Goal: Transaction & Acquisition: Download file/media

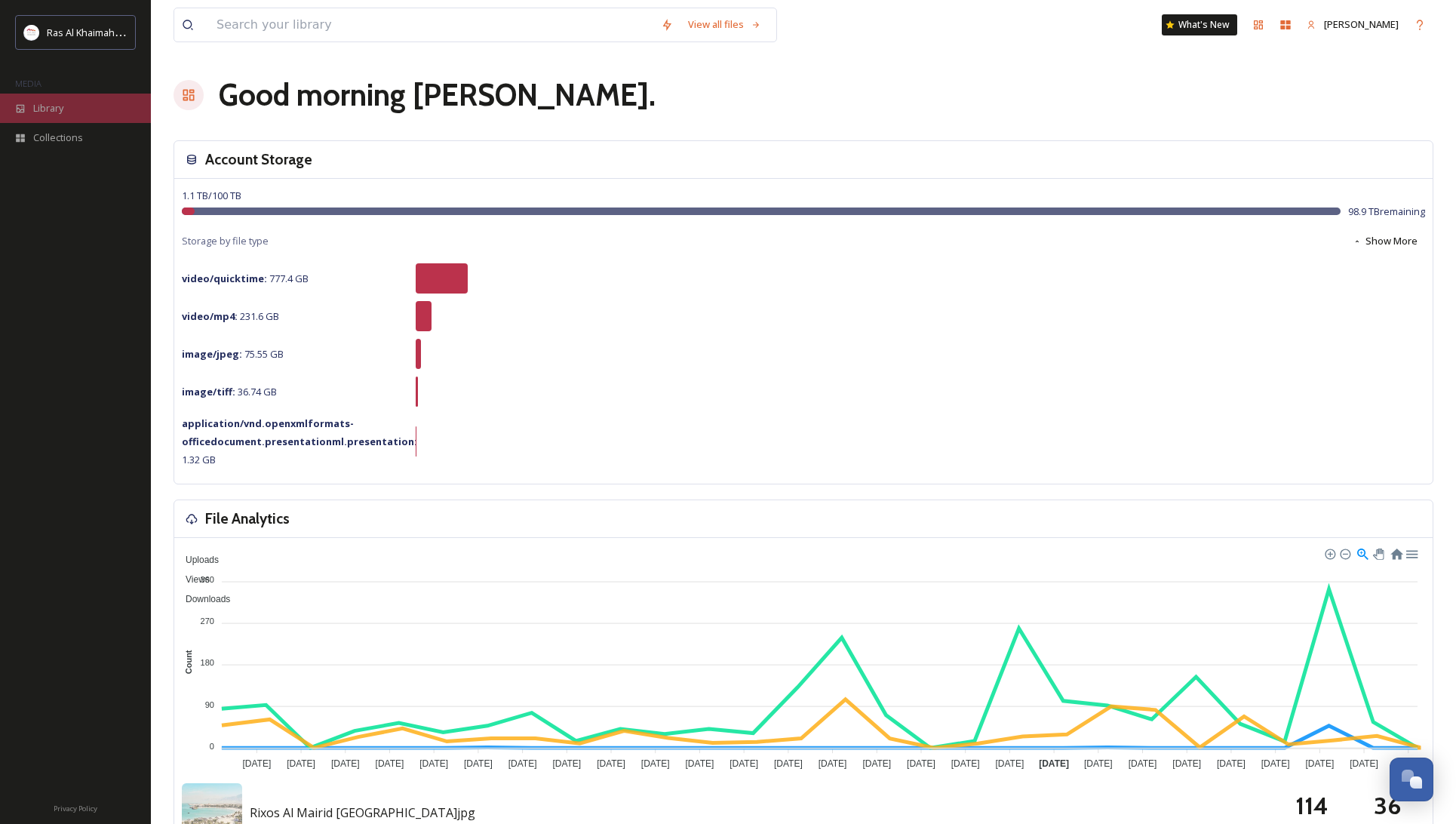
click at [47, 105] on span "Library" at bounding box center [49, 108] width 30 height 14
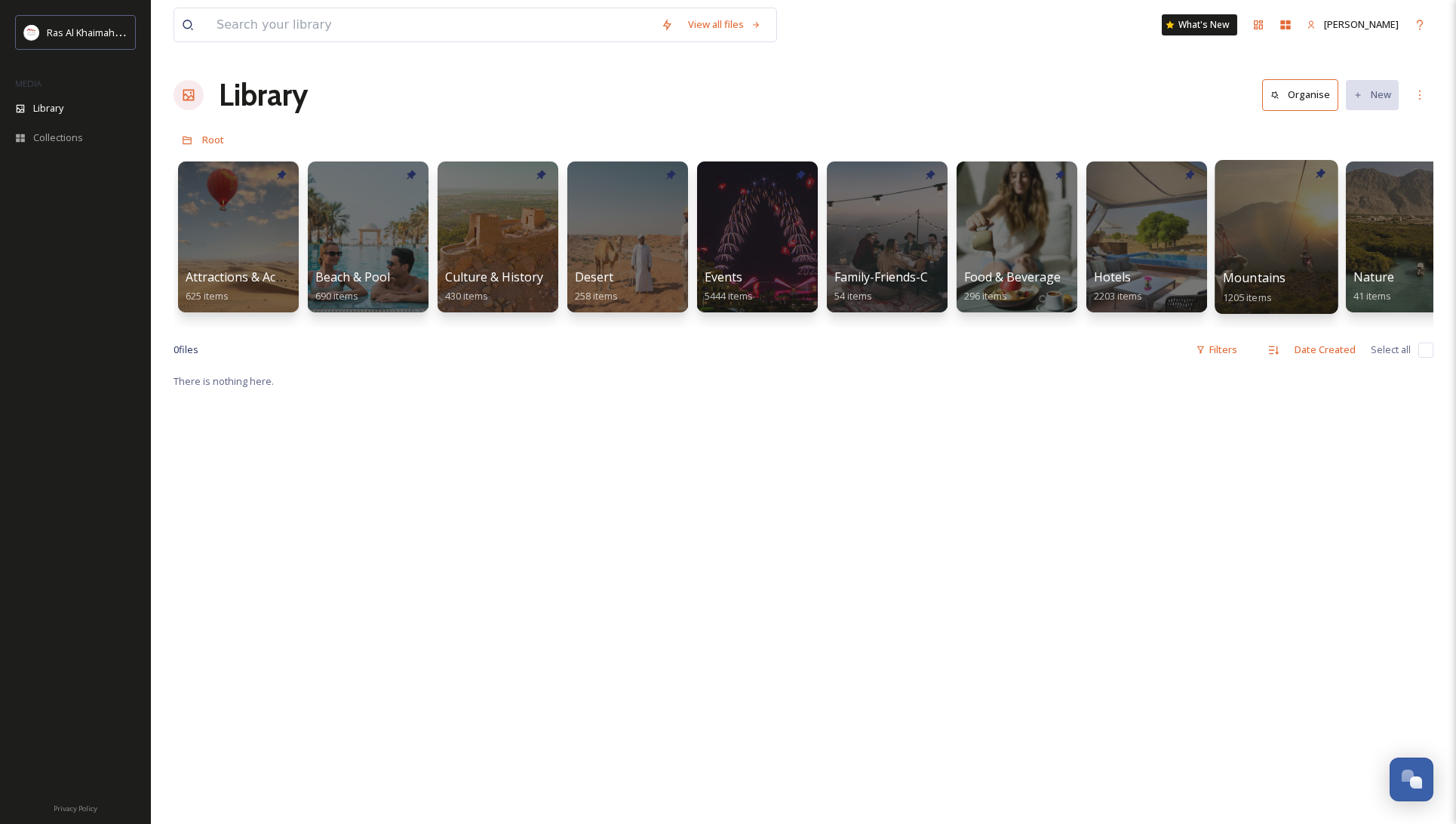
click at [1272, 202] on div at bounding box center [1276, 237] width 123 height 154
click at [500, 194] on div at bounding box center [497, 237] width 123 height 154
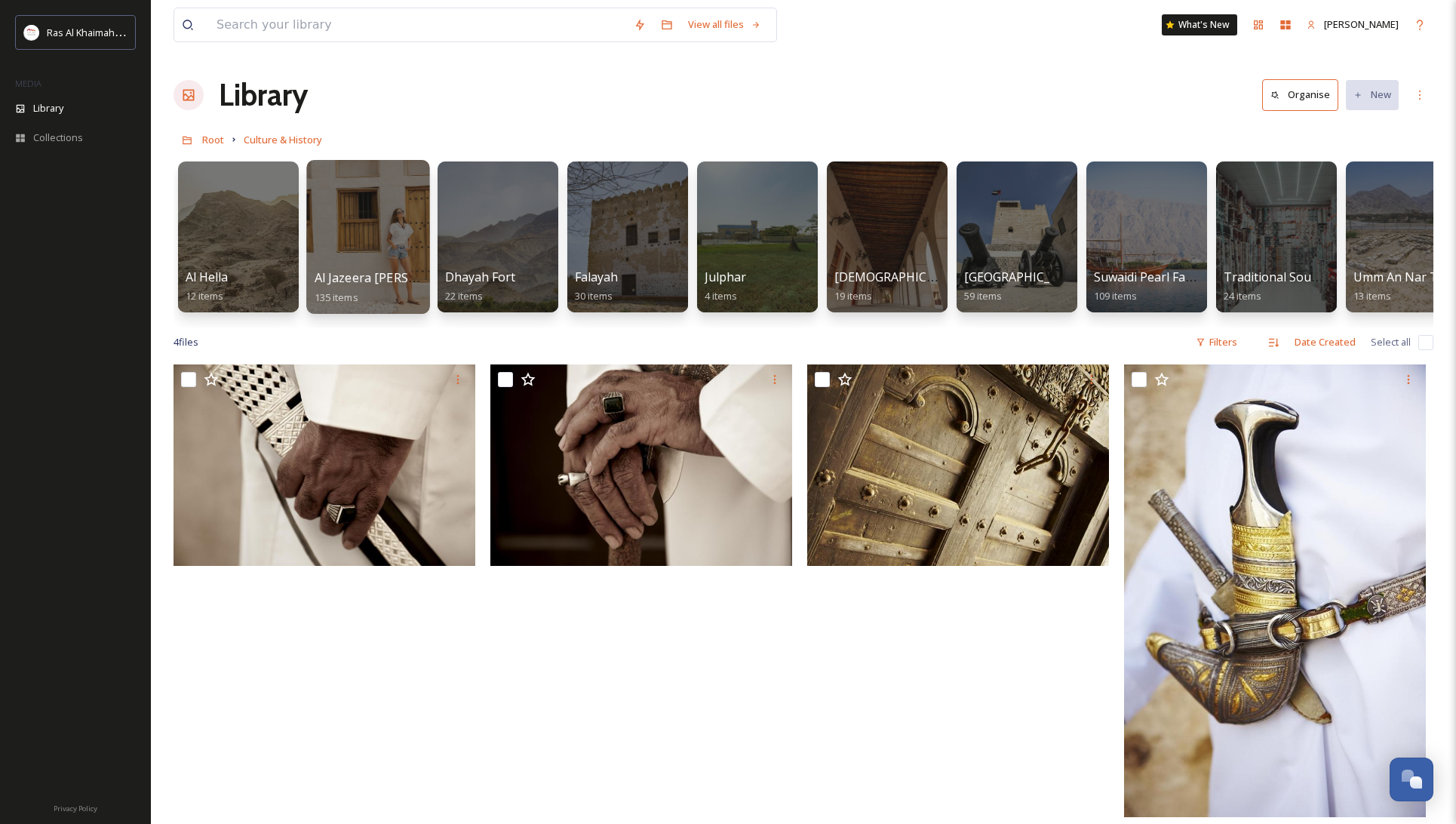
click at [349, 226] on div at bounding box center [368, 237] width 123 height 154
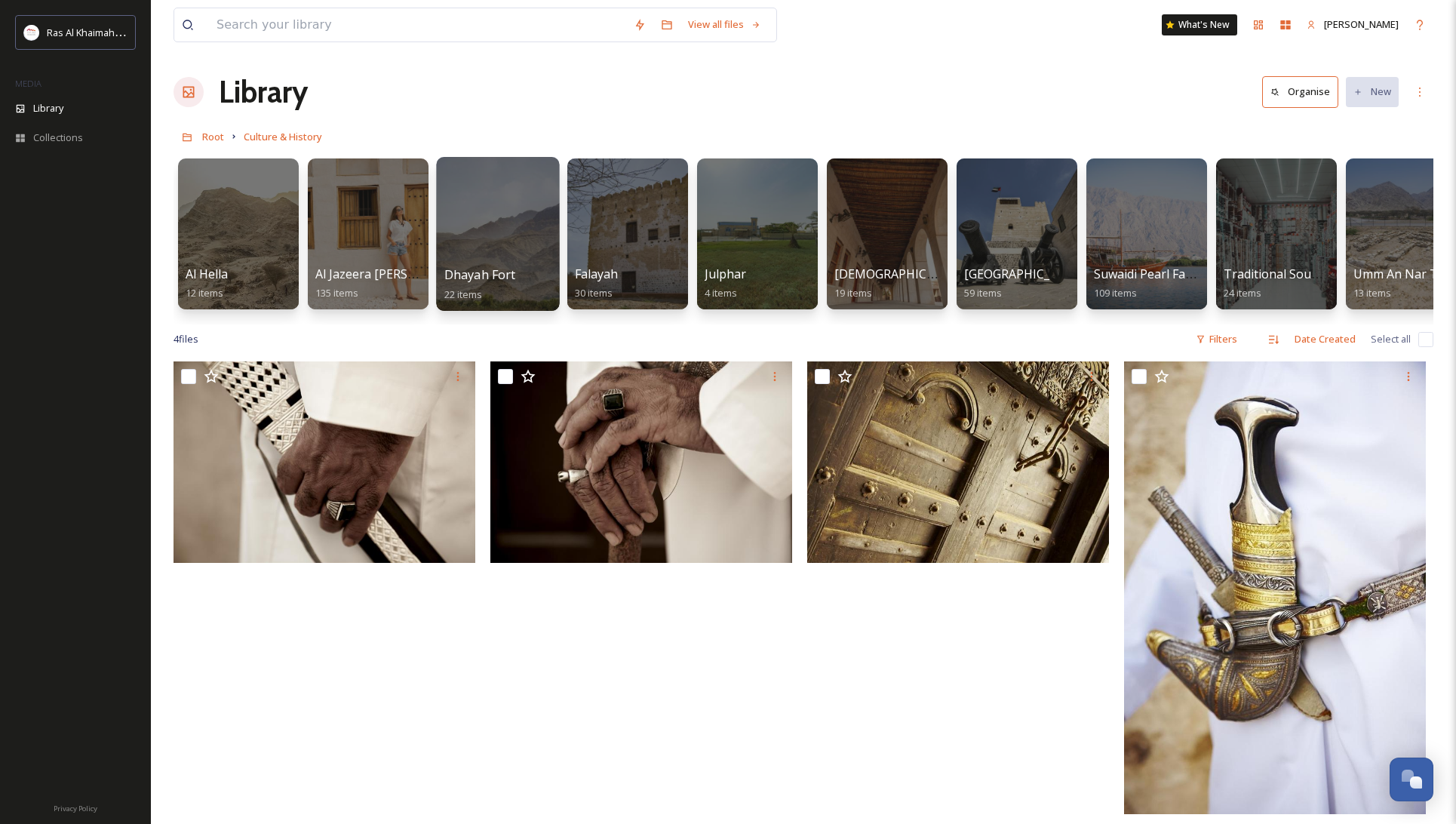
scroll to position [1, 0]
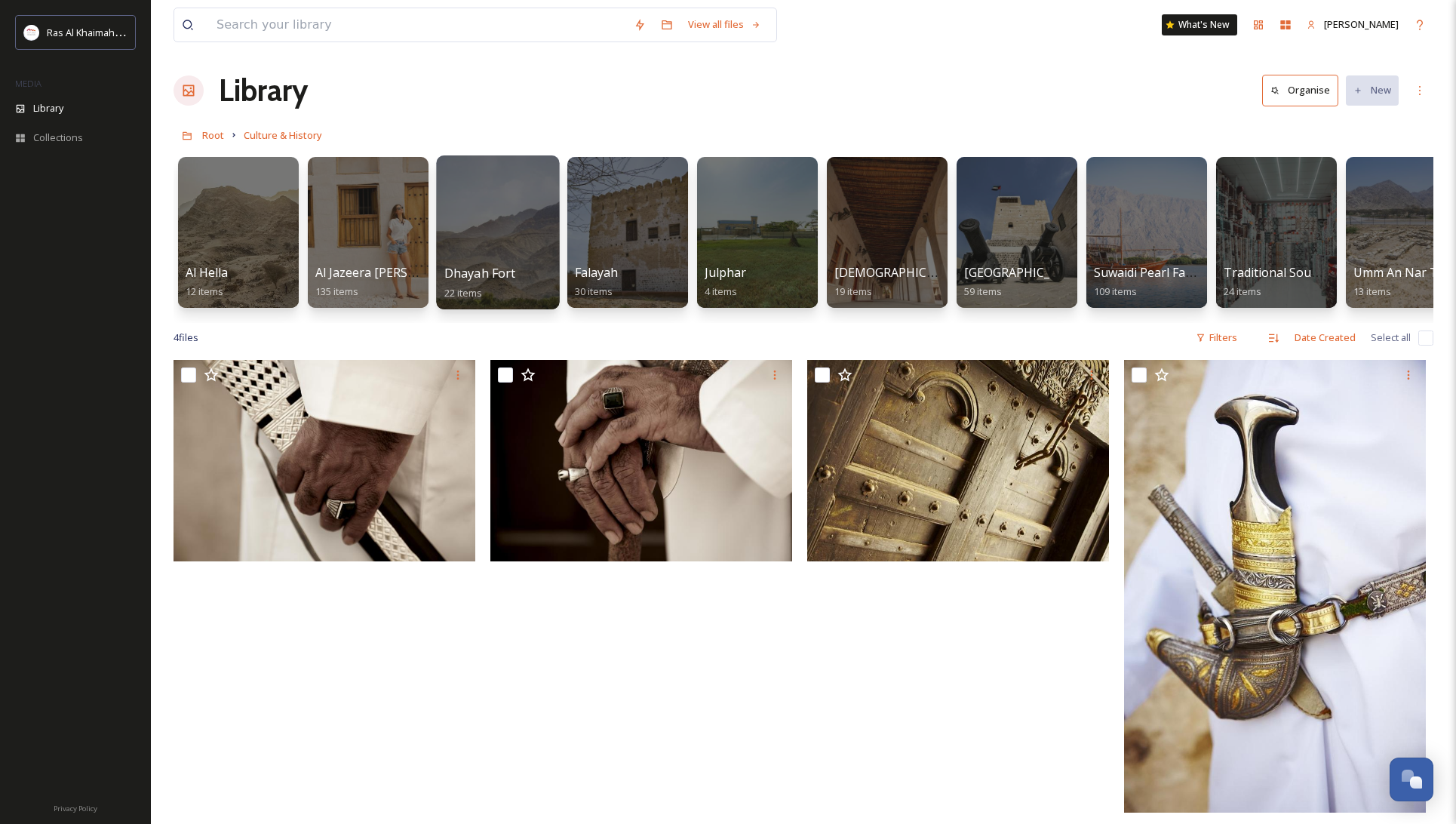
click at [485, 194] on div at bounding box center [497, 232] width 123 height 154
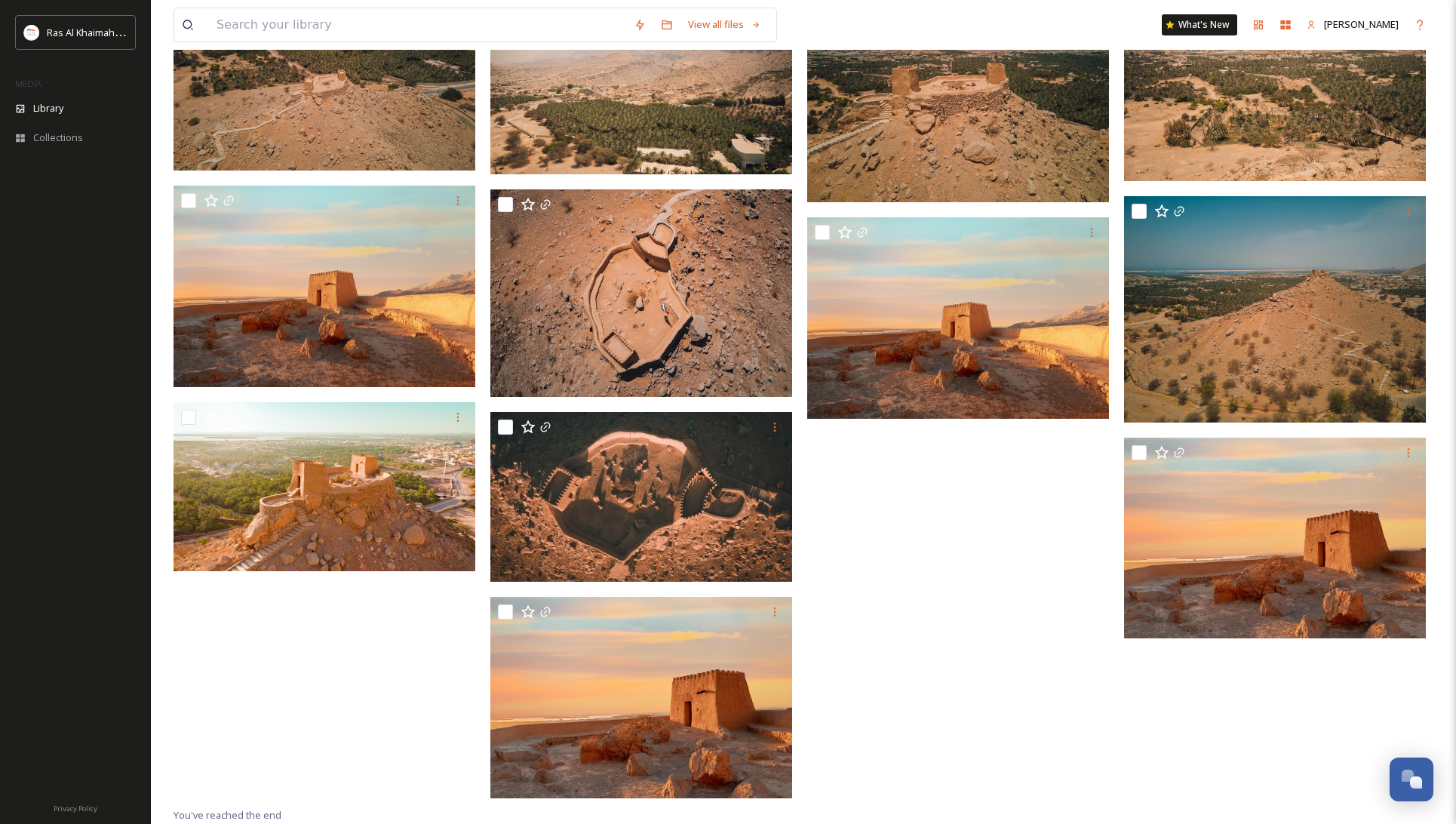
scroll to position [879, 0]
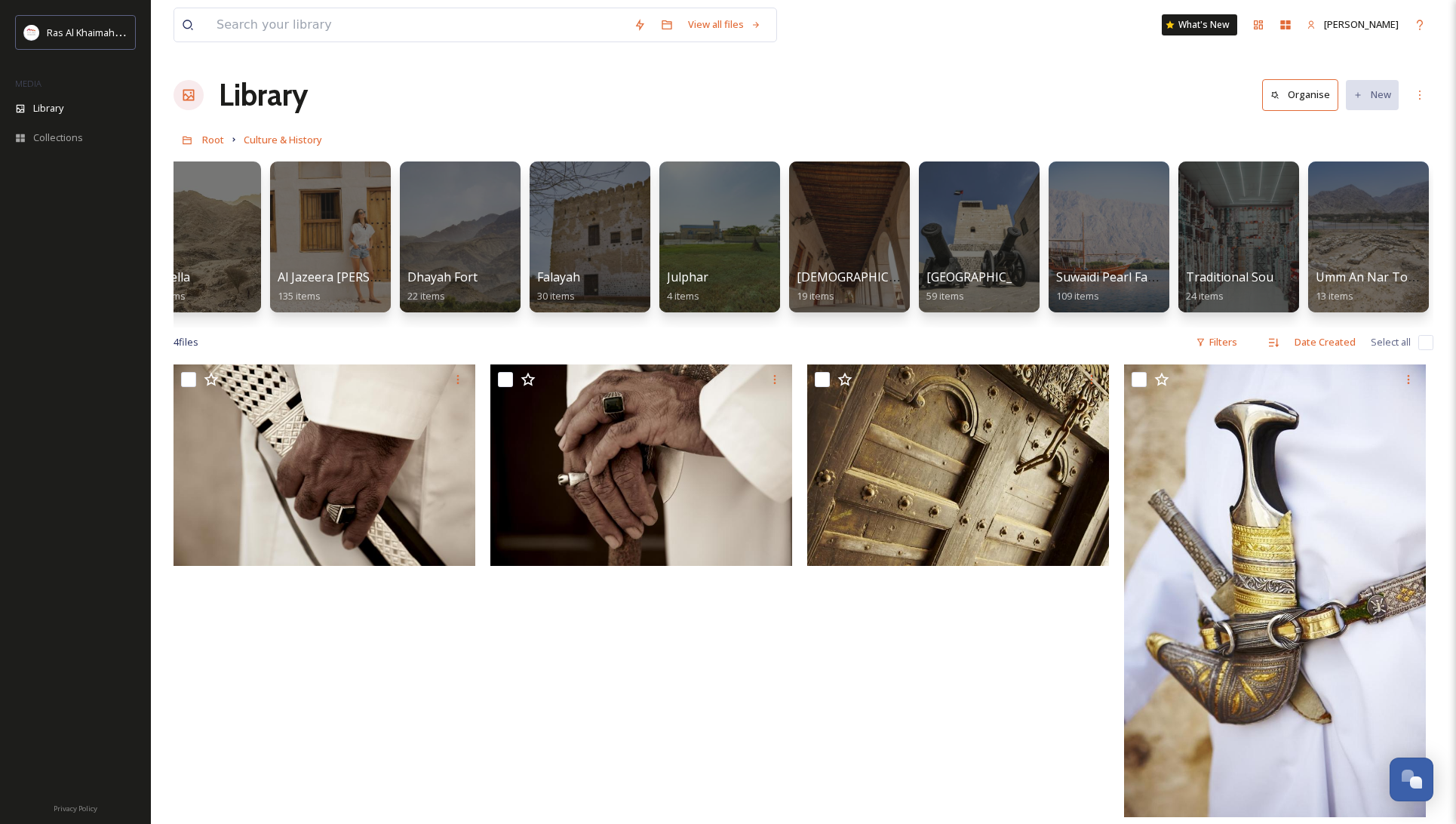
scroll to position [1, 0]
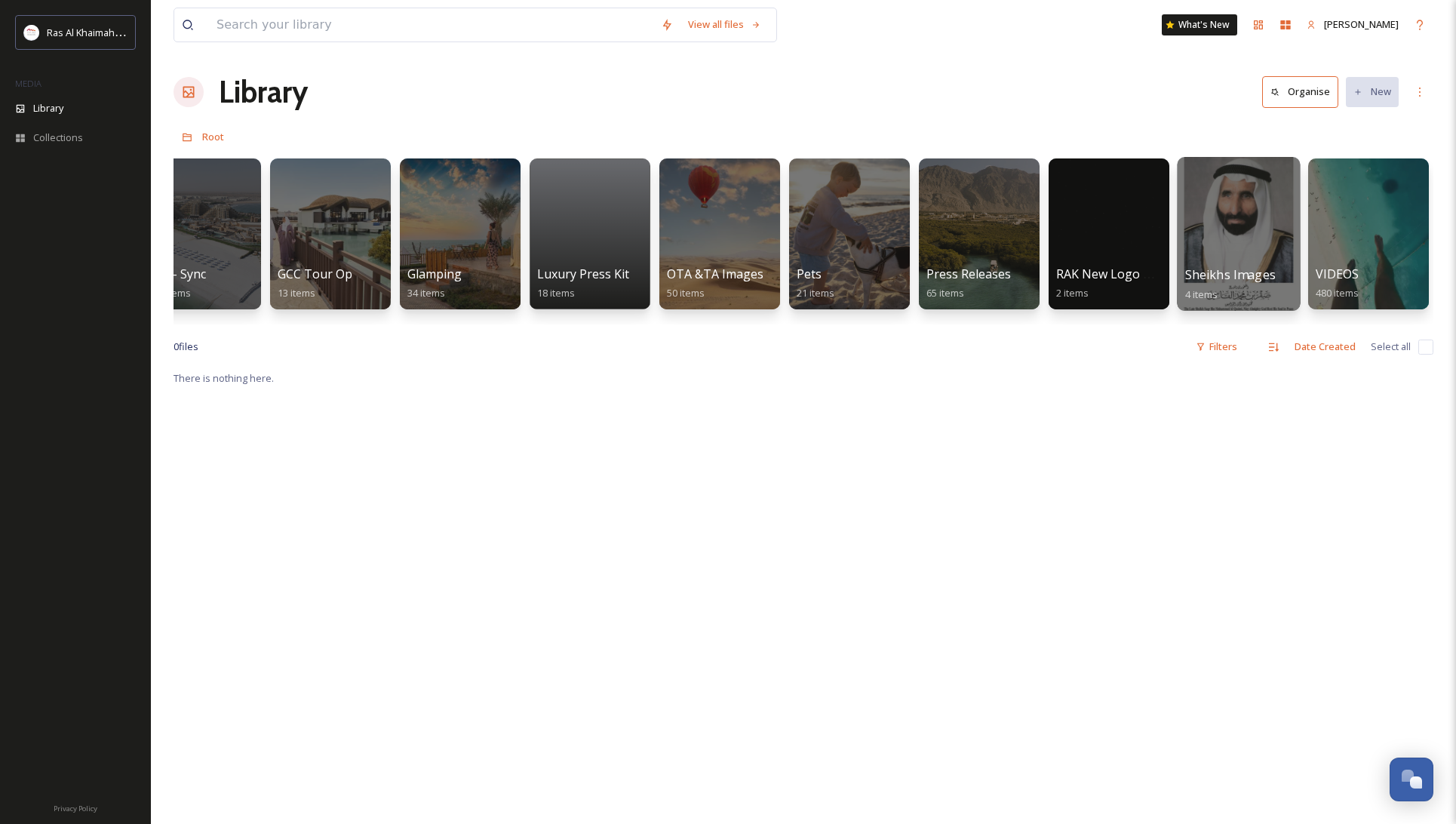
scroll to position [0, 2503]
click at [984, 209] on div at bounding box center [979, 234] width 123 height 154
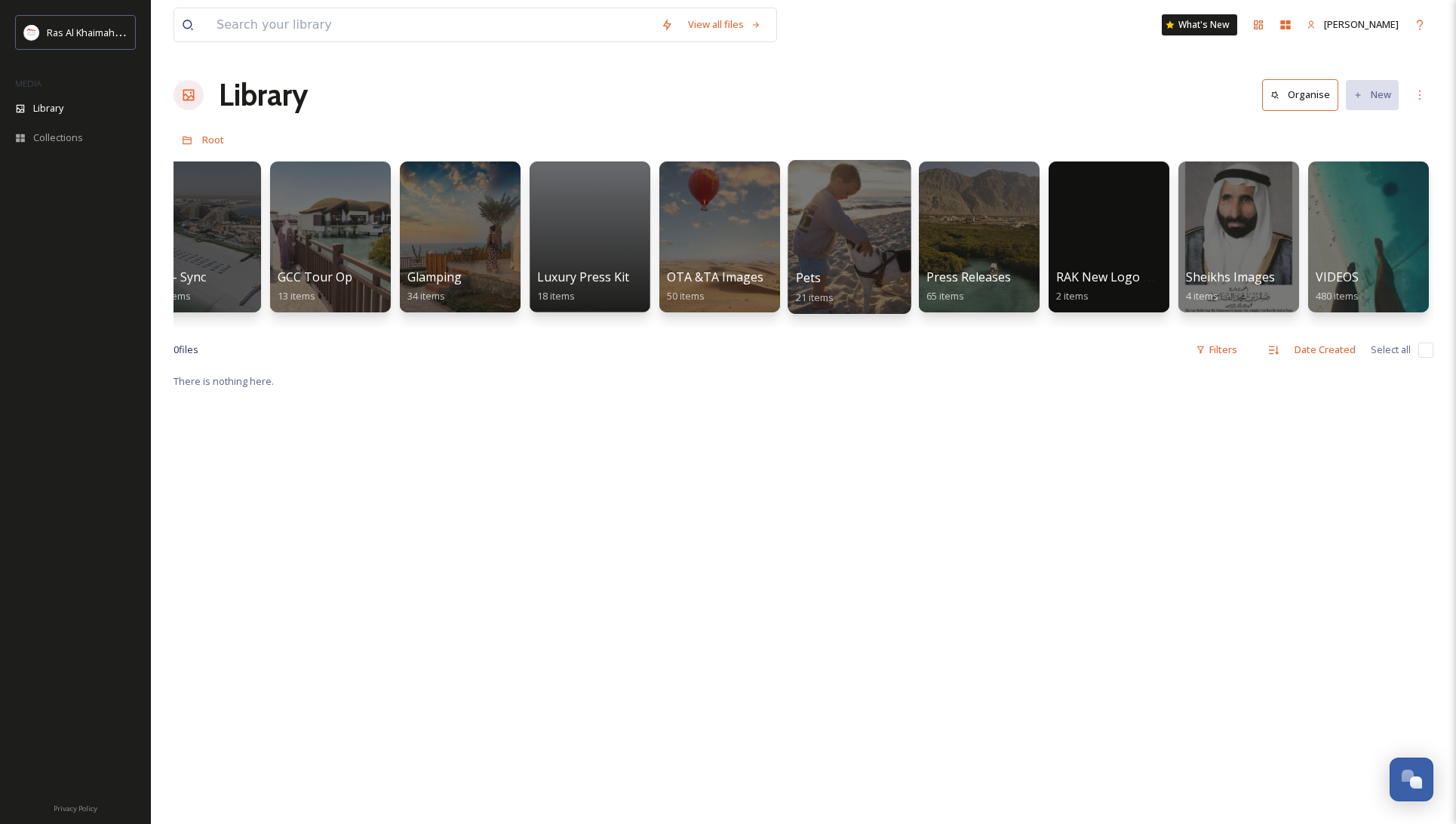
scroll to position [0, 2503]
click at [846, 214] on div at bounding box center [849, 237] width 123 height 154
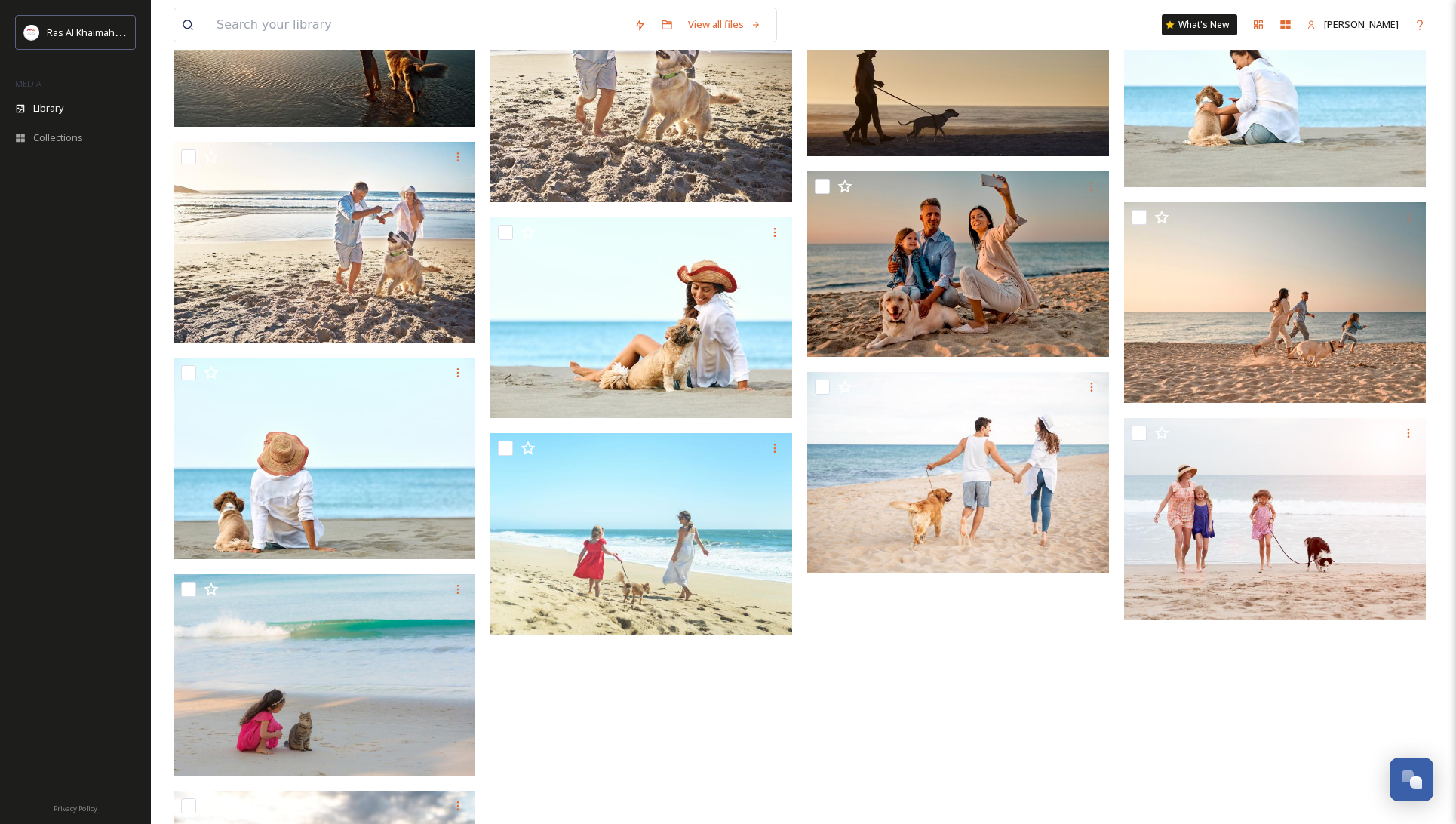
scroll to position [744, 0]
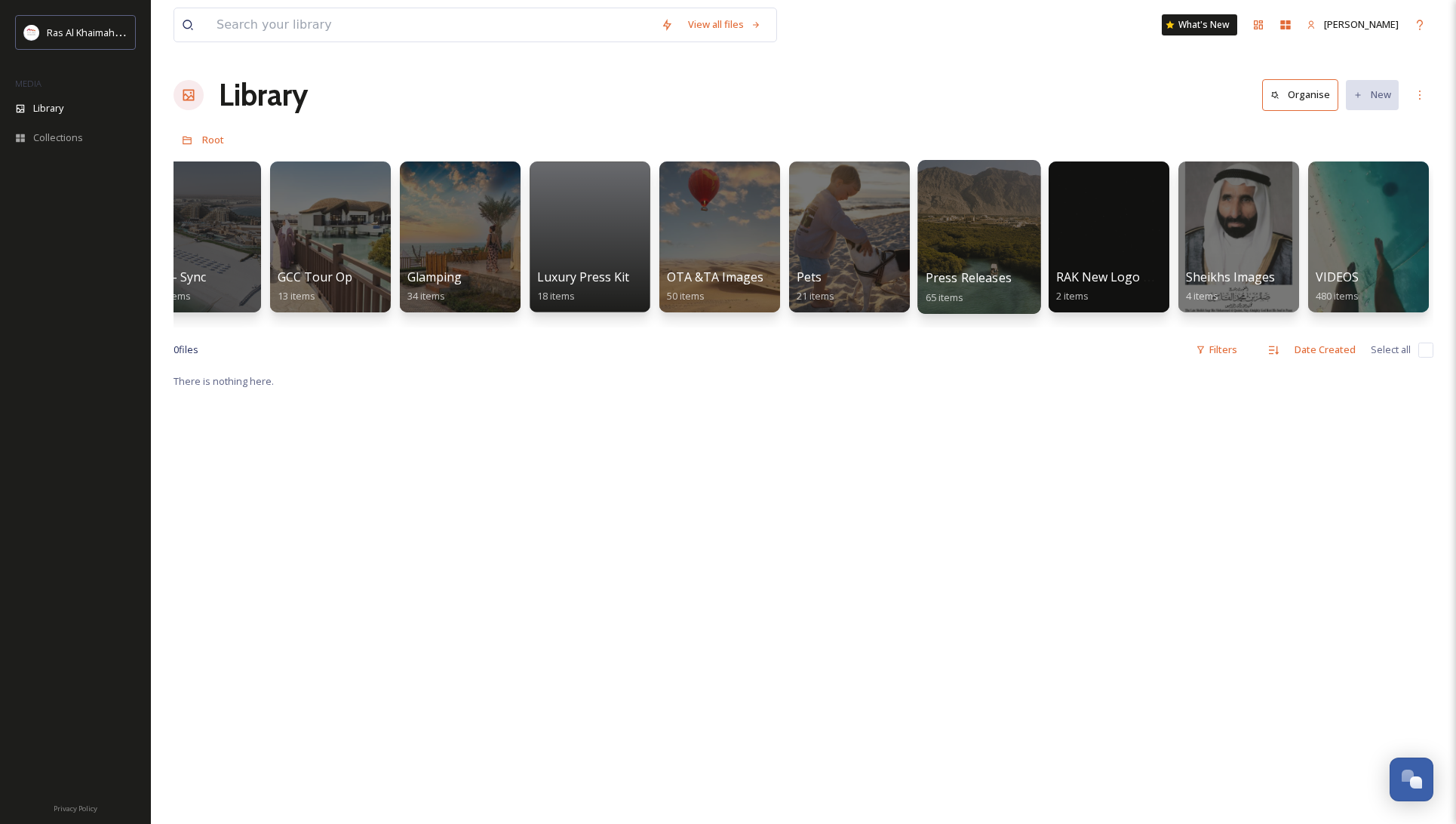
scroll to position [0, 2503]
click at [716, 222] on div at bounding box center [720, 237] width 123 height 154
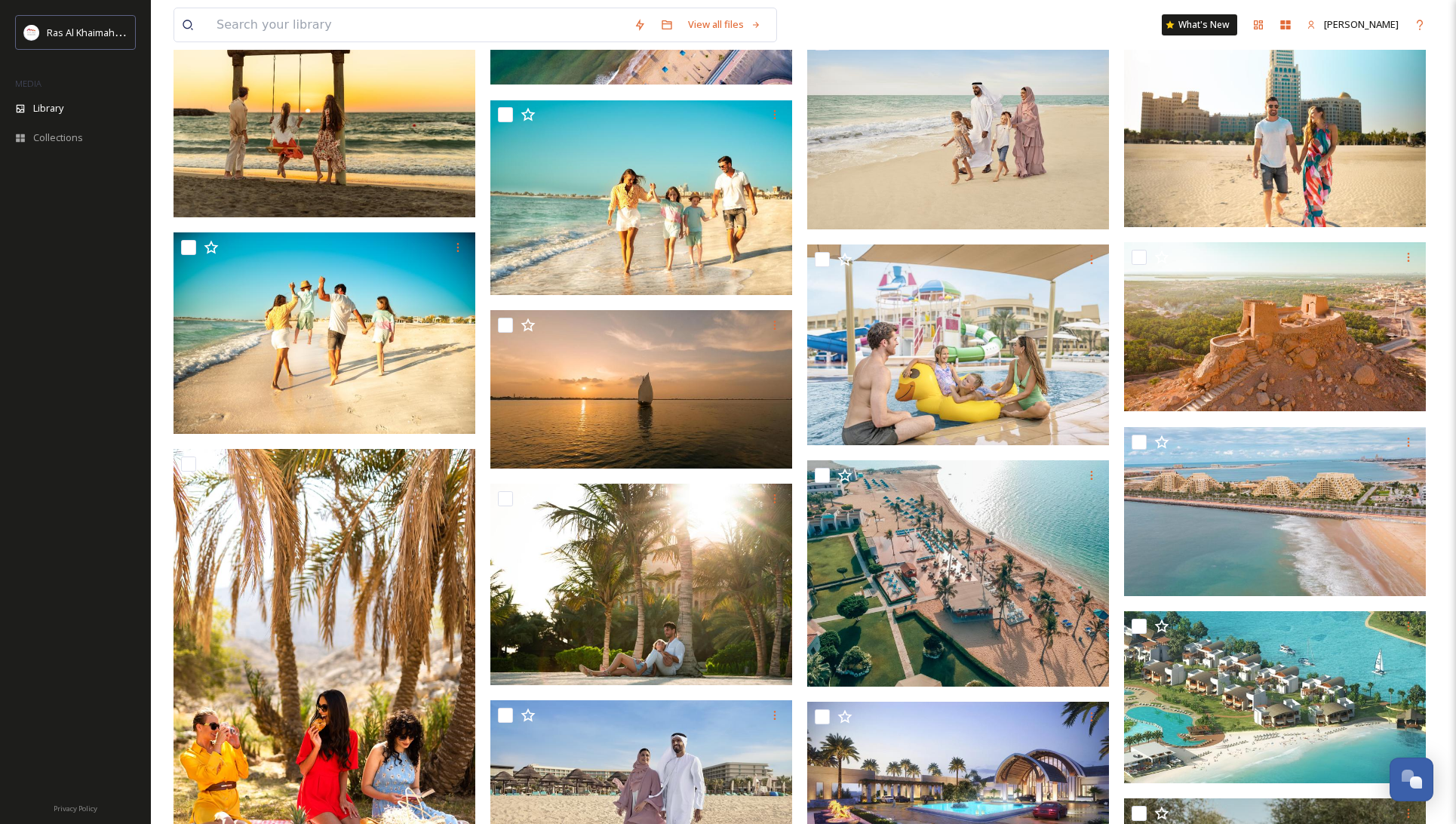
scroll to position [1060, 0]
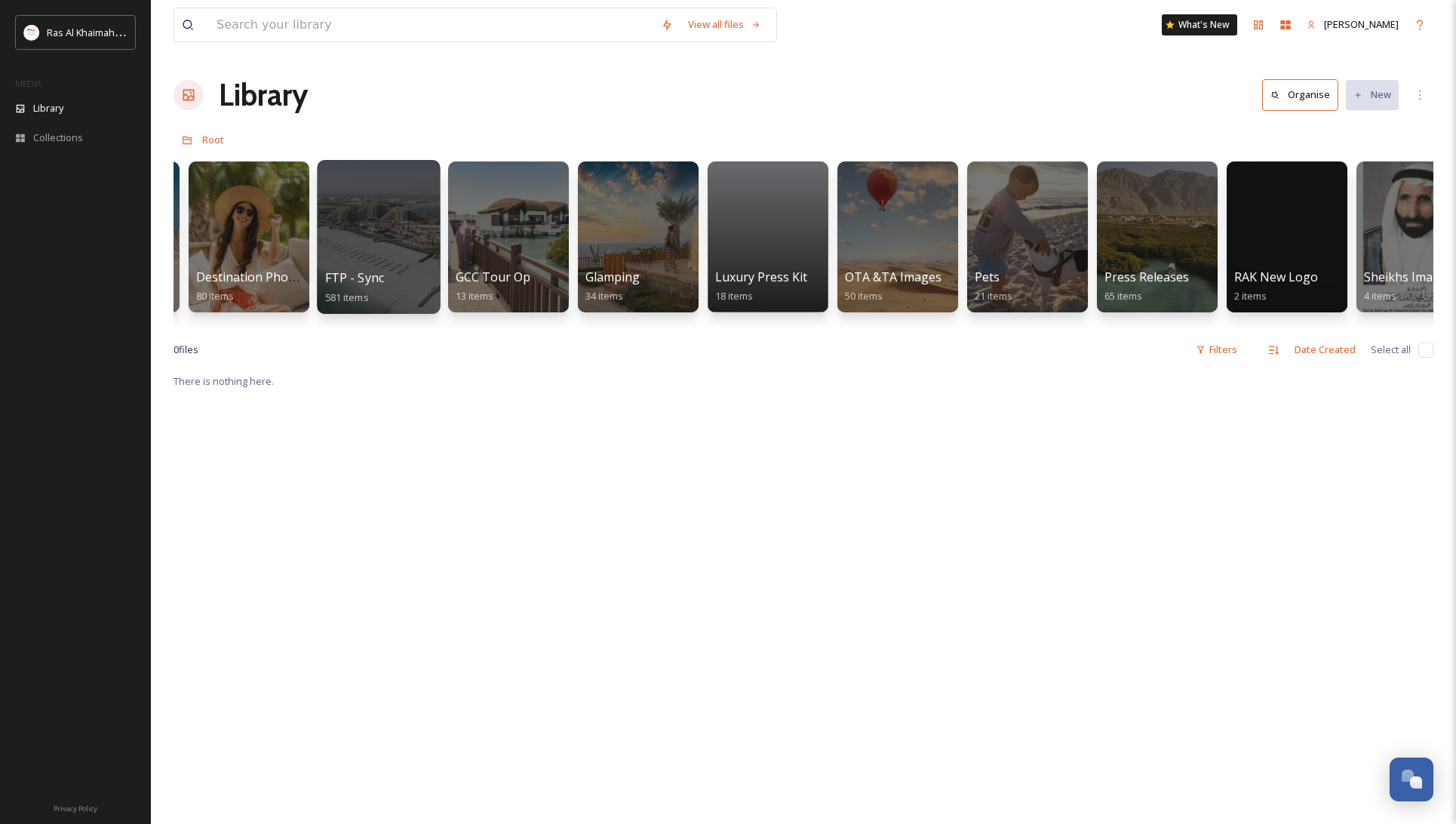
scroll to position [0, 2341]
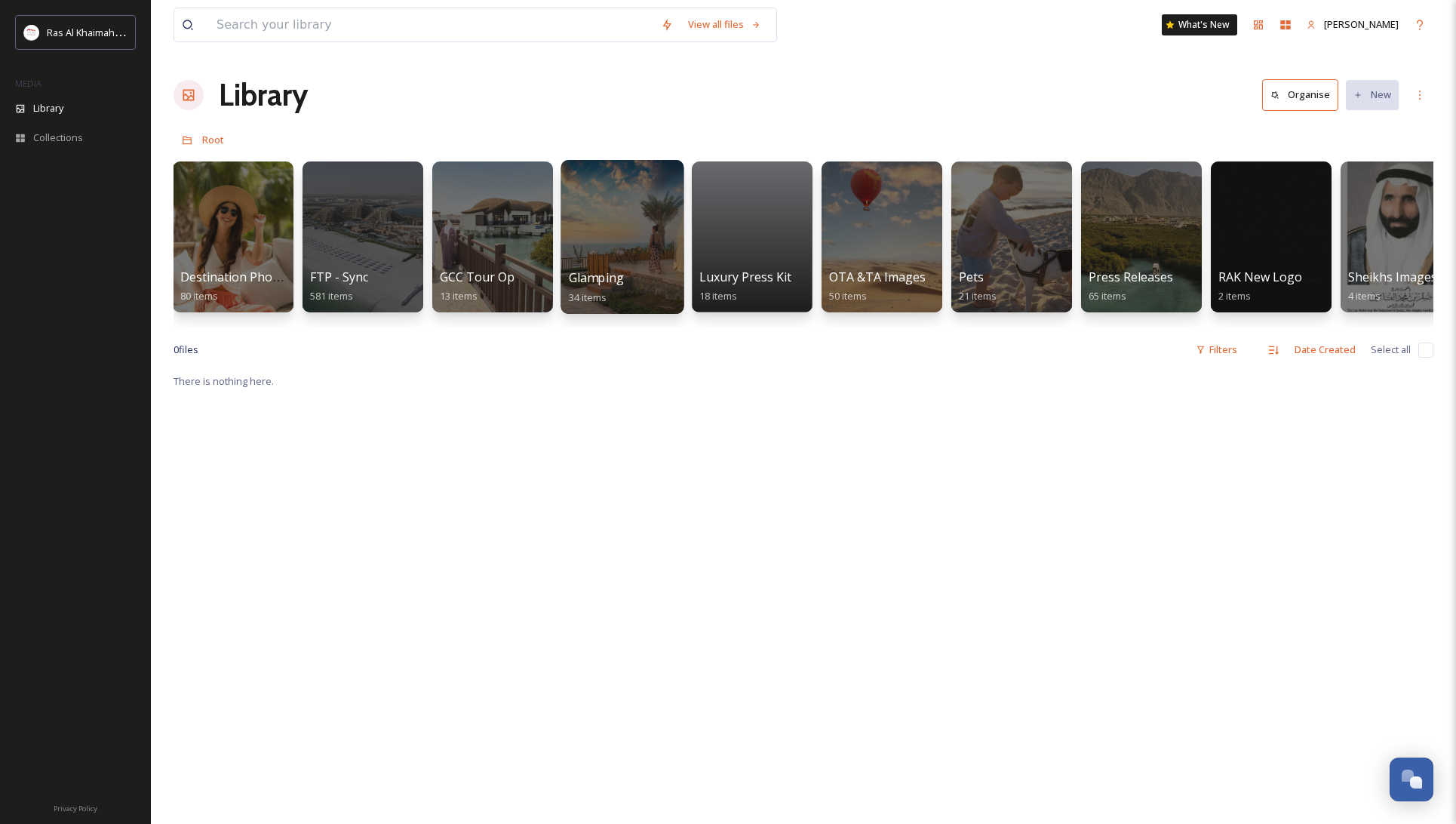
click at [623, 209] on div at bounding box center [622, 237] width 123 height 154
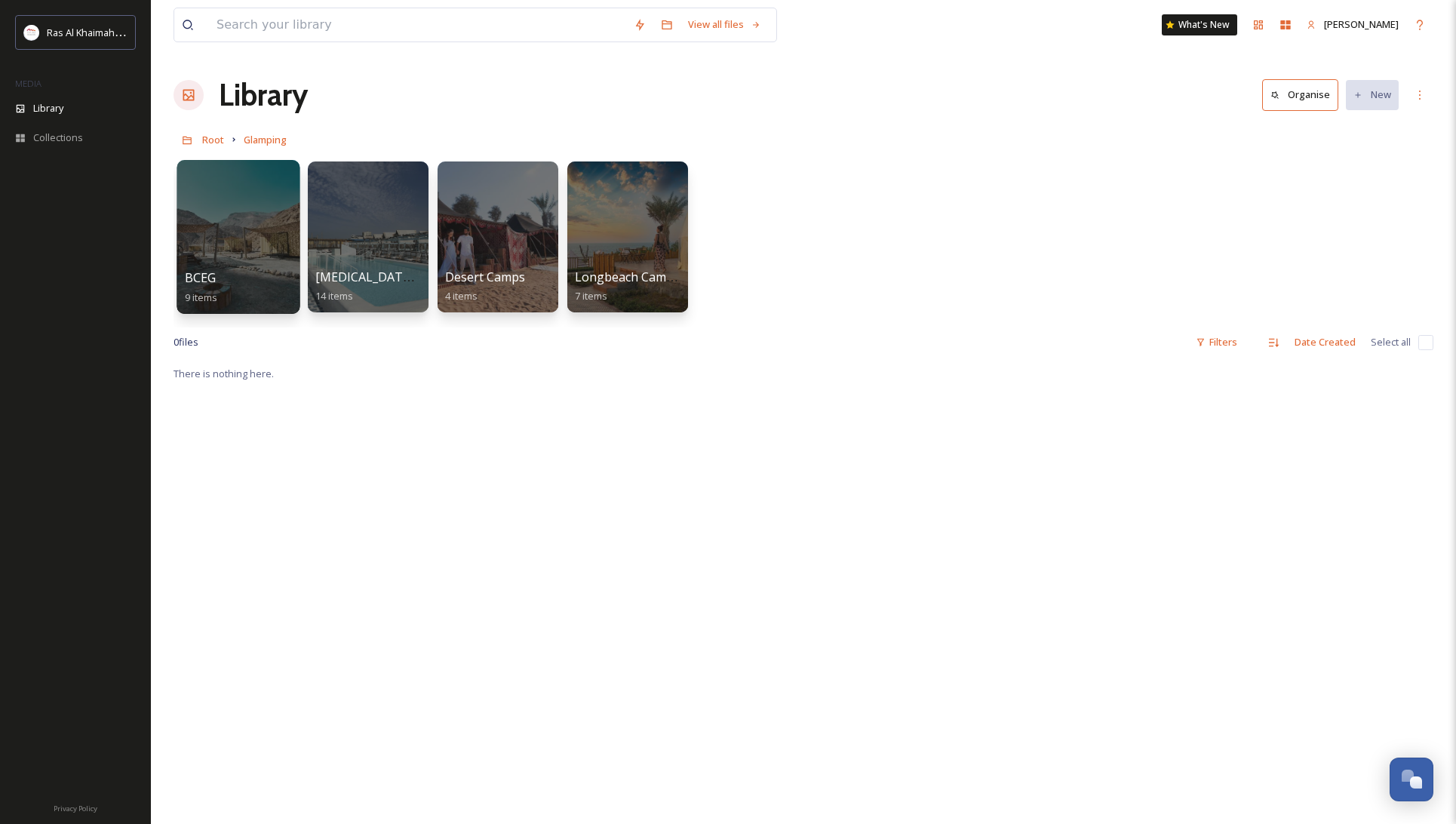
click at [235, 230] on div at bounding box center [238, 237] width 123 height 154
click at [504, 220] on div at bounding box center [497, 237] width 123 height 154
click at [616, 220] on div at bounding box center [628, 237] width 123 height 154
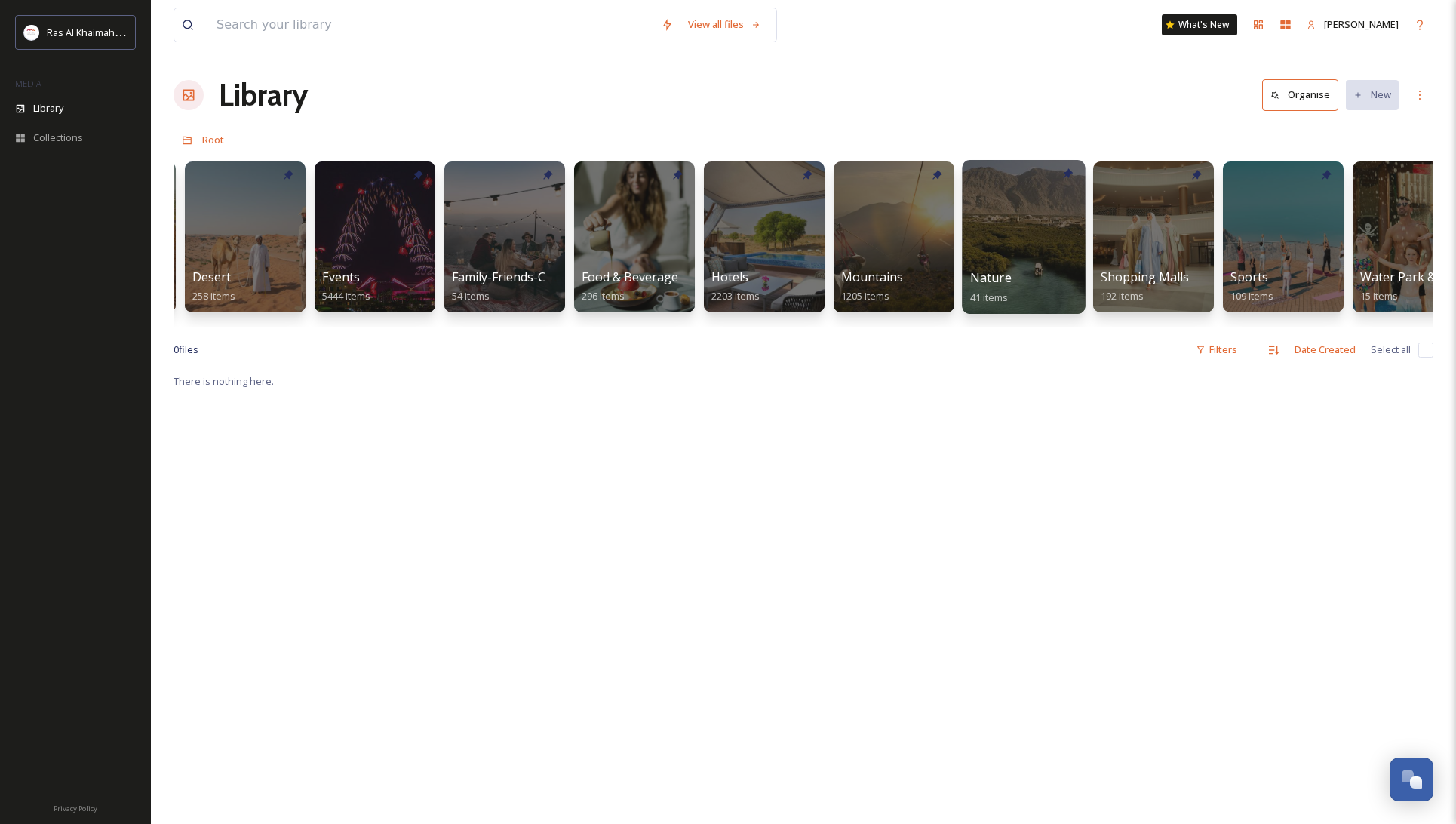
scroll to position [0, 377]
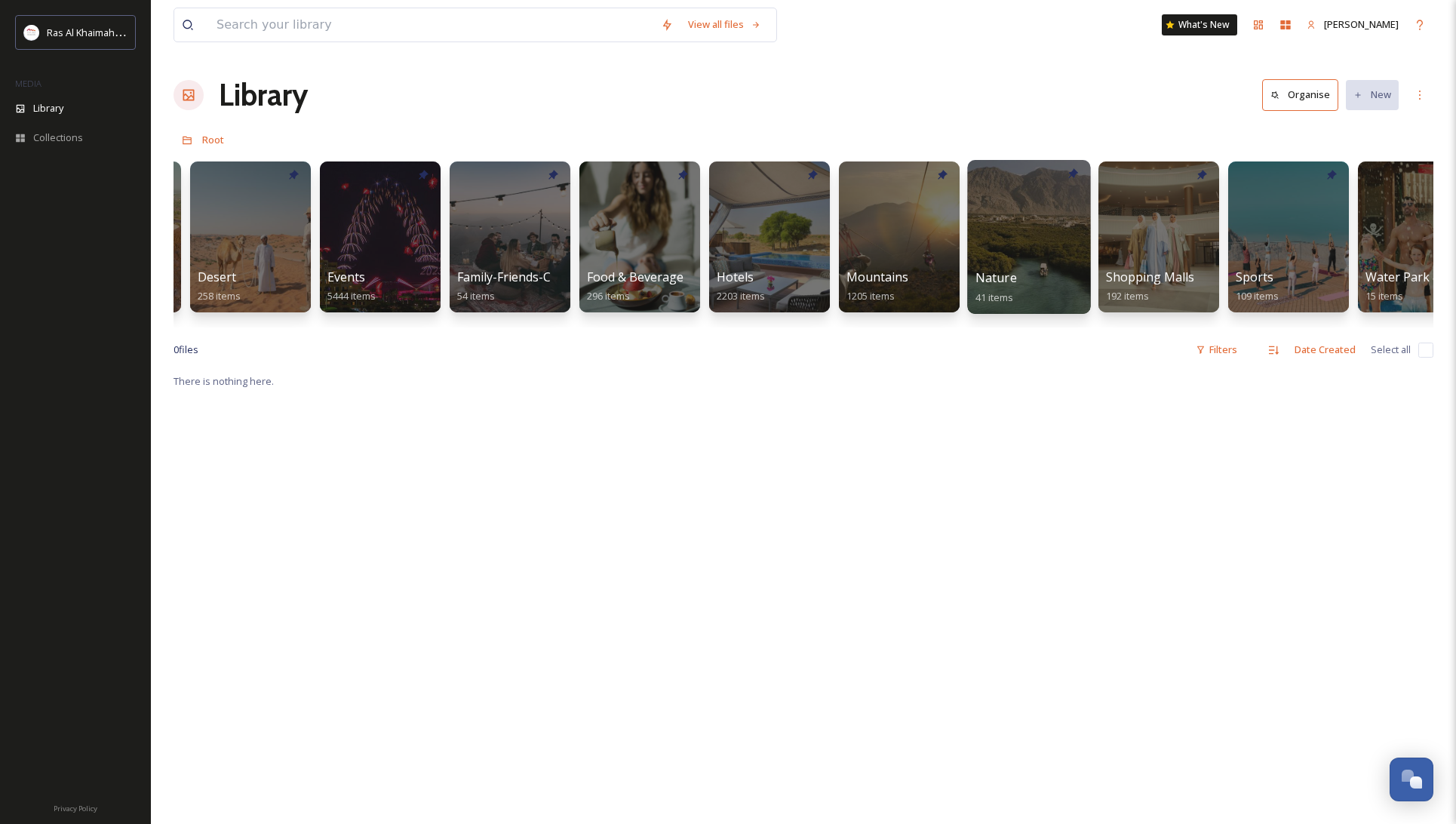
click at [1033, 218] on div at bounding box center [1029, 237] width 123 height 154
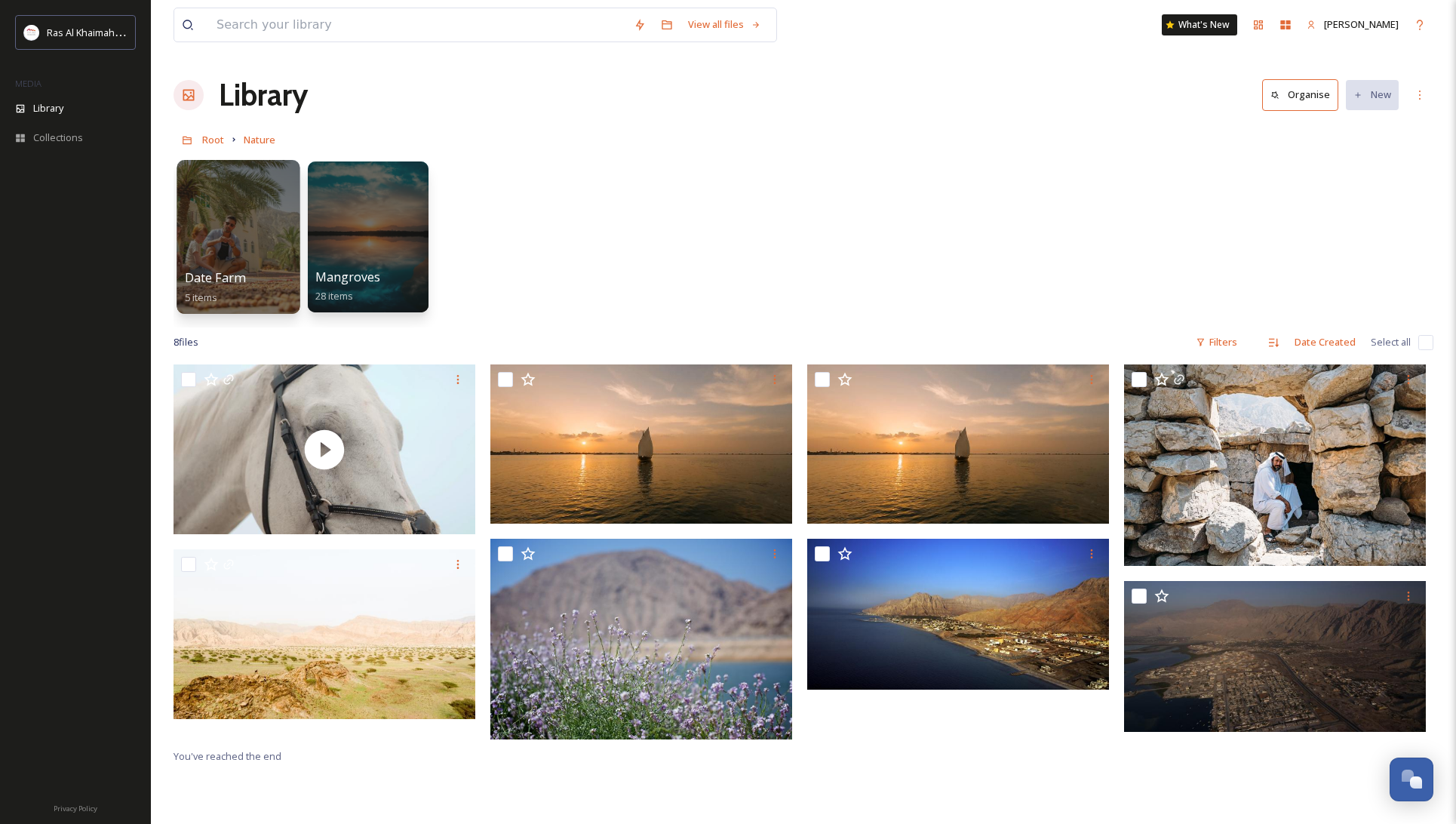
click at [242, 230] on div at bounding box center [238, 237] width 123 height 154
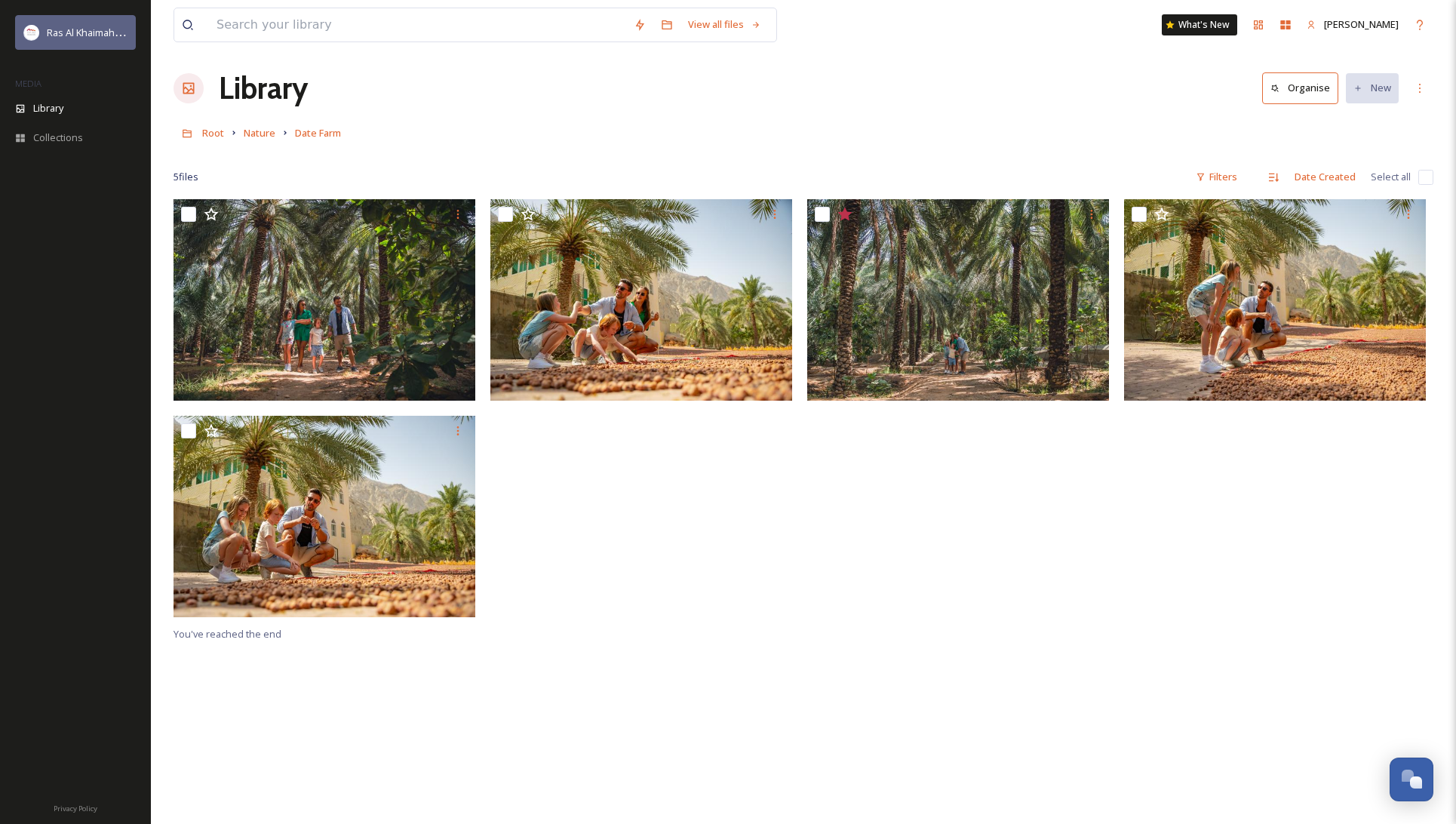
scroll to position [6, 0]
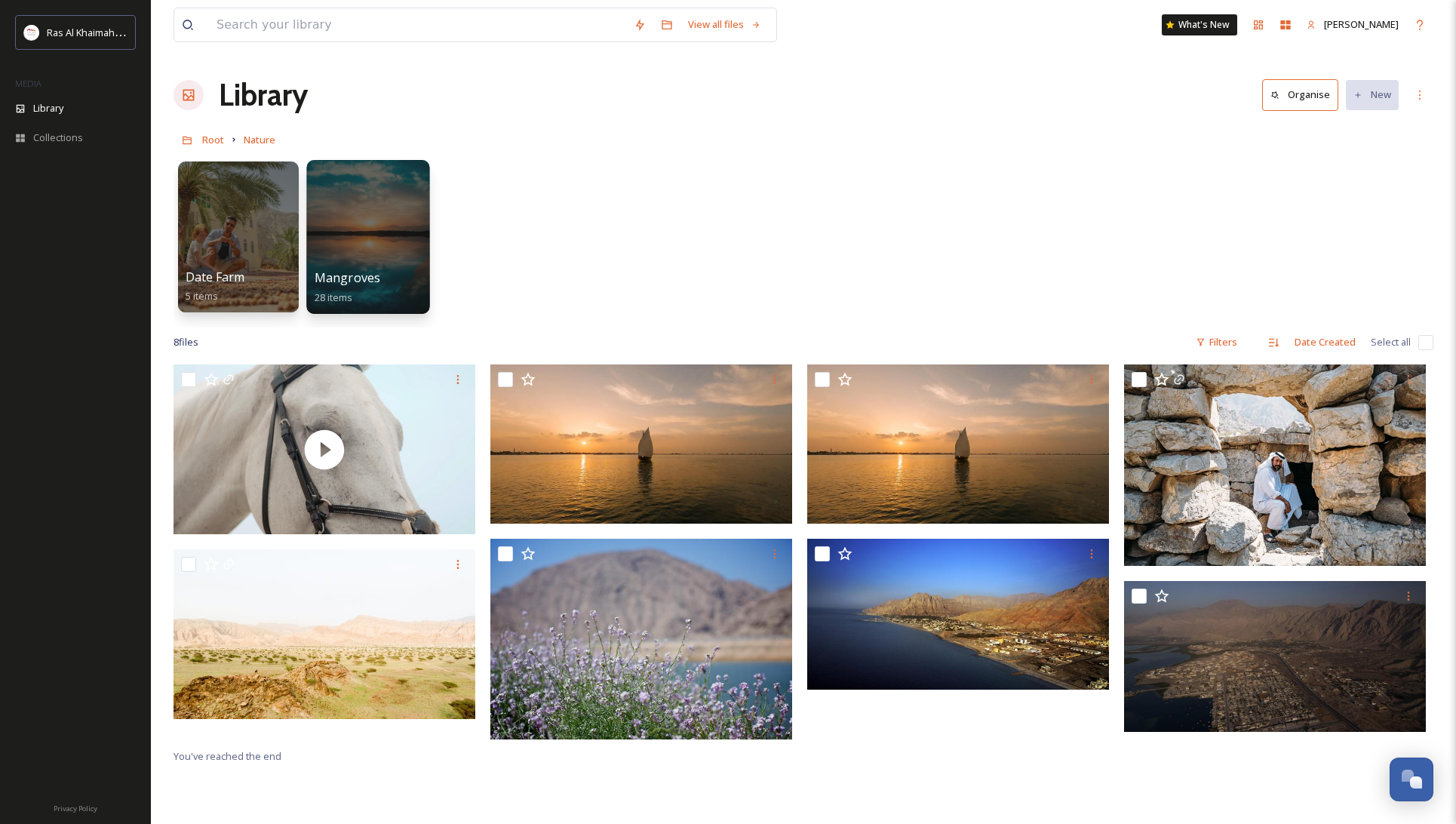
click at [389, 214] on div at bounding box center [368, 237] width 123 height 154
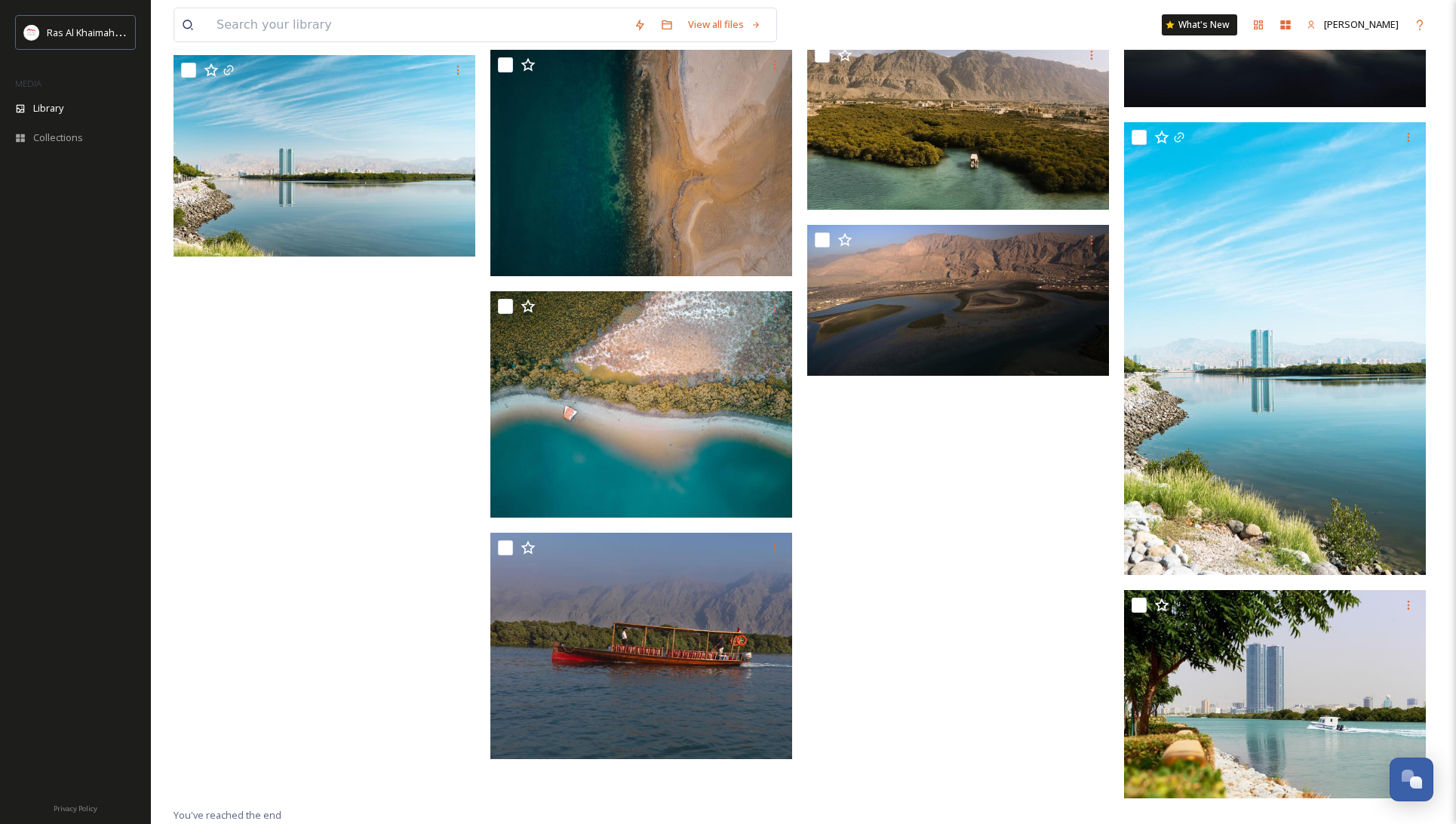
scroll to position [1518, 0]
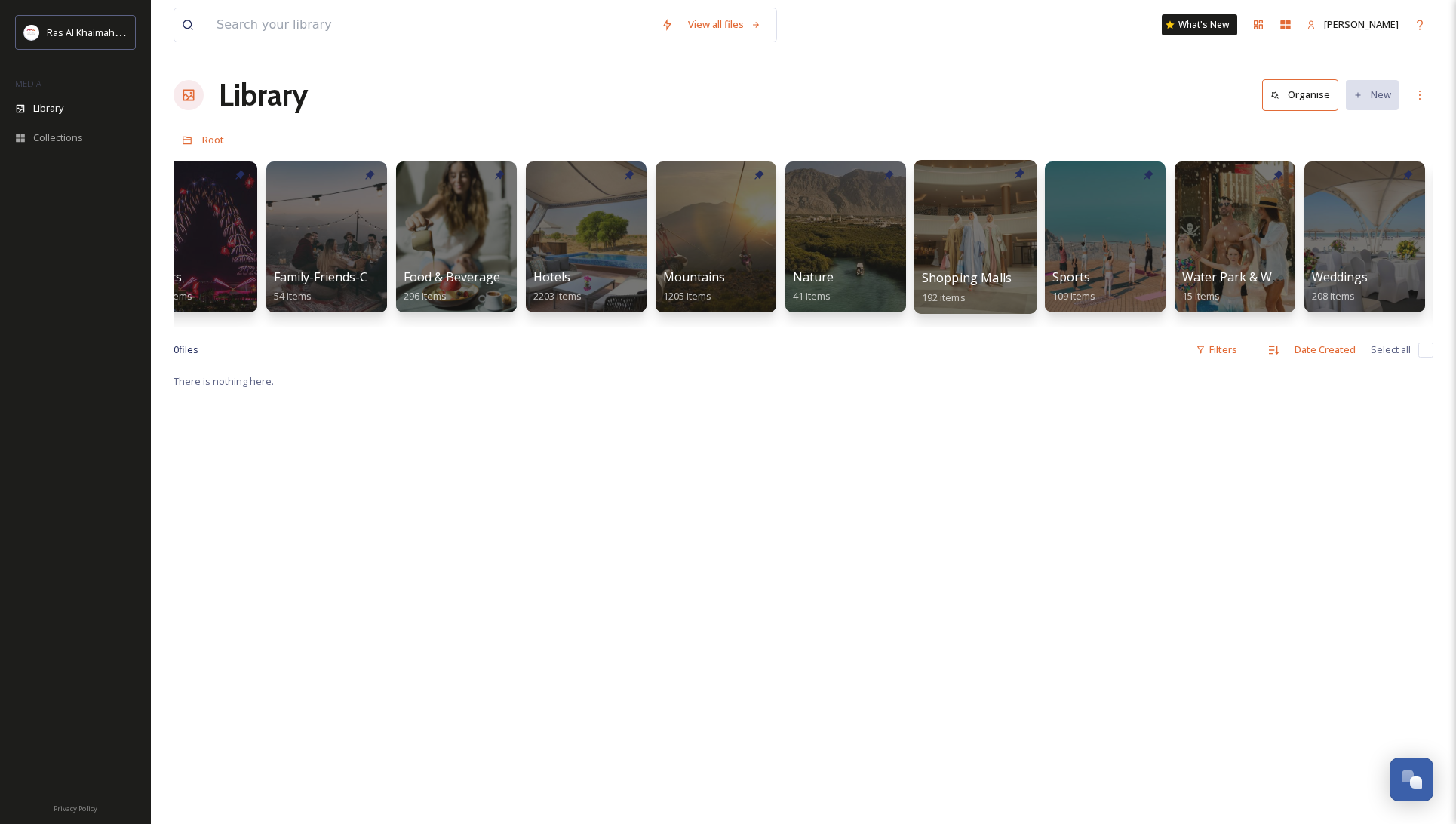
scroll to position [0, 570]
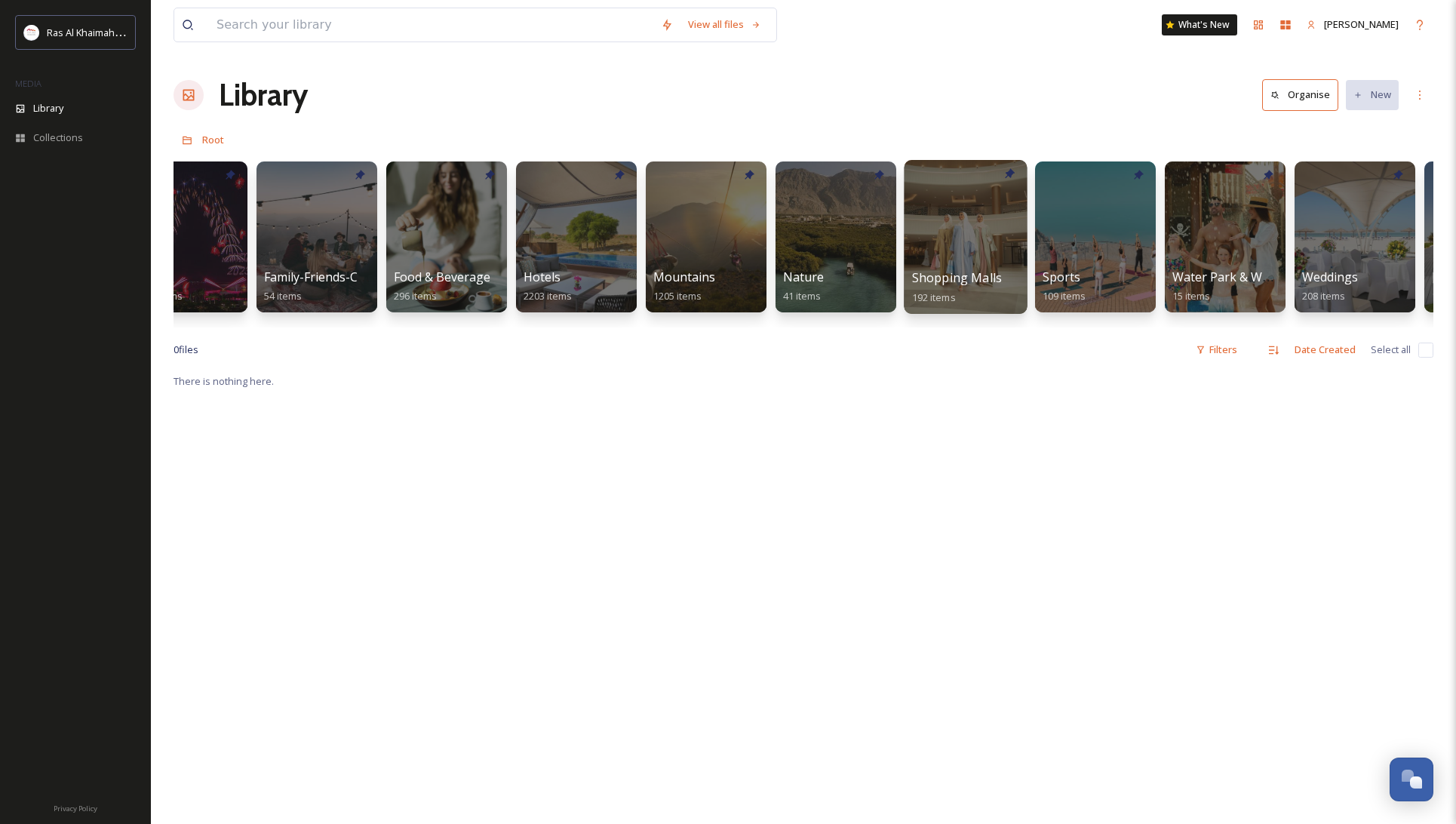
click at [956, 203] on div at bounding box center [966, 237] width 123 height 154
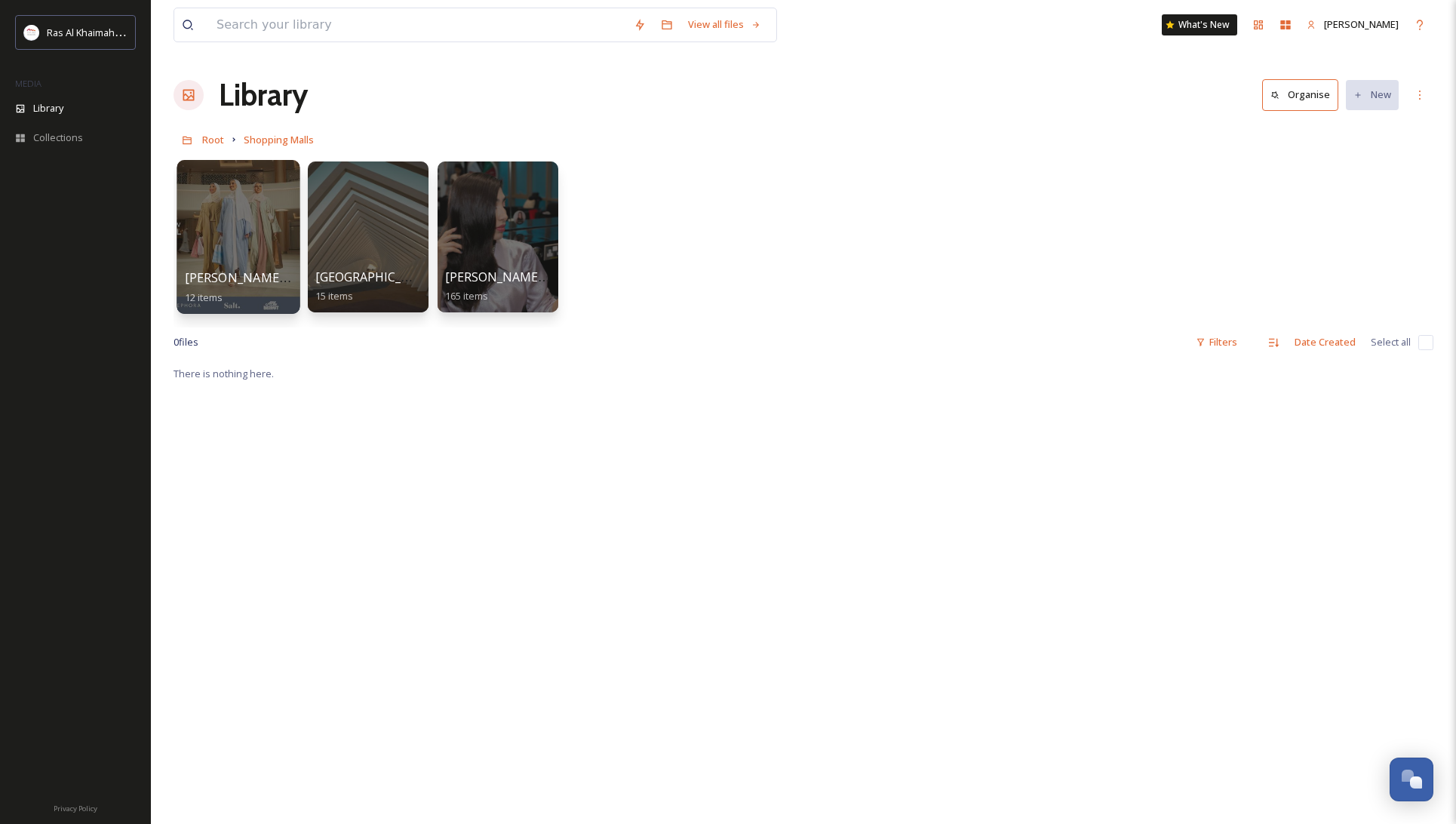
click at [260, 218] on div at bounding box center [238, 237] width 123 height 154
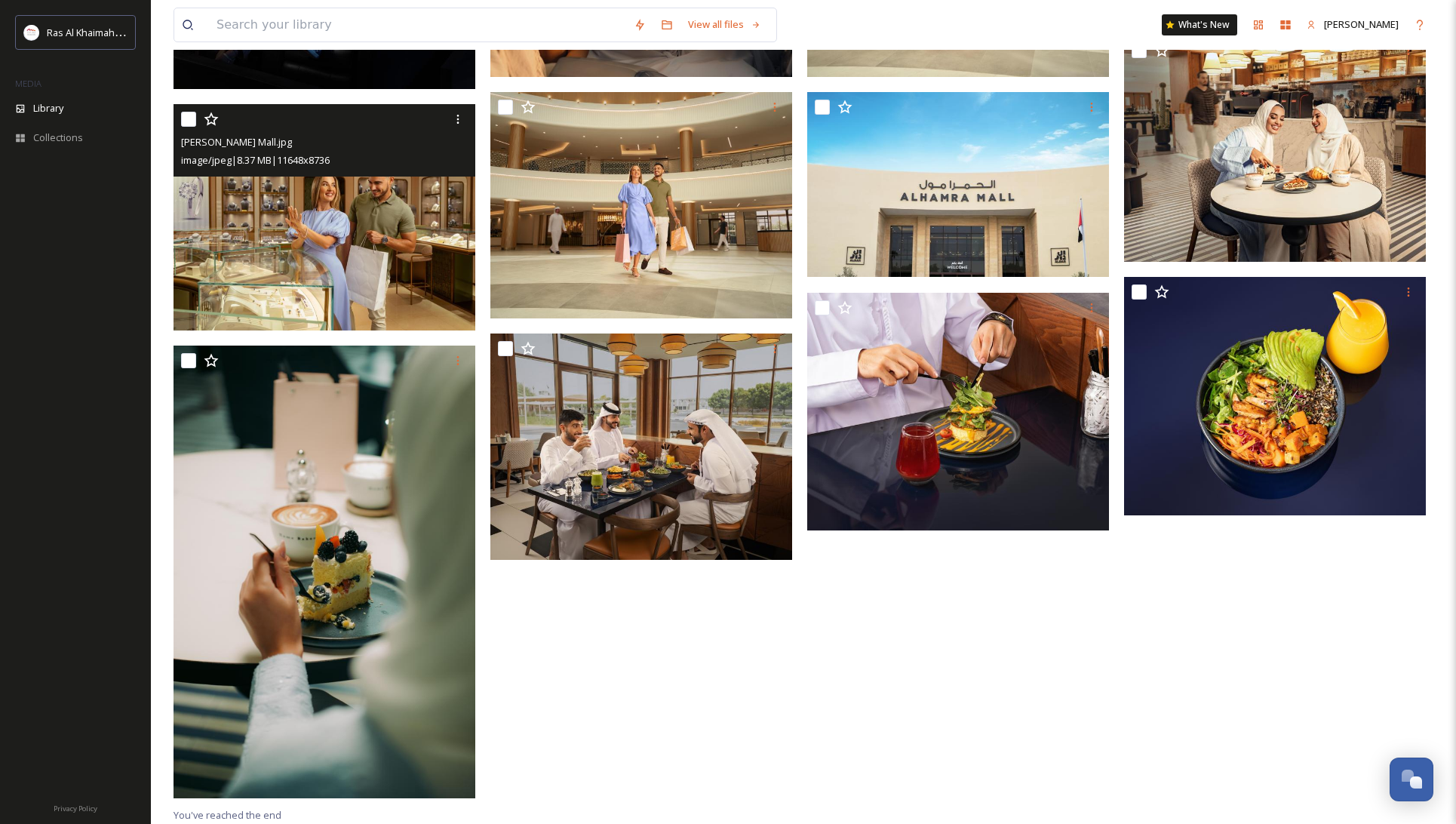
scroll to position [355, 0]
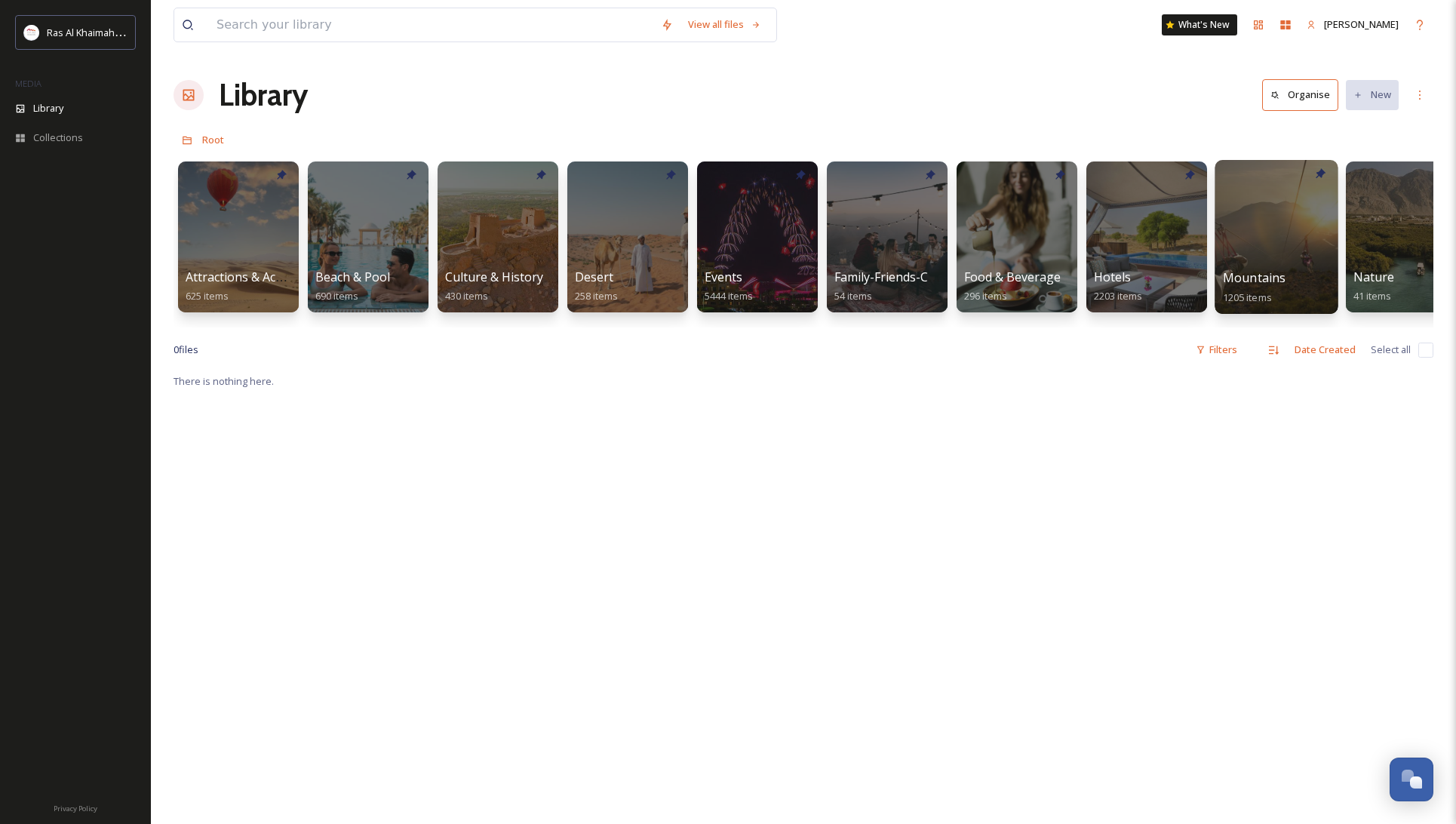
click at [1295, 220] on div at bounding box center [1276, 237] width 123 height 154
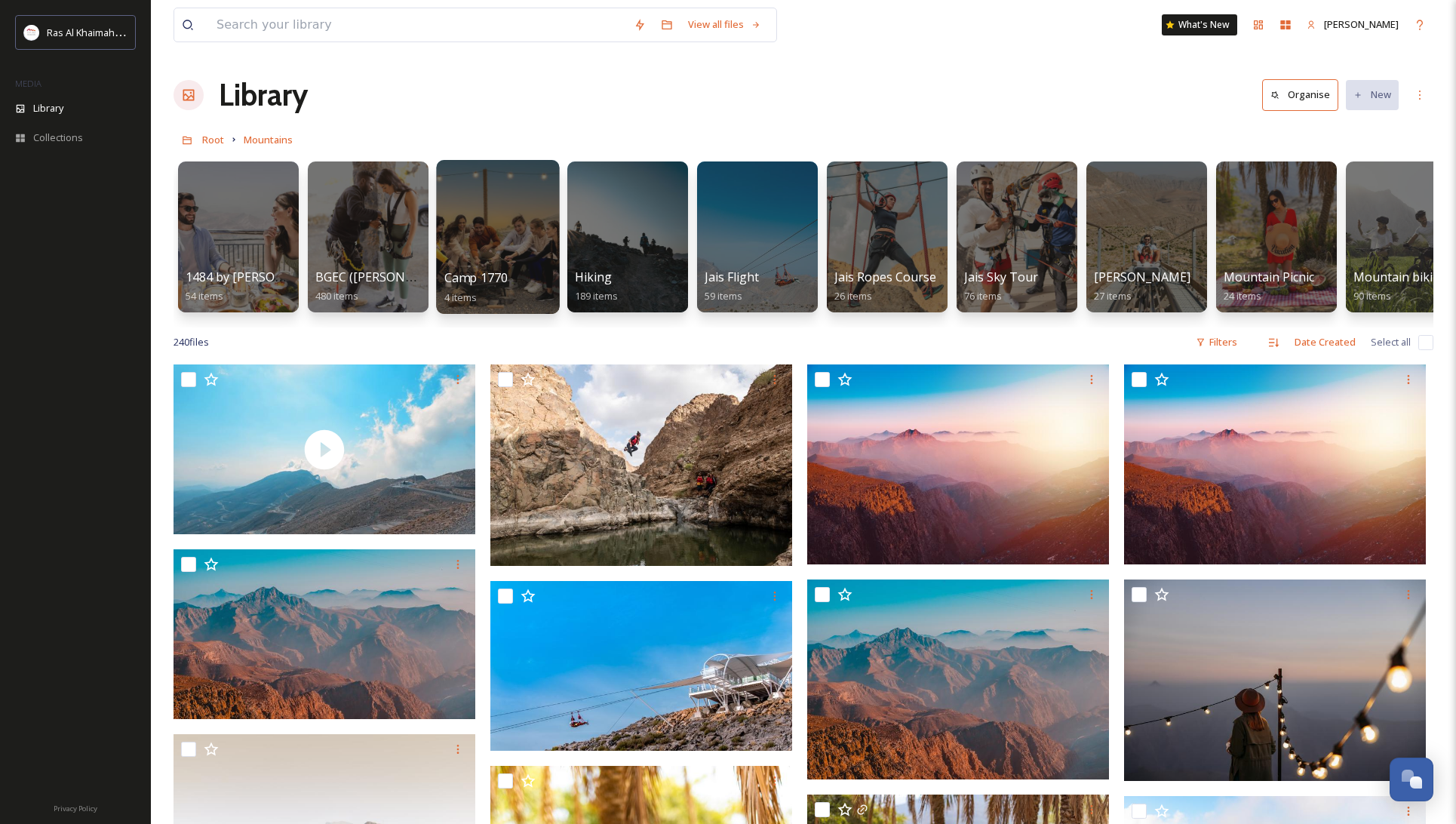
click at [499, 205] on div at bounding box center [497, 237] width 123 height 154
click at [625, 207] on div at bounding box center [628, 237] width 123 height 154
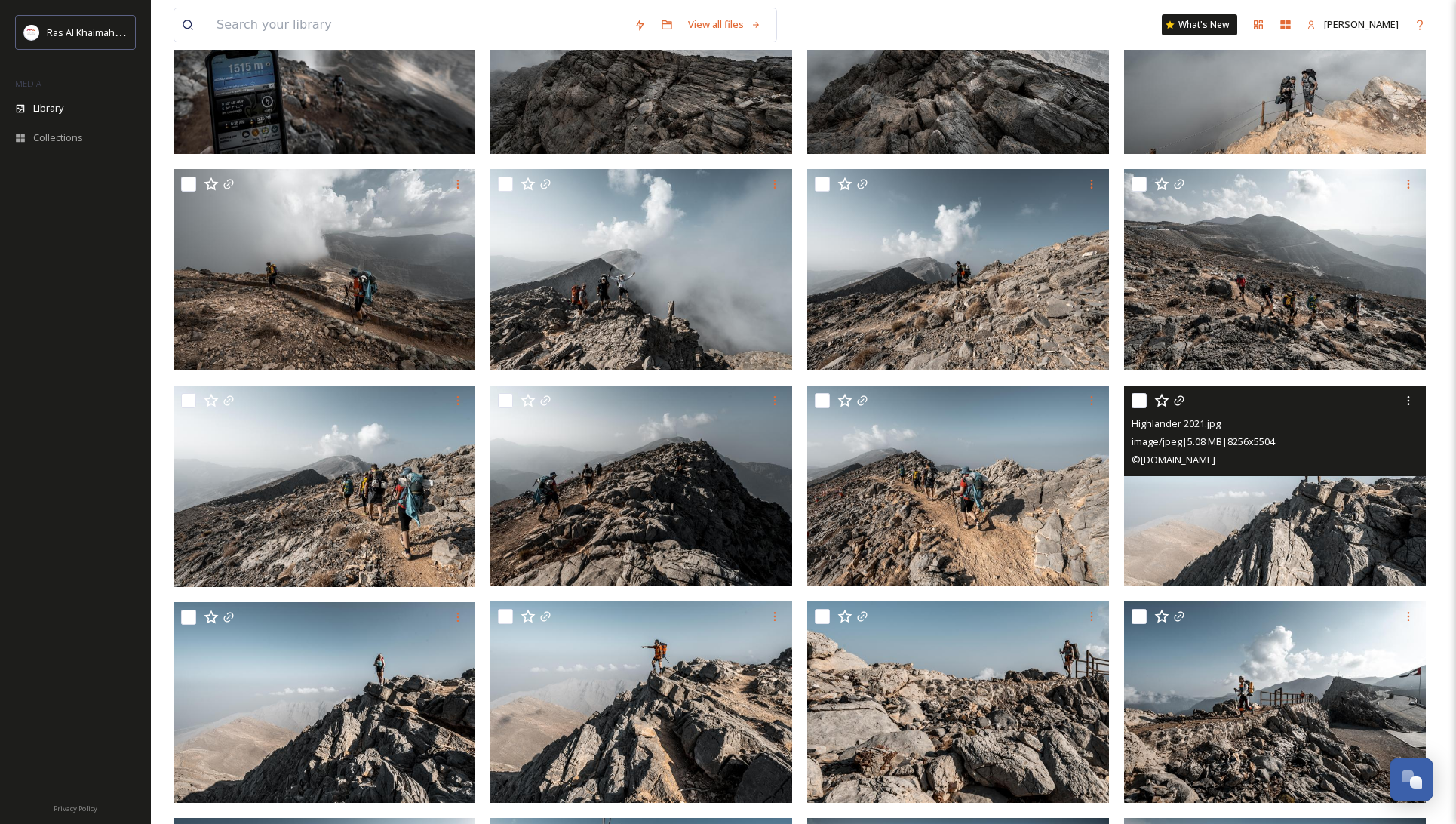
scroll to position [686, 0]
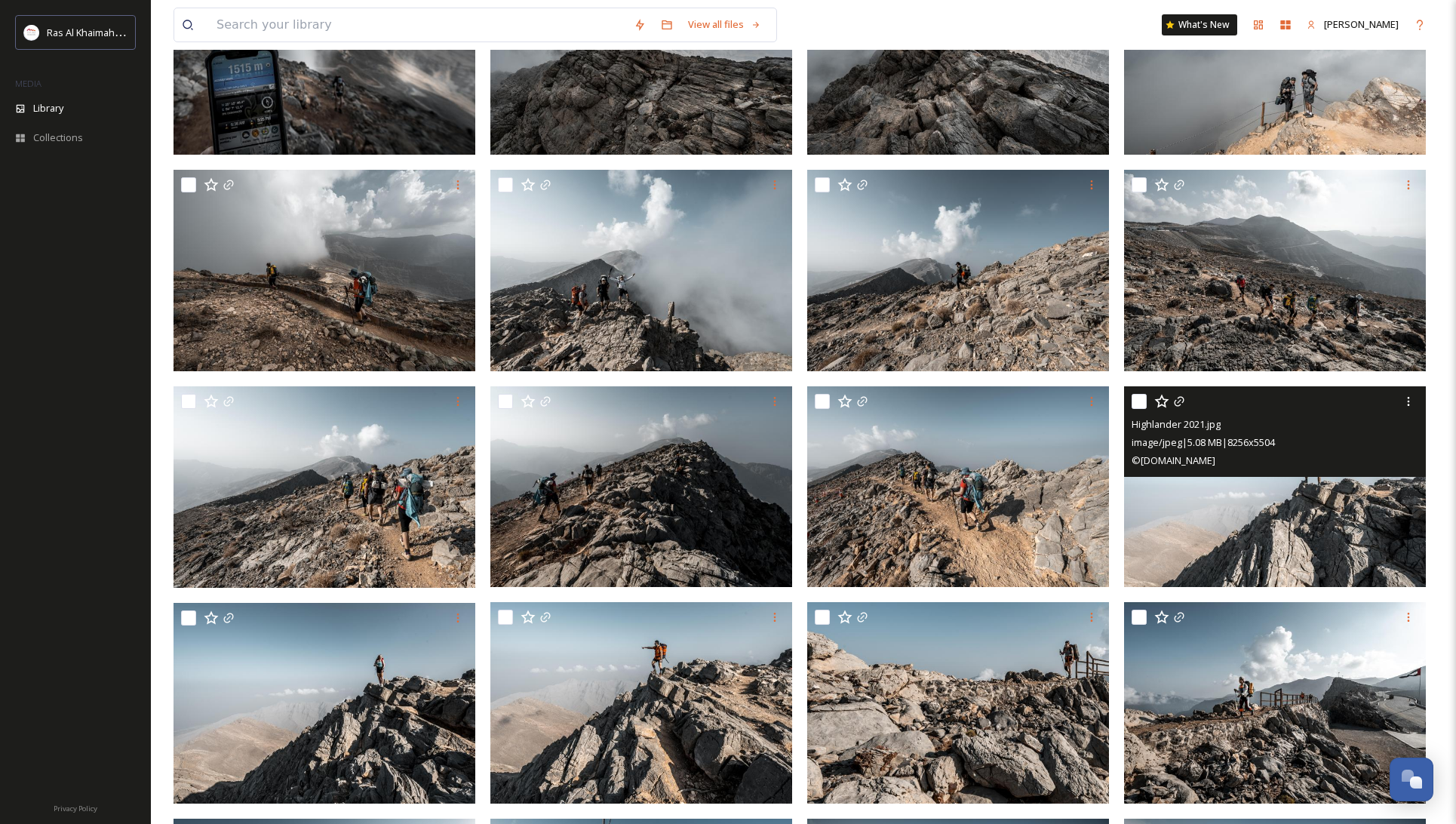
click at [1232, 527] on img at bounding box center [1274, 487] width 301 height 202
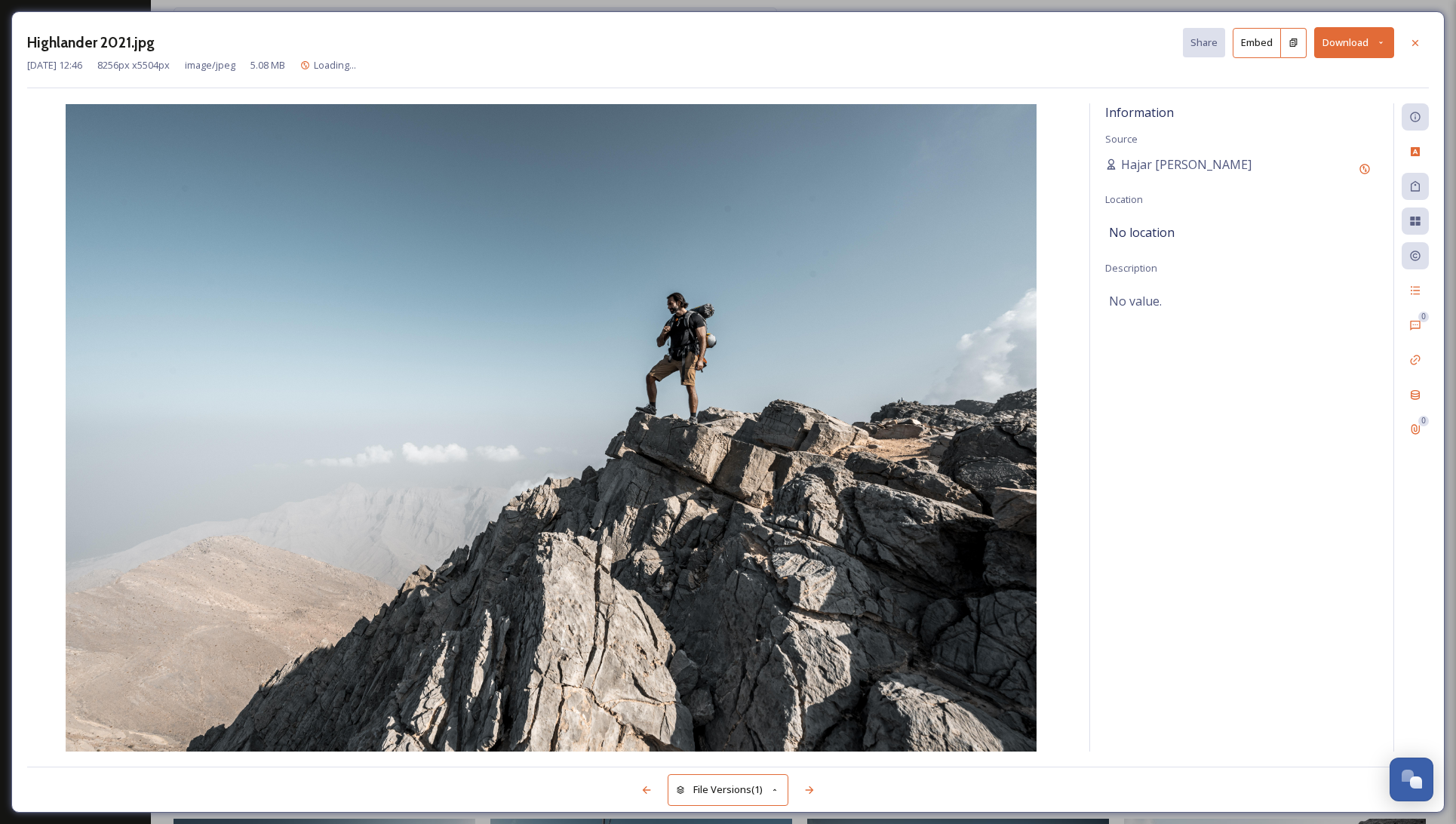
click at [1346, 39] on button "Download" at bounding box center [1354, 42] width 80 height 31
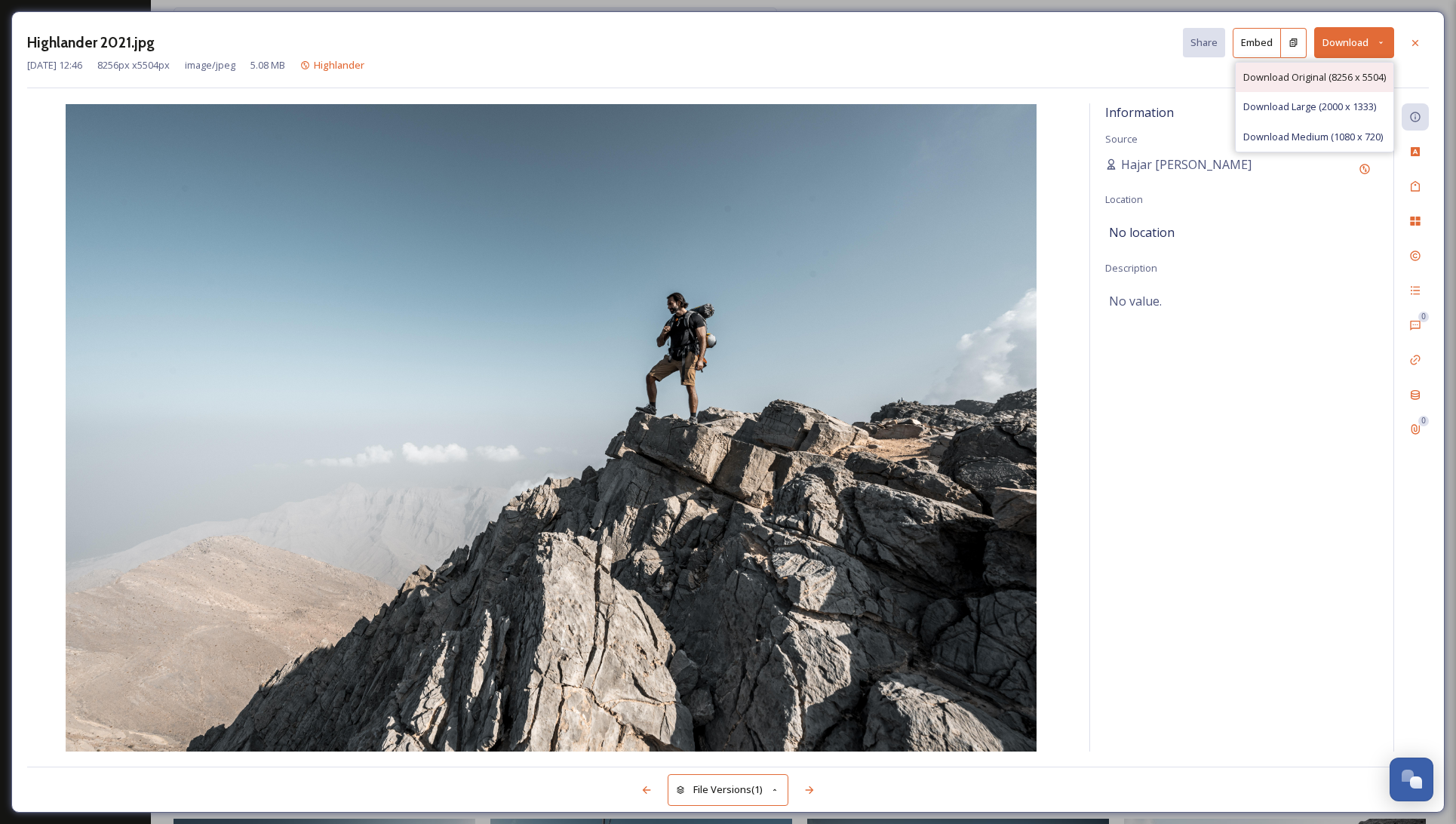
click at [1335, 74] on span "Download Original (8256 x 5504)" at bounding box center [1314, 78] width 142 height 14
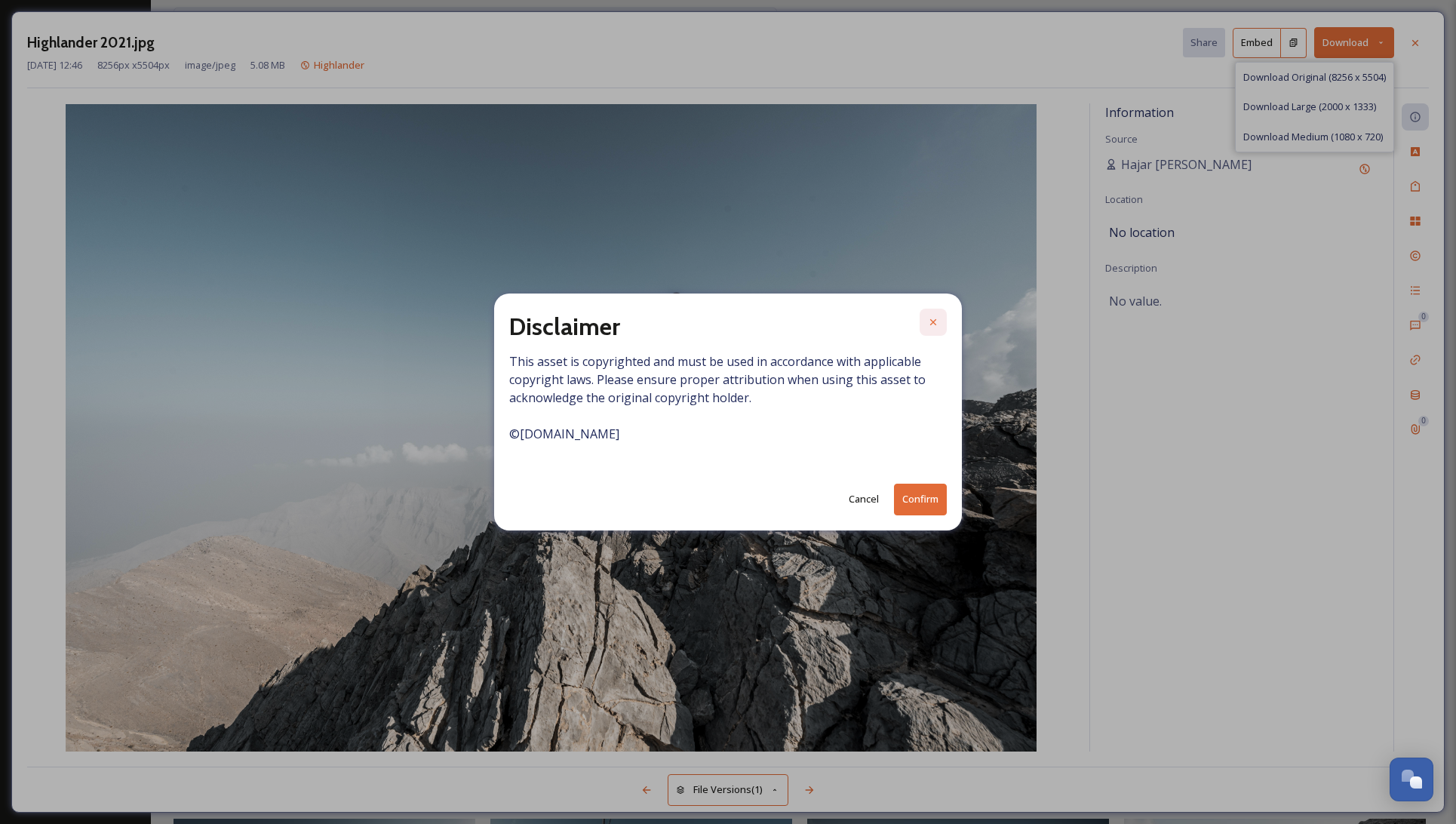
click at [934, 324] on icon at bounding box center [934, 322] width 6 height 6
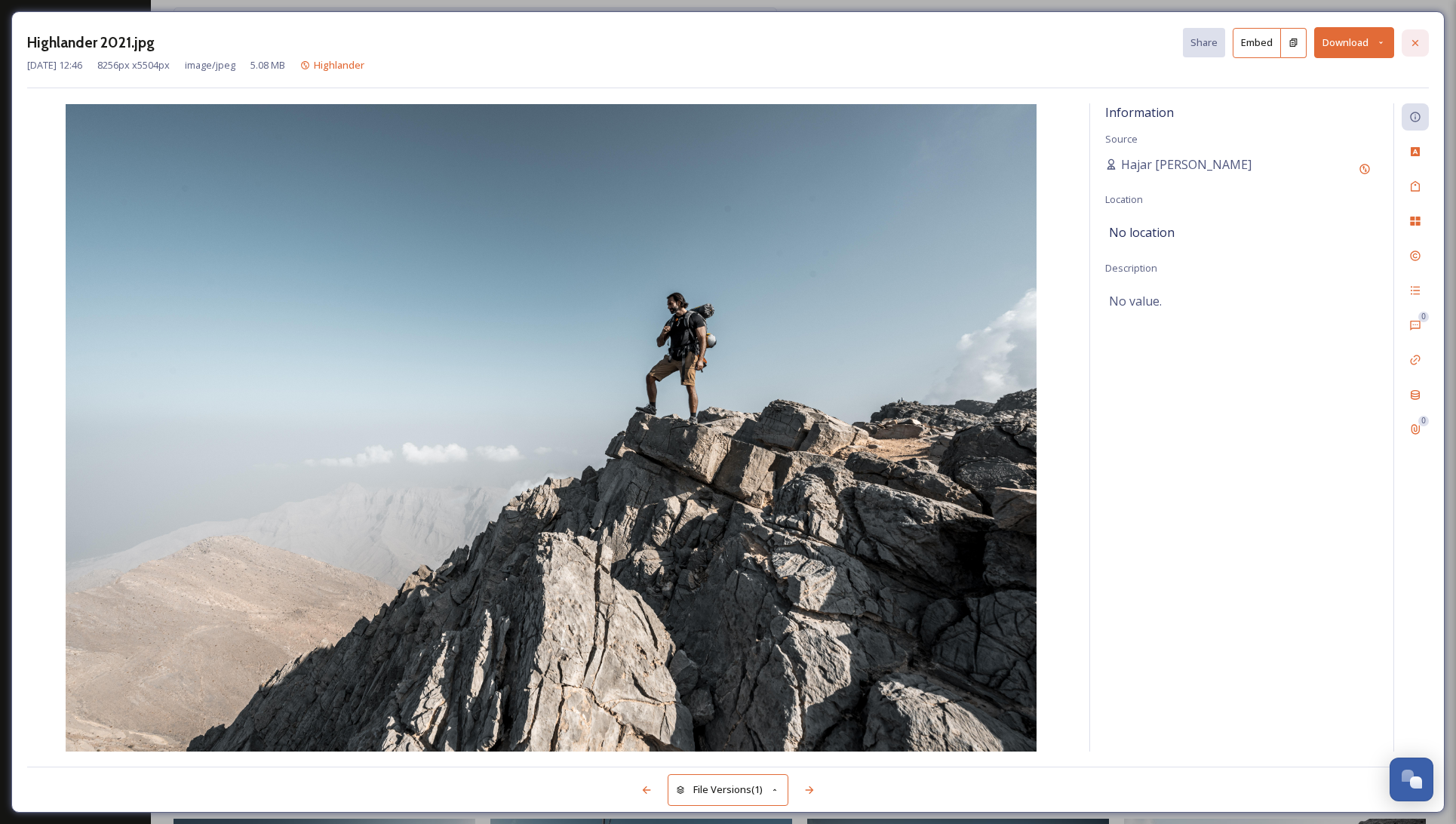
click at [1414, 40] on icon at bounding box center [1415, 42] width 12 height 12
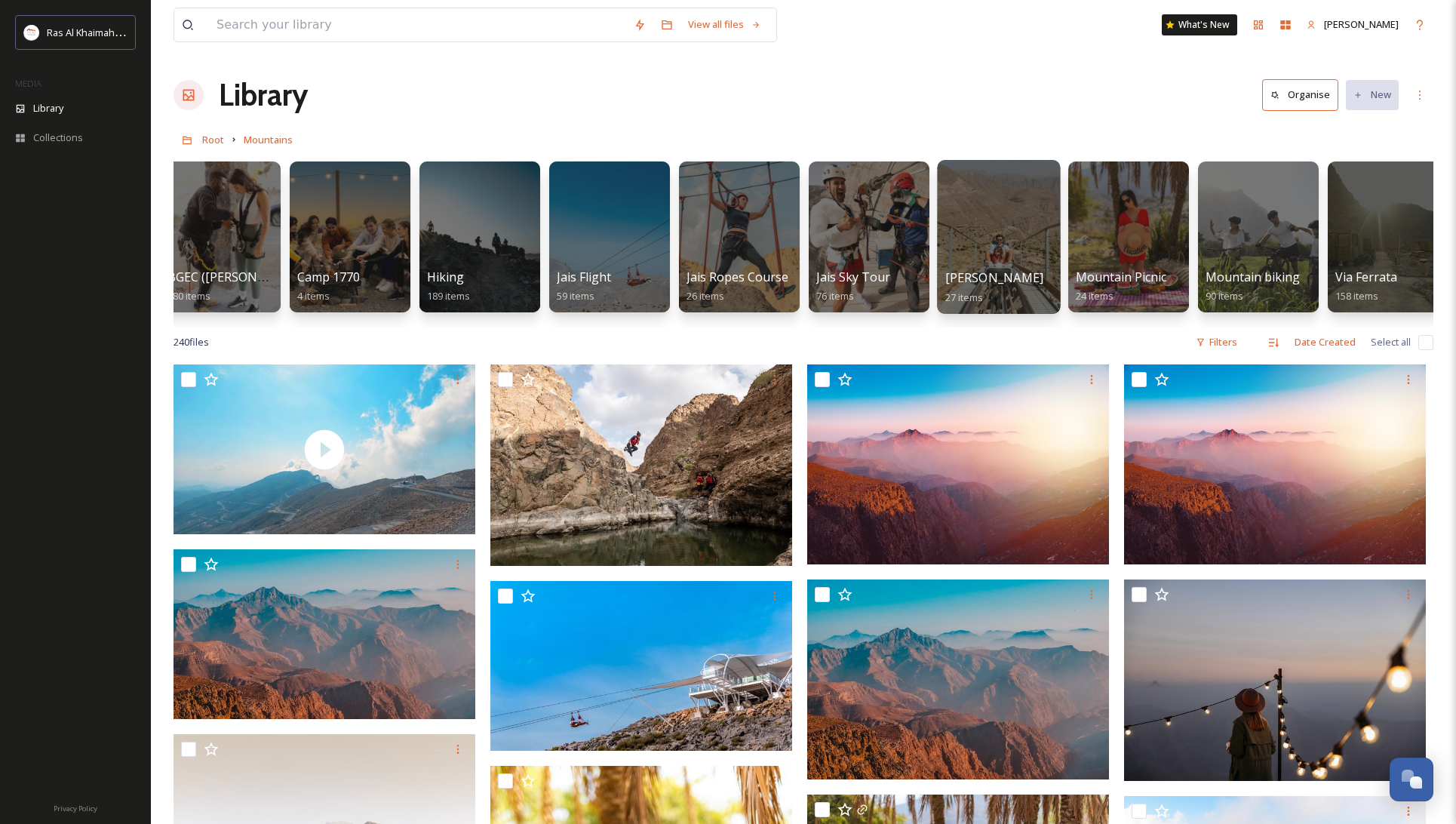
scroll to position [0, 150]
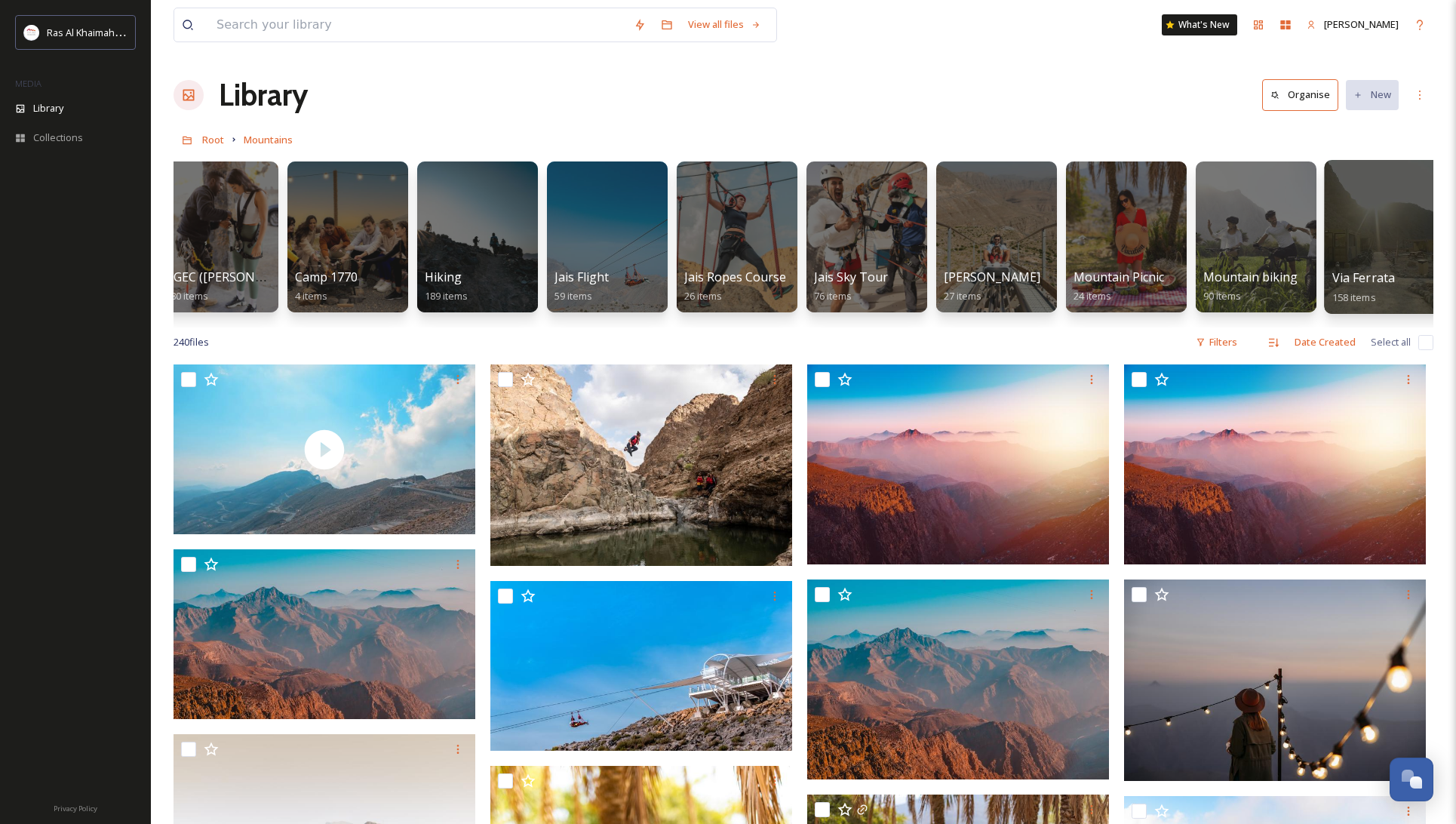
click at [1349, 226] on div at bounding box center [1386, 237] width 123 height 154
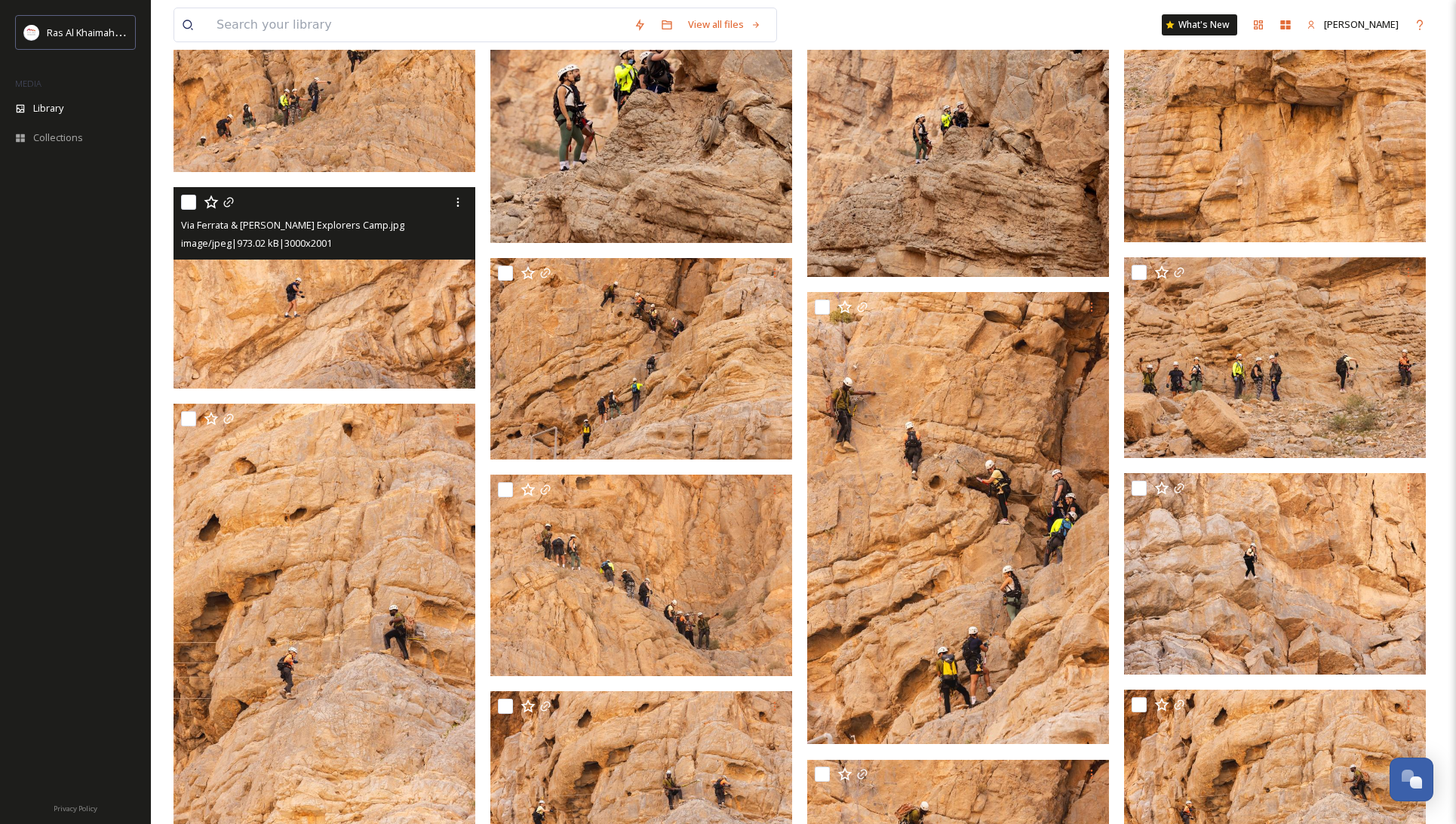
scroll to position [2006, 0]
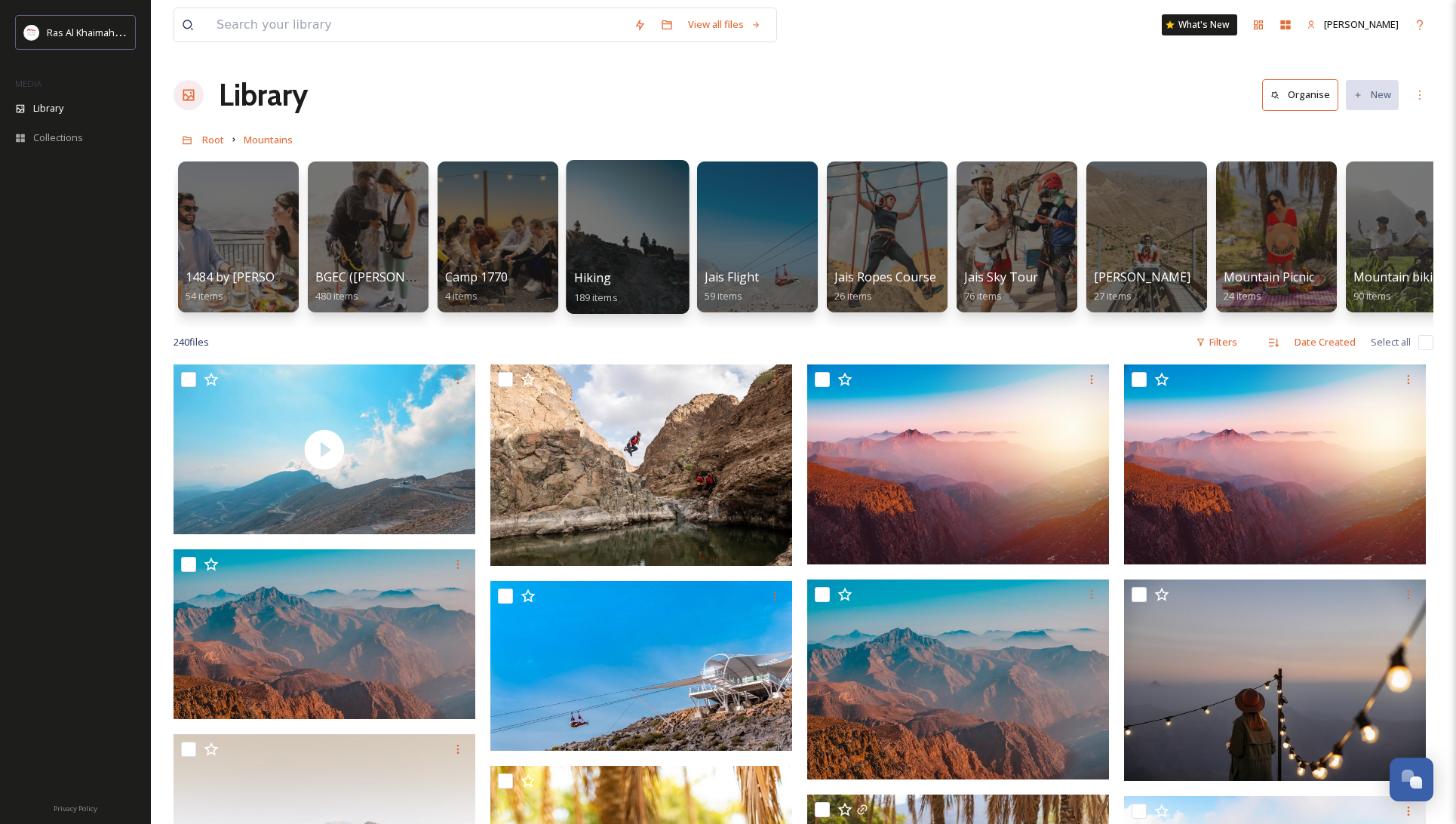
click at [626, 246] on div at bounding box center [628, 237] width 123 height 154
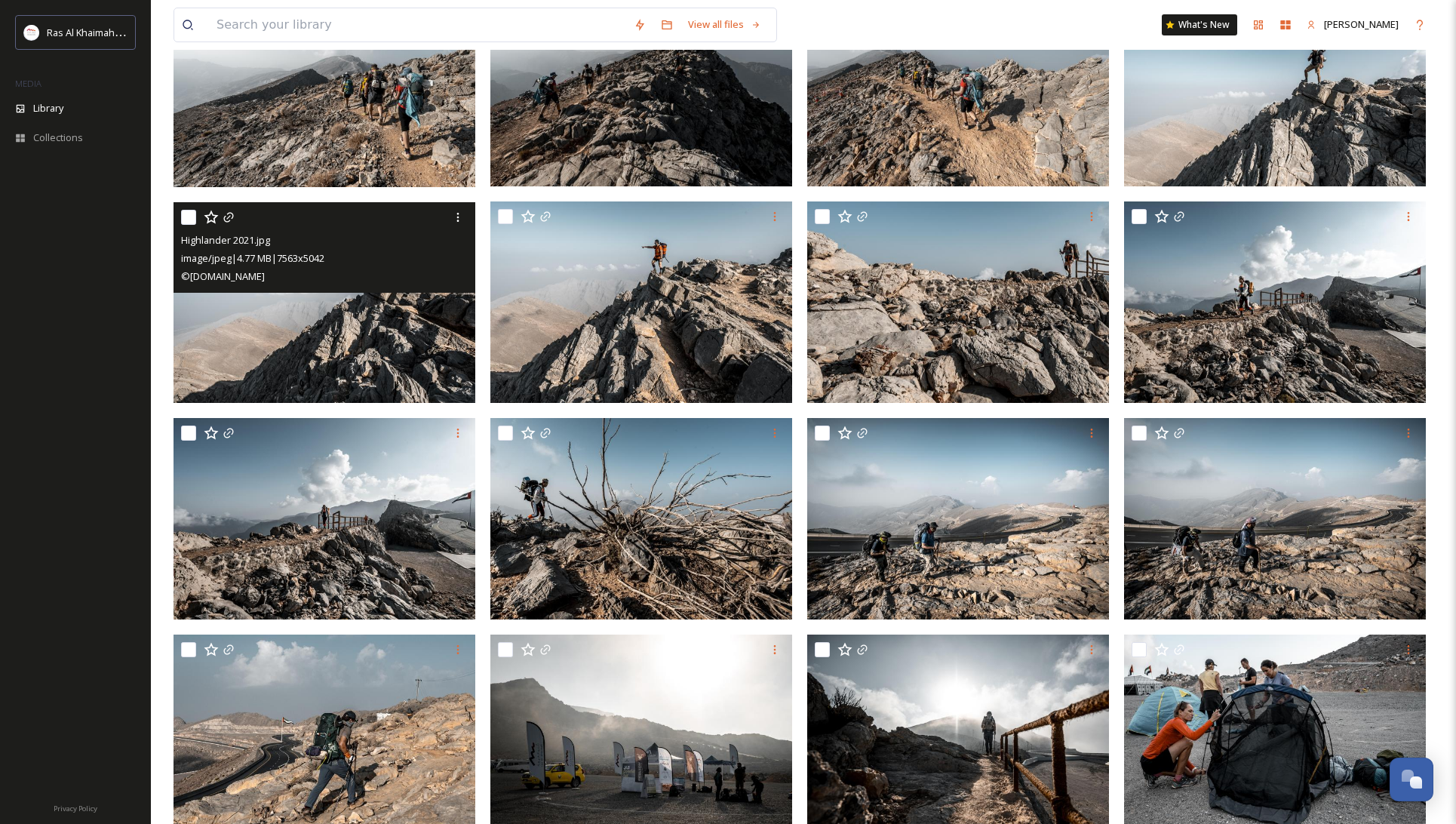
scroll to position [1000, 0]
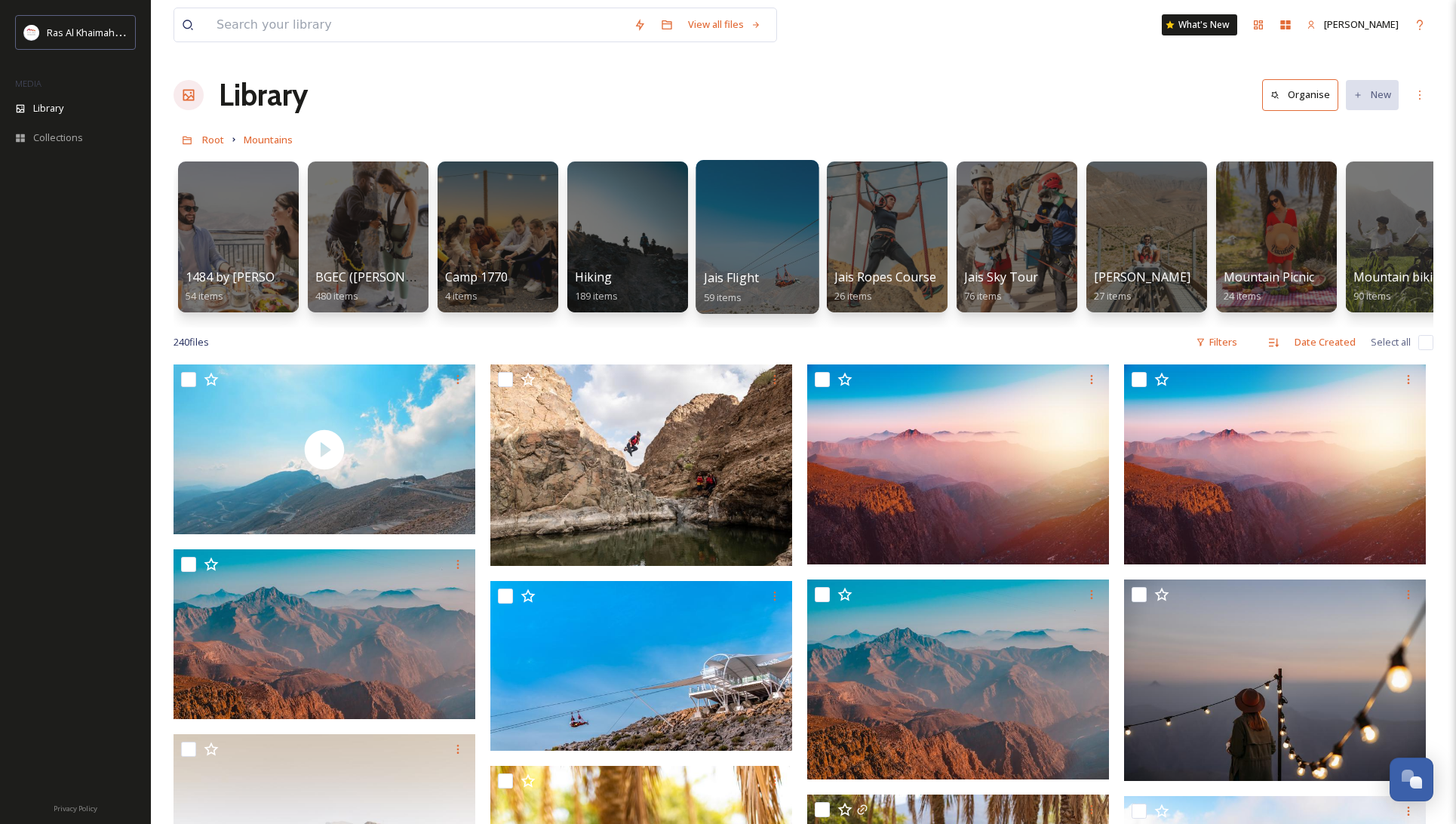
click at [754, 234] on div at bounding box center [757, 237] width 123 height 154
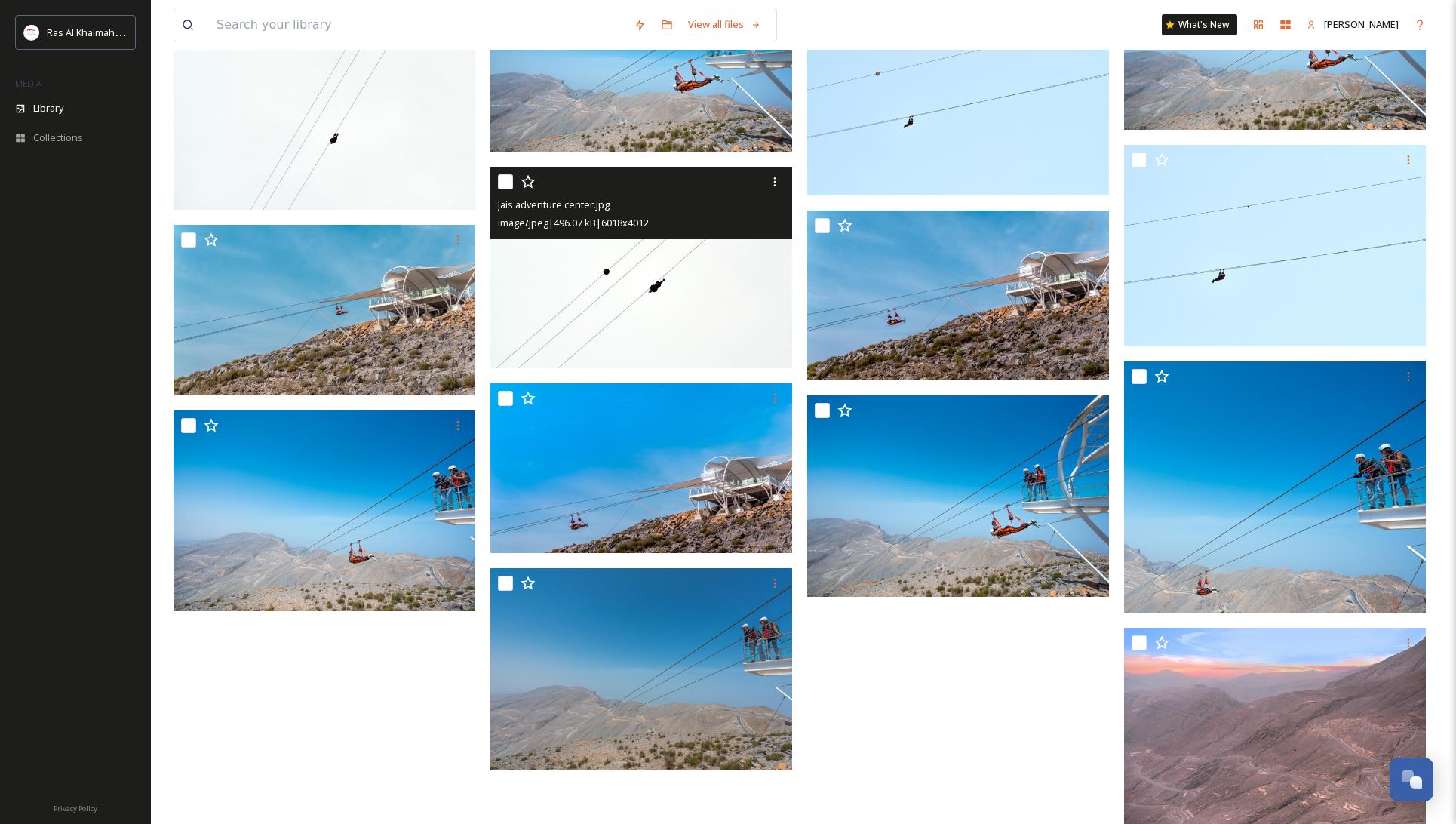
scroll to position [2635, 0]
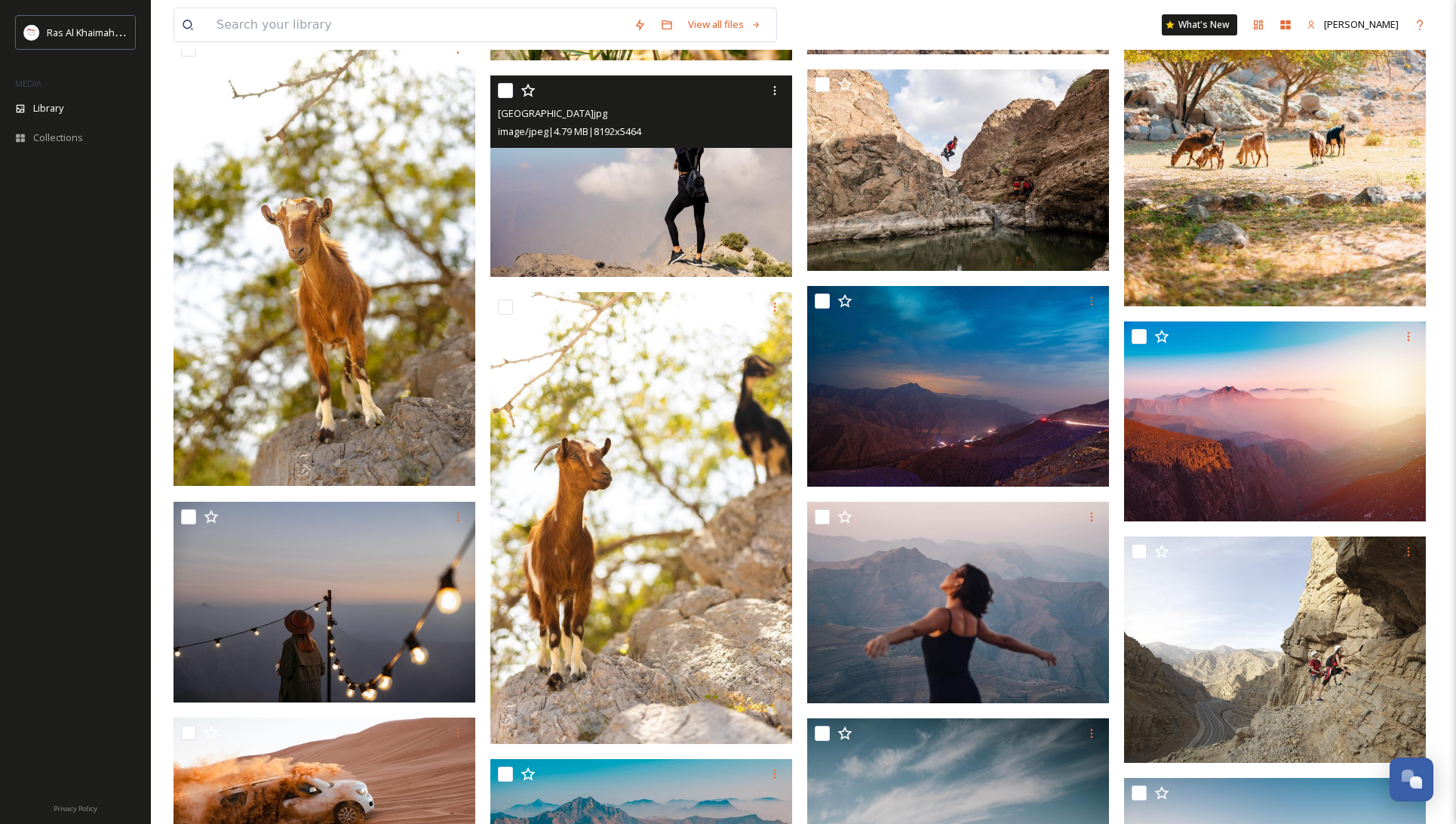
scroll to position [1166, 0]
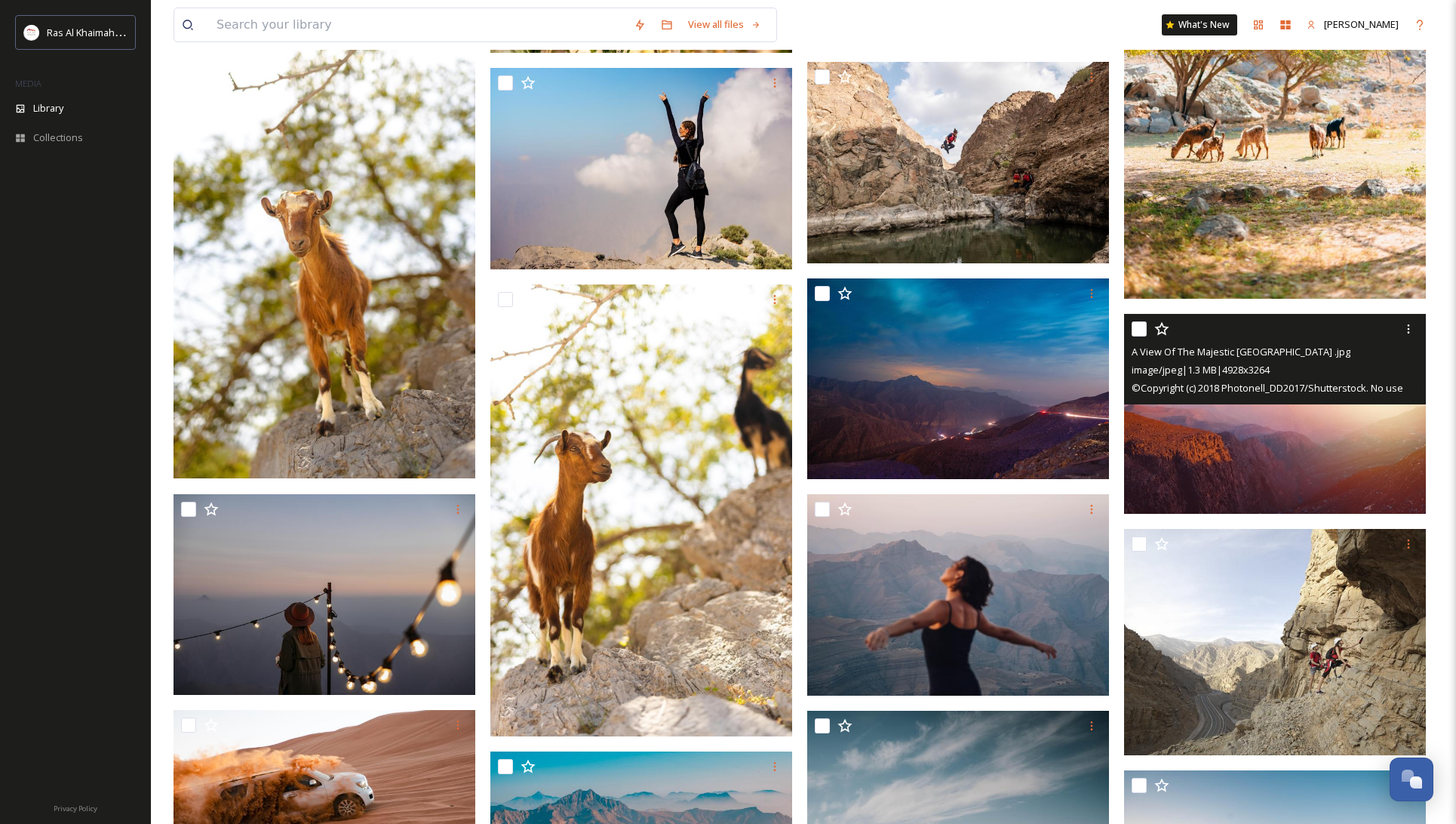
click at [1219, 445] on img at bounding box center [1274, 414] width 301 height 200
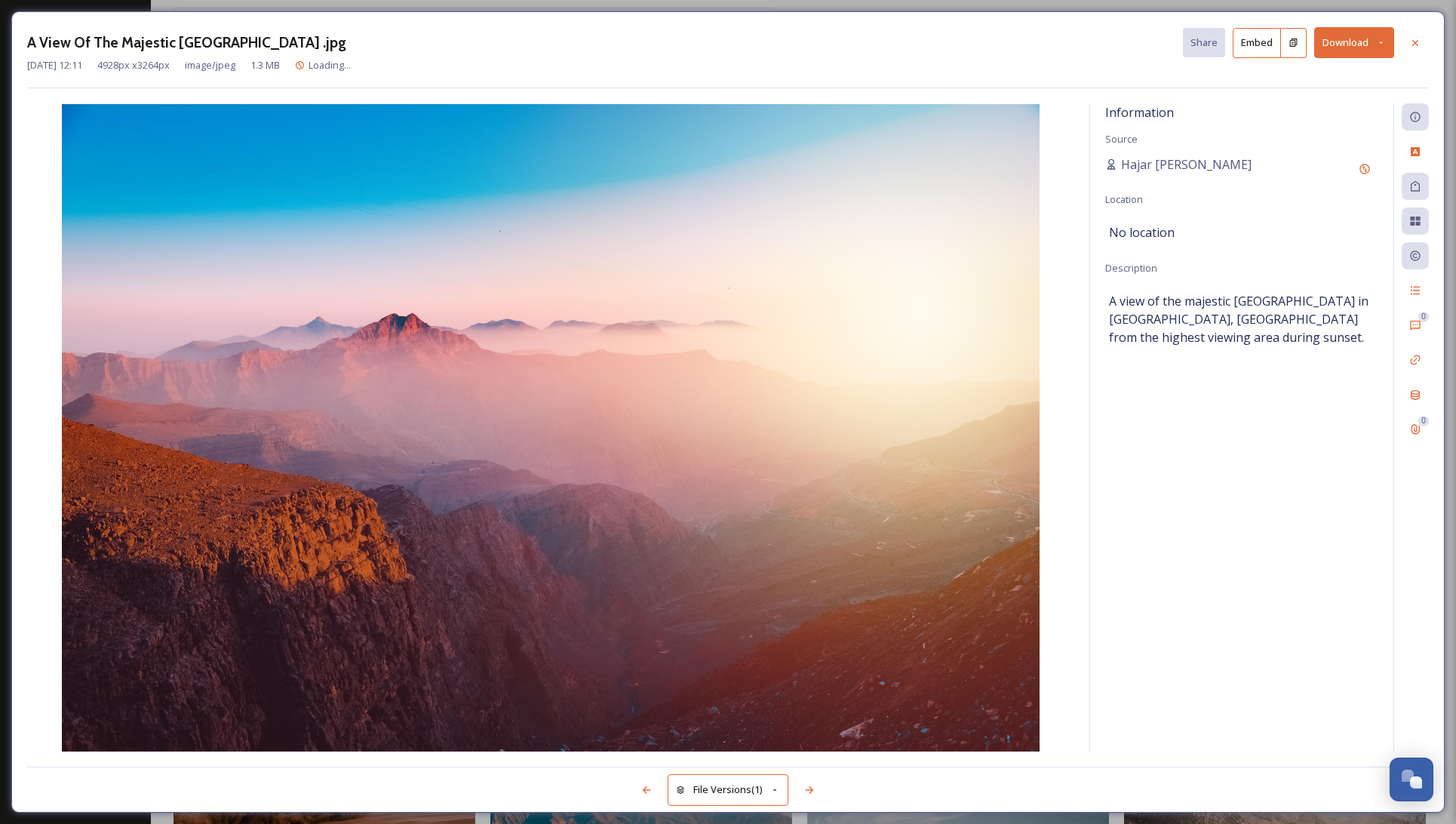
click at [1359, 40] on button "Download" at bounding box center [1354, 42] width 80 height 31
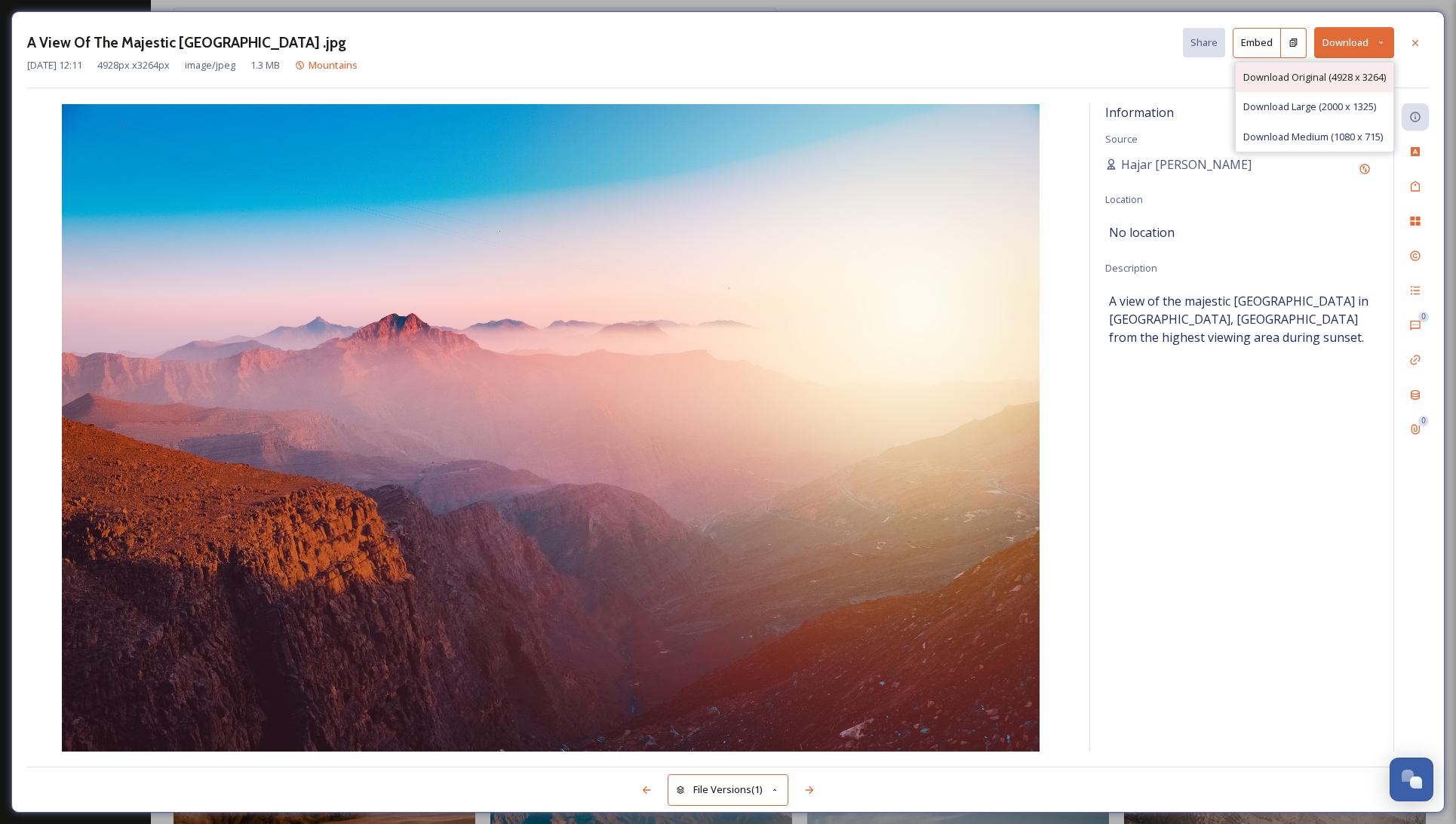
click at [1347, 74] on span "Download Original (4928 x 3264)" at bounding box center [1314, 78] width 142 height 14
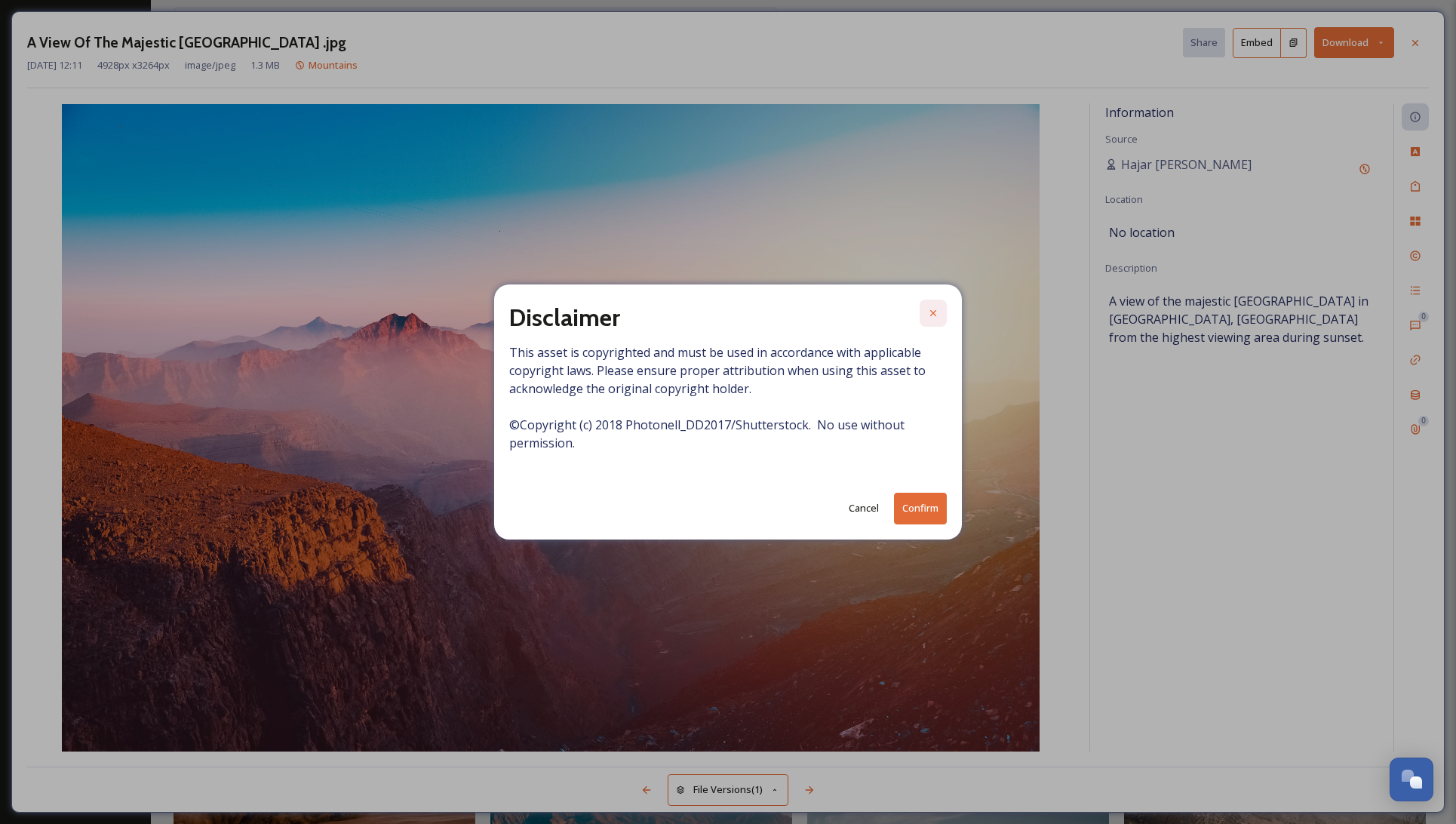
click at [932, 314] on icon at bounding box center [933, 313] width 12 height 12
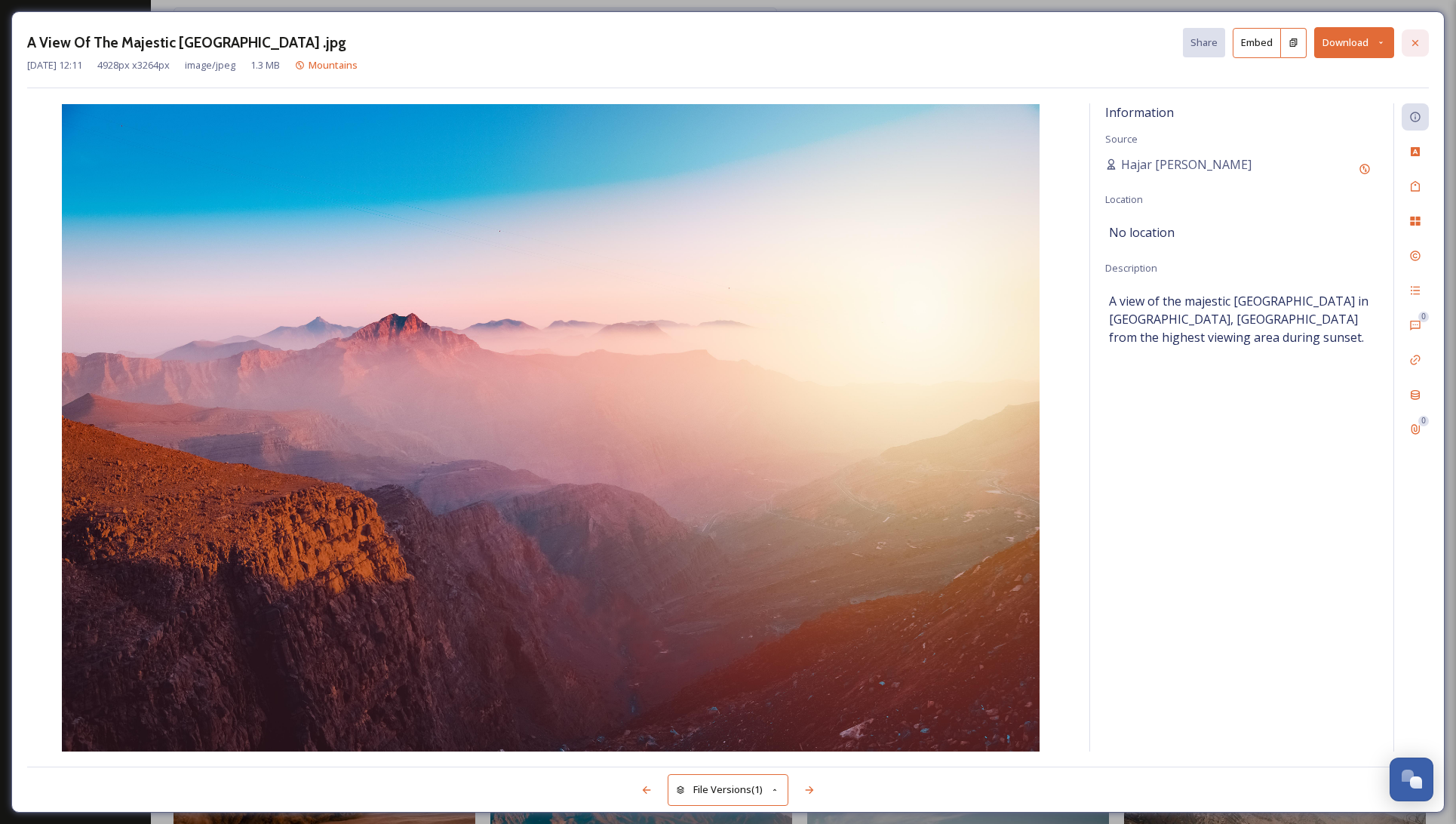
click at [1413, 39] on icon at bounding box center [1415, 42] width 12 height 12
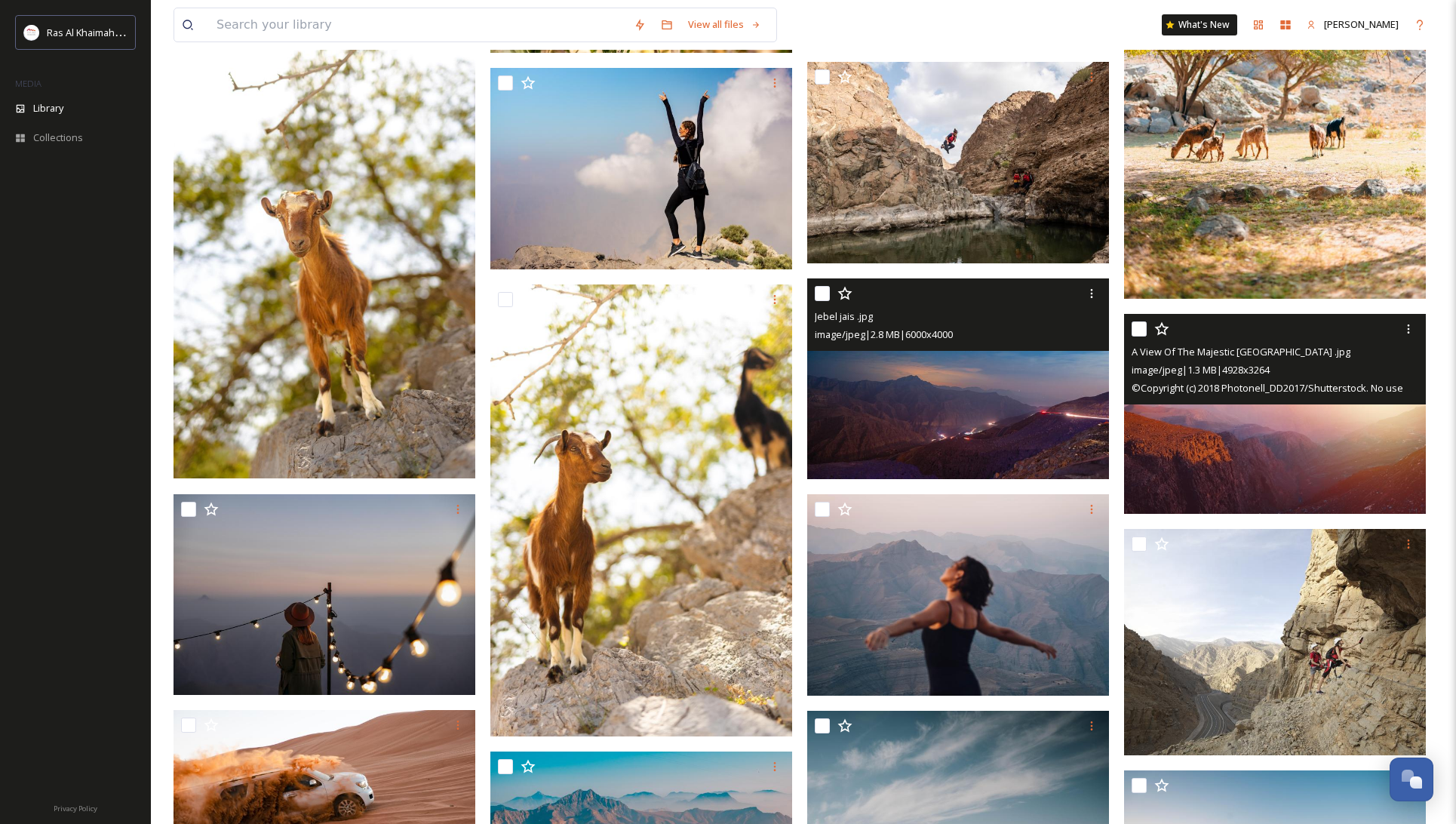
click at [968, 382] on img at bounding box center [958, 378] width 301 height 202
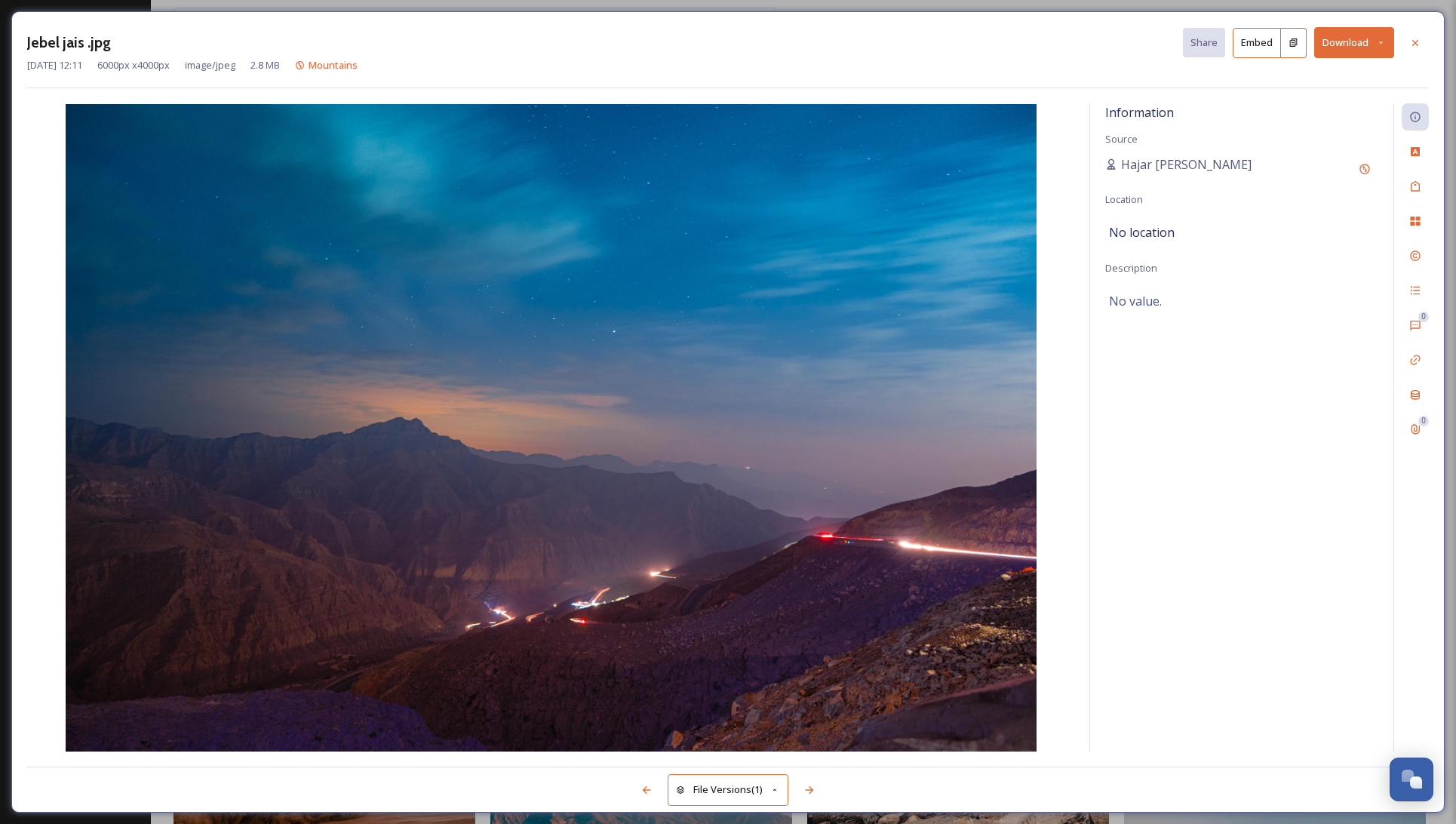
click at [1334, 43] on button "Download" at bounding box center [1354, 42] width 80 height 31
click at [1336, 76] on span "Download Original (6000 x 4000)" at bounding box center [1314, 78] width 142 height 14
click at [1419, 38] on icon at bounding box center [1415, 42] width 12 height 12
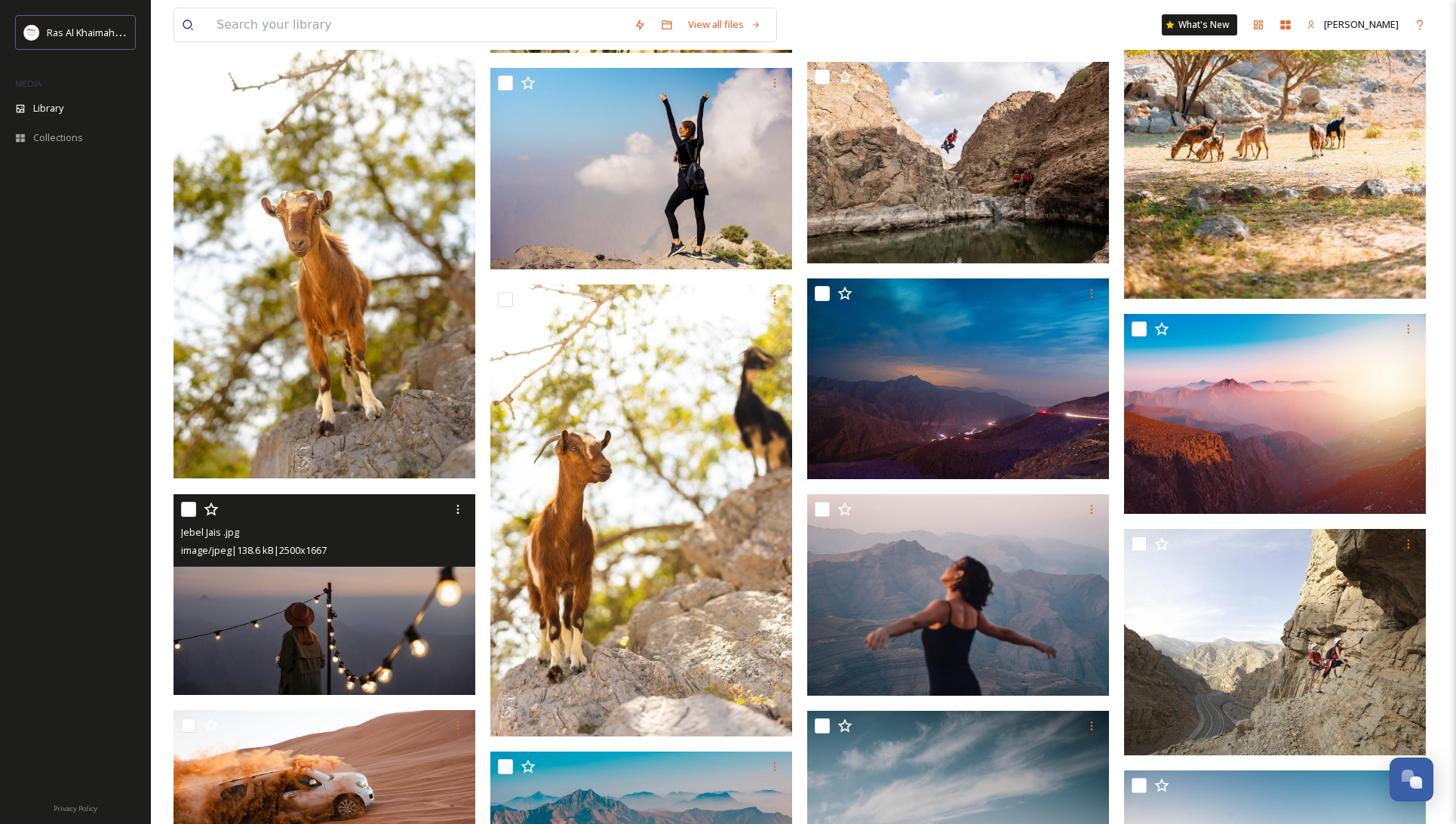
click at [341, 593] on img at bounding box center [324, 594] width 301 height 202
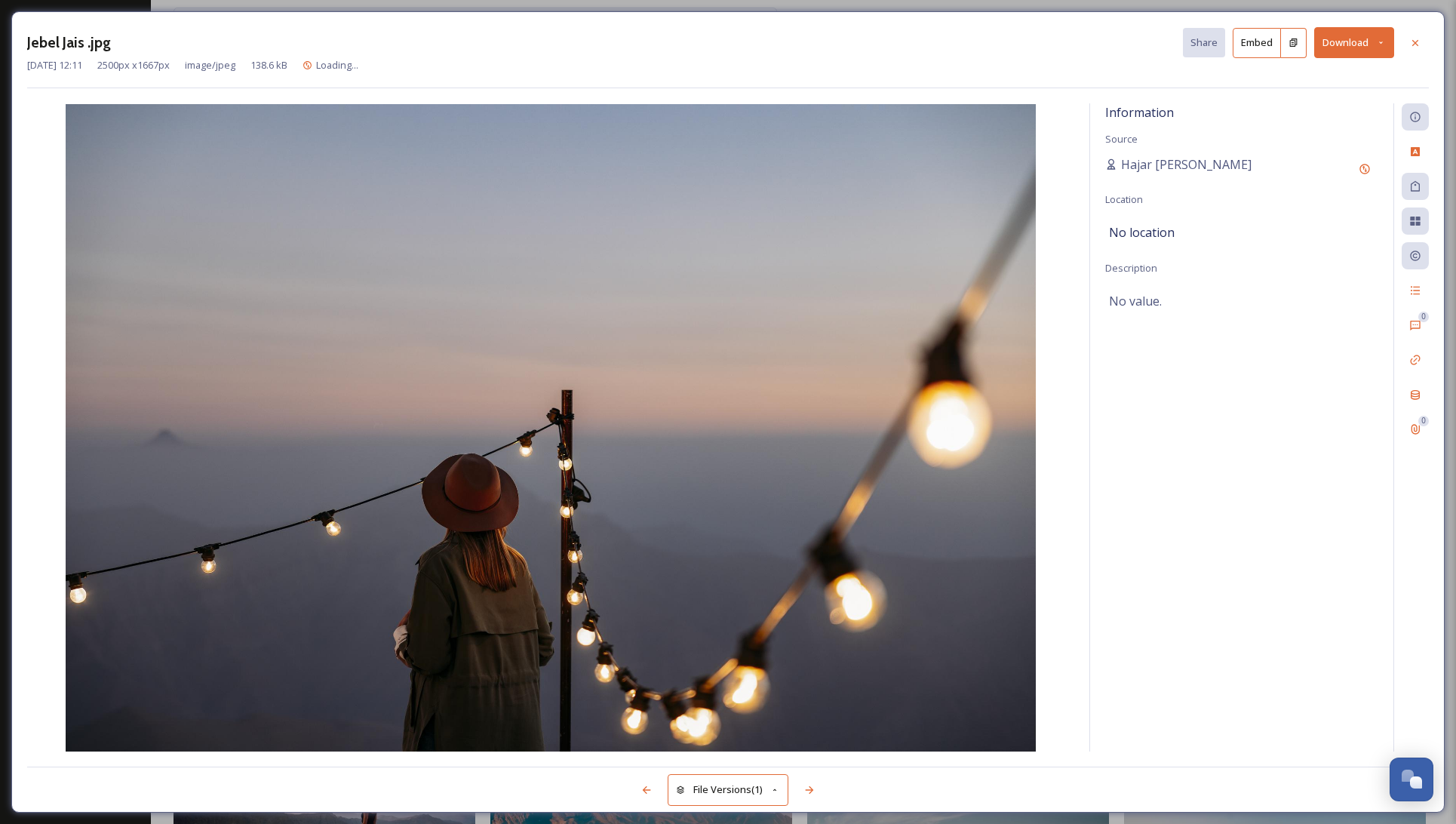
click at [1338, 43] on button "Download" at bounding box center [1354, 42] width 80 height 31
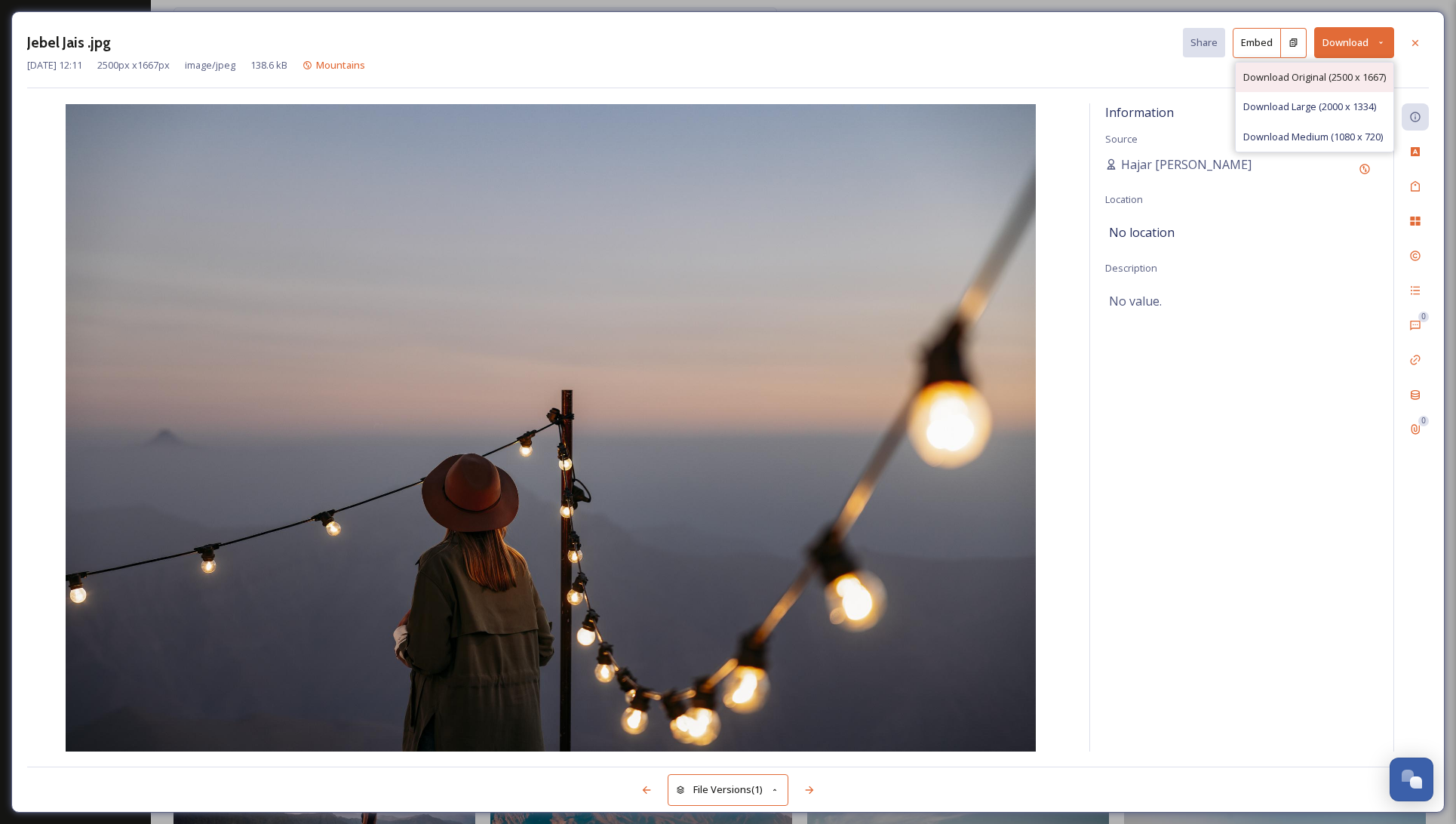
click at [1343, 78] on span "Download Original (2500 x 1667)" at bounding box center [1314, 78] width 142 height 14
click at [1417, 38] on icon at bounding box center [1415, 42] width 12 height 12
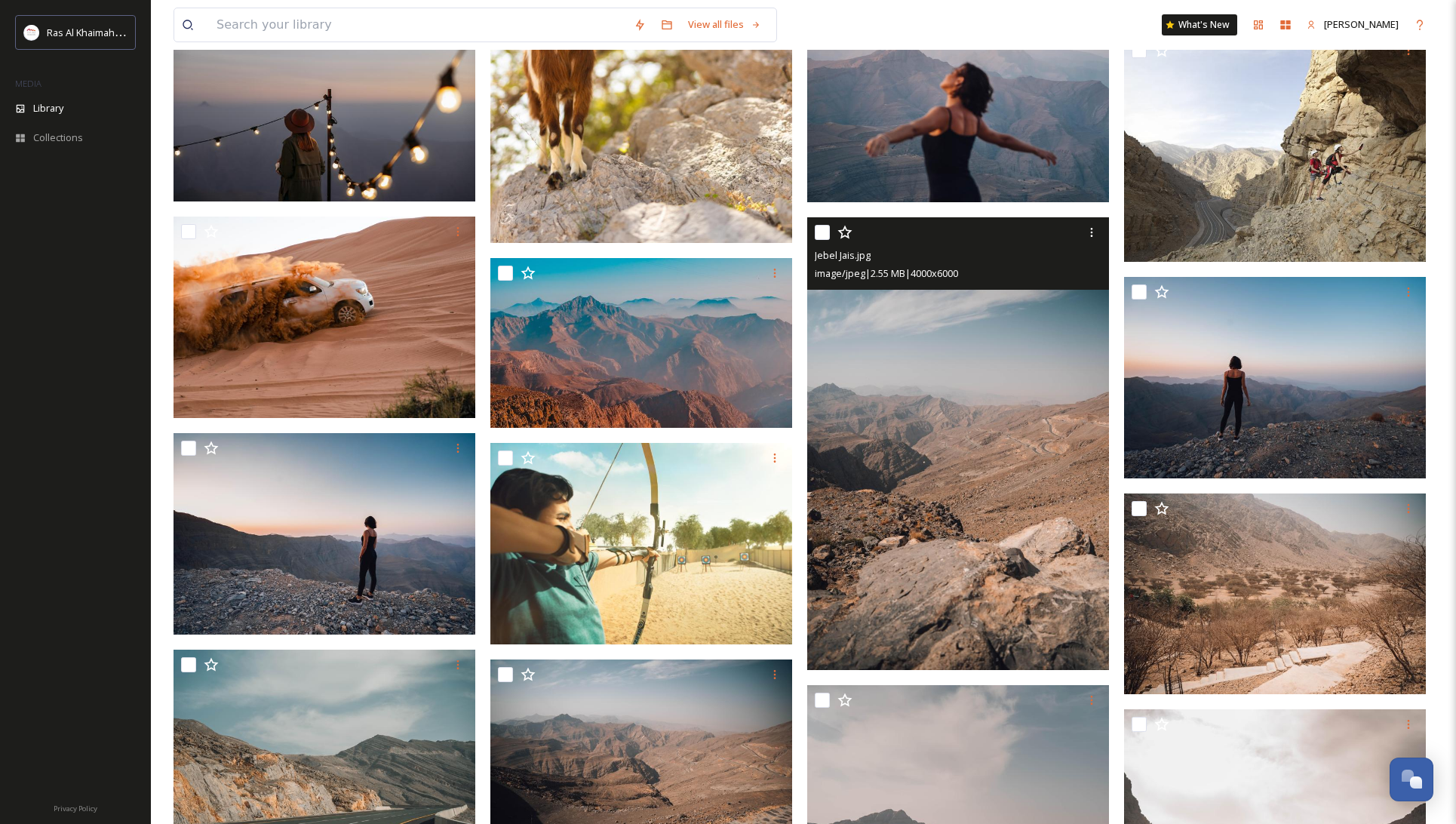
scroll to position [1675, 0]
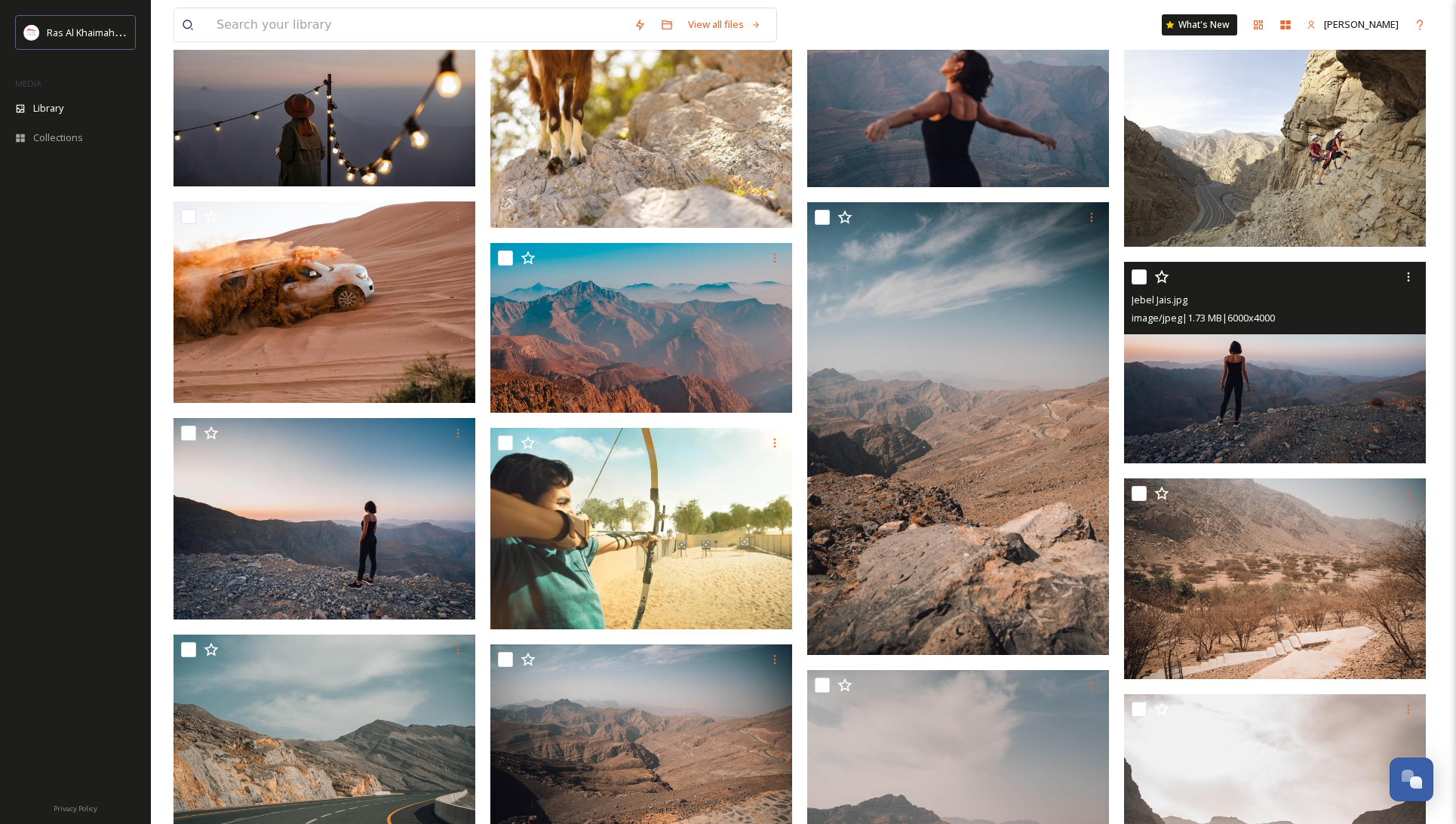
click at [1243, 378] on img at bounding box center [1274, 362] width 301 height 202
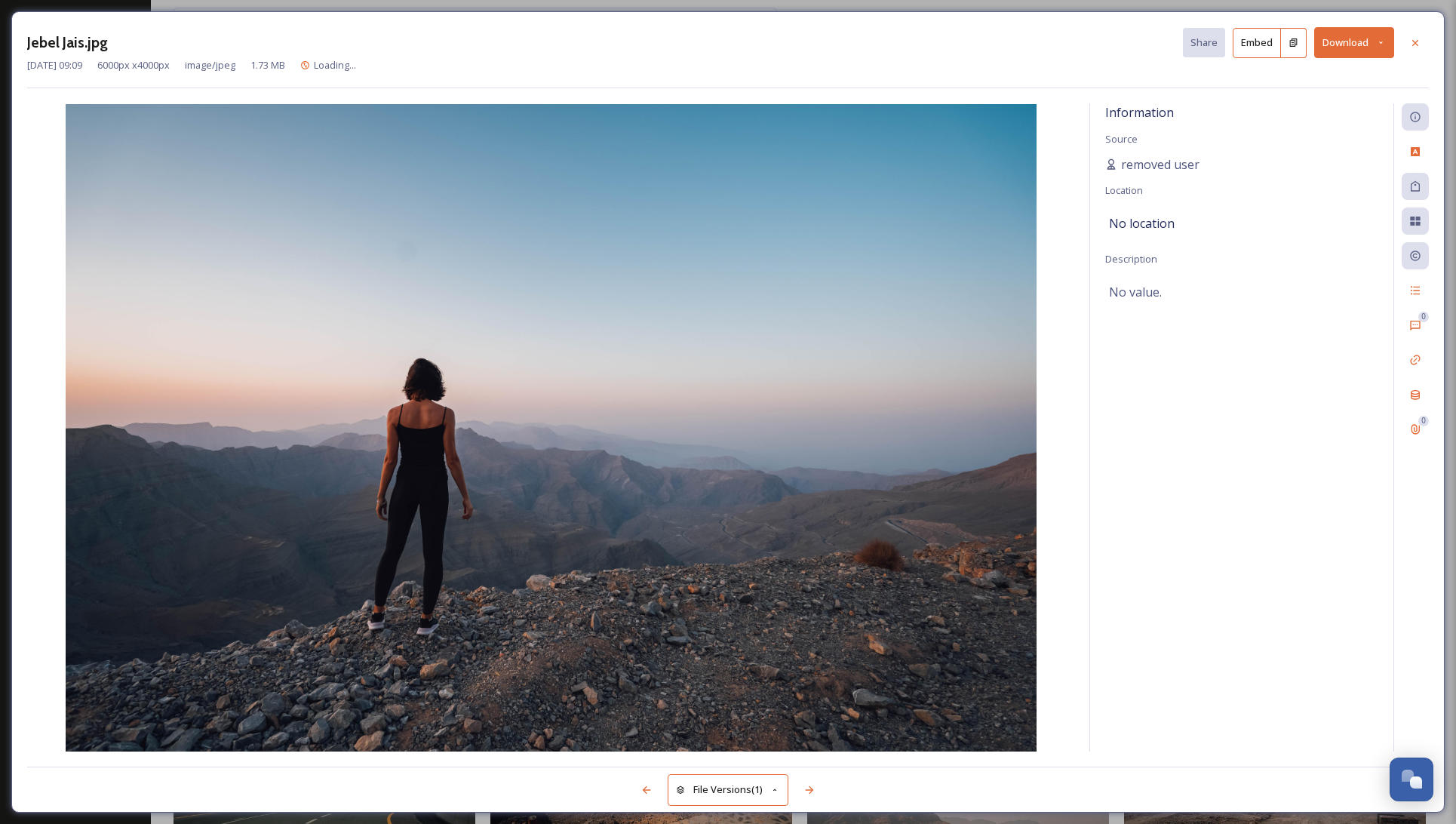
click at [1339, 43] on button "Download" at bounding box center [1354, 42] width 80 height 31
click at [1320, 78] on span "Download Original (6000 x 4000)" at bounding box center [1314, 78] width 142 height 14
click at [1415, 43] on icon at bounding box center [1415, 42] width 12 height 12
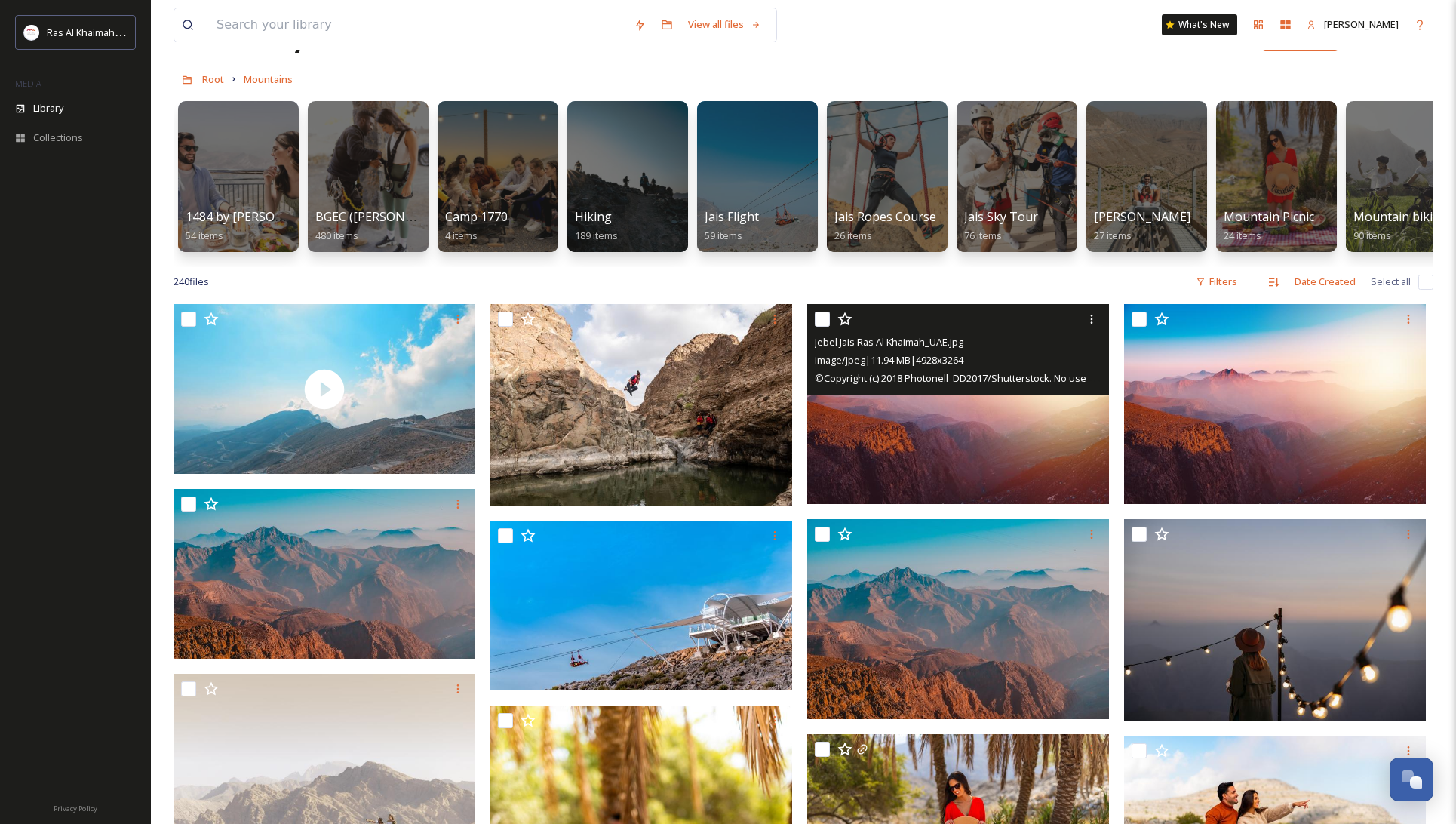
scroll to position [56, 0]
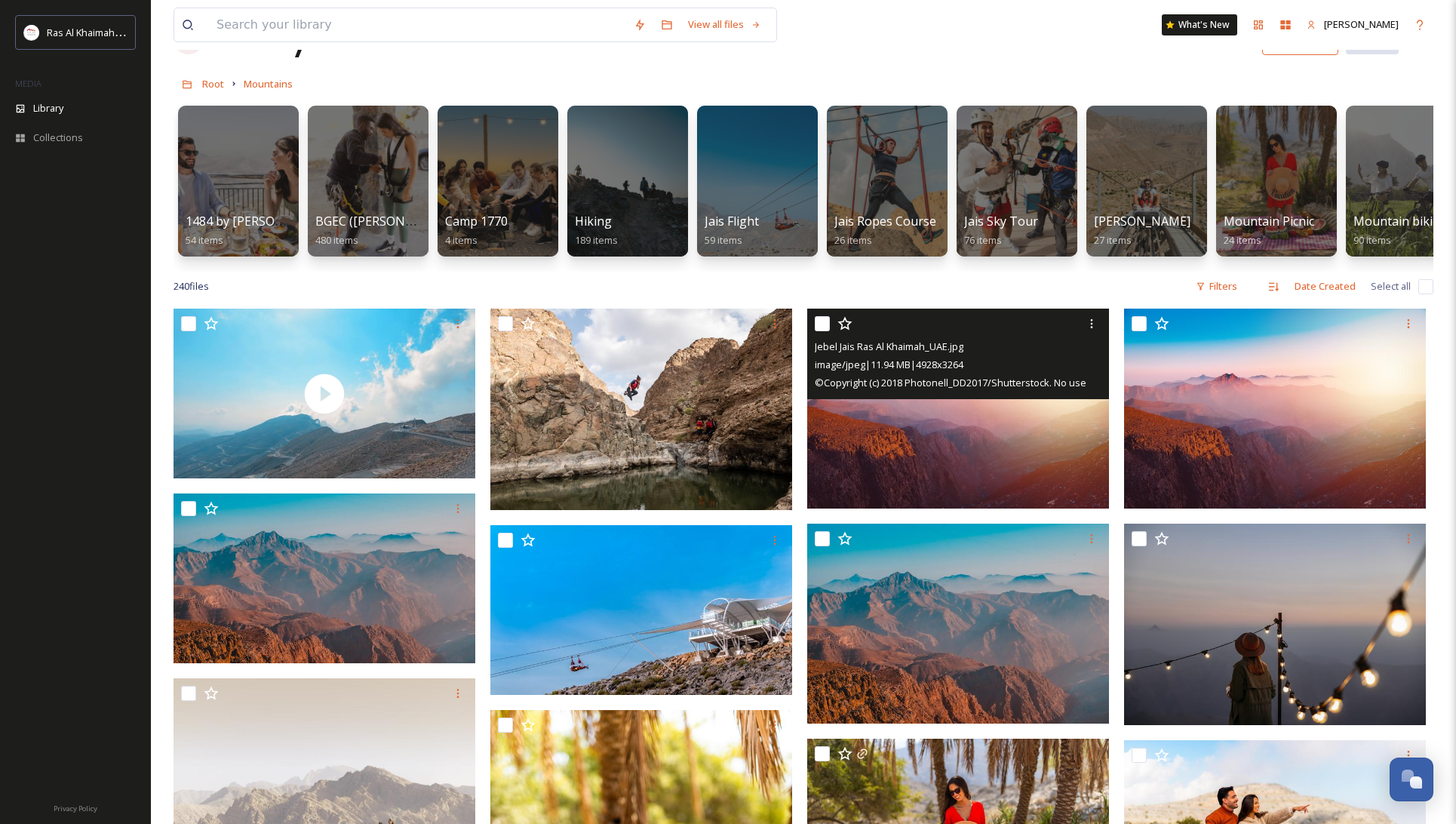
click at [976, 413] on img at bounding box center [958, 409] width 301 height 200
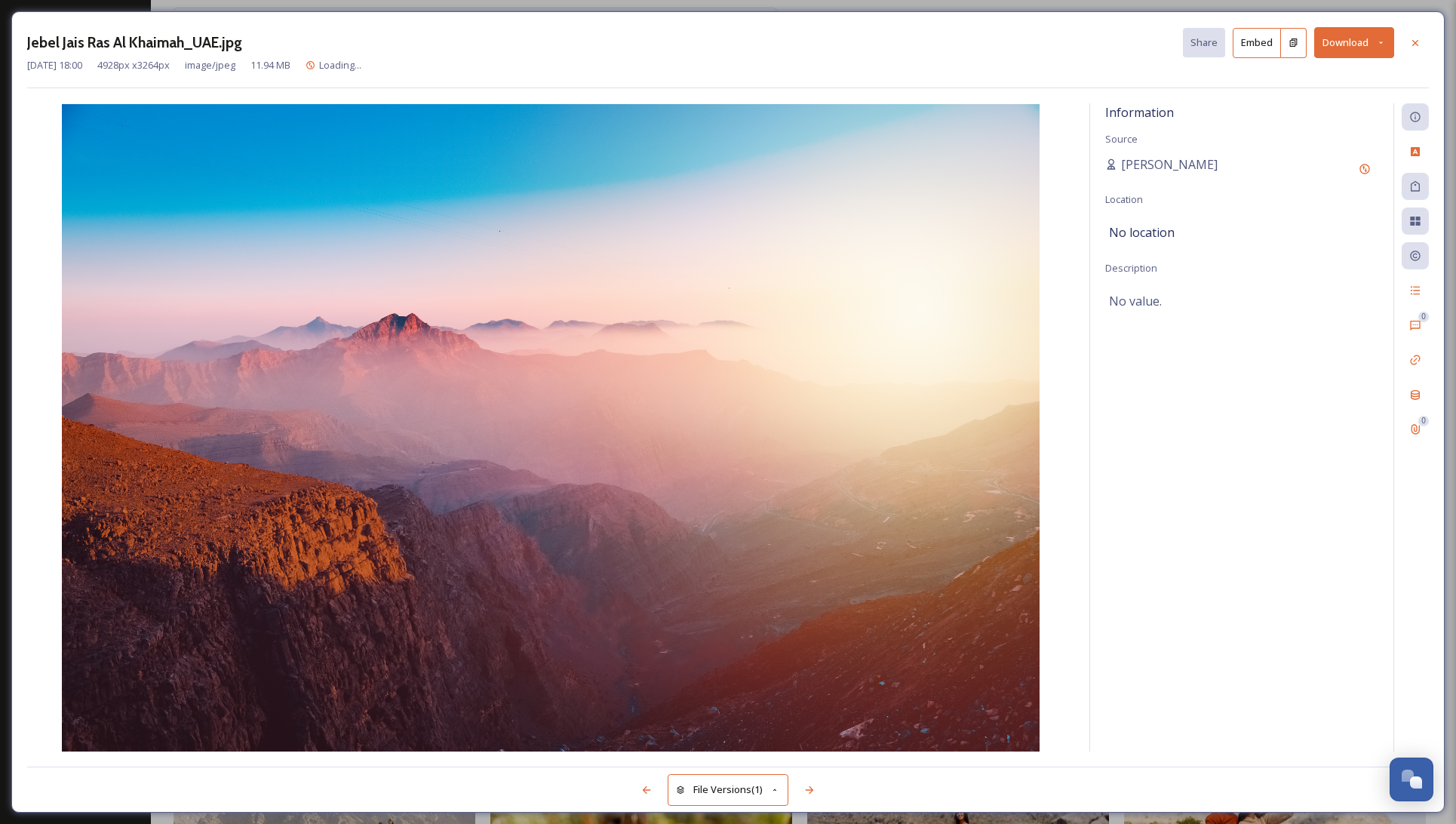
click at [1353, 44] on button "Download" at bounding box center [1354, 42] width 80 height 31
click at [1349, 73] on span "Download Original (4928 x 3264)" at bounding box center [1314, 78] width 142 height 14
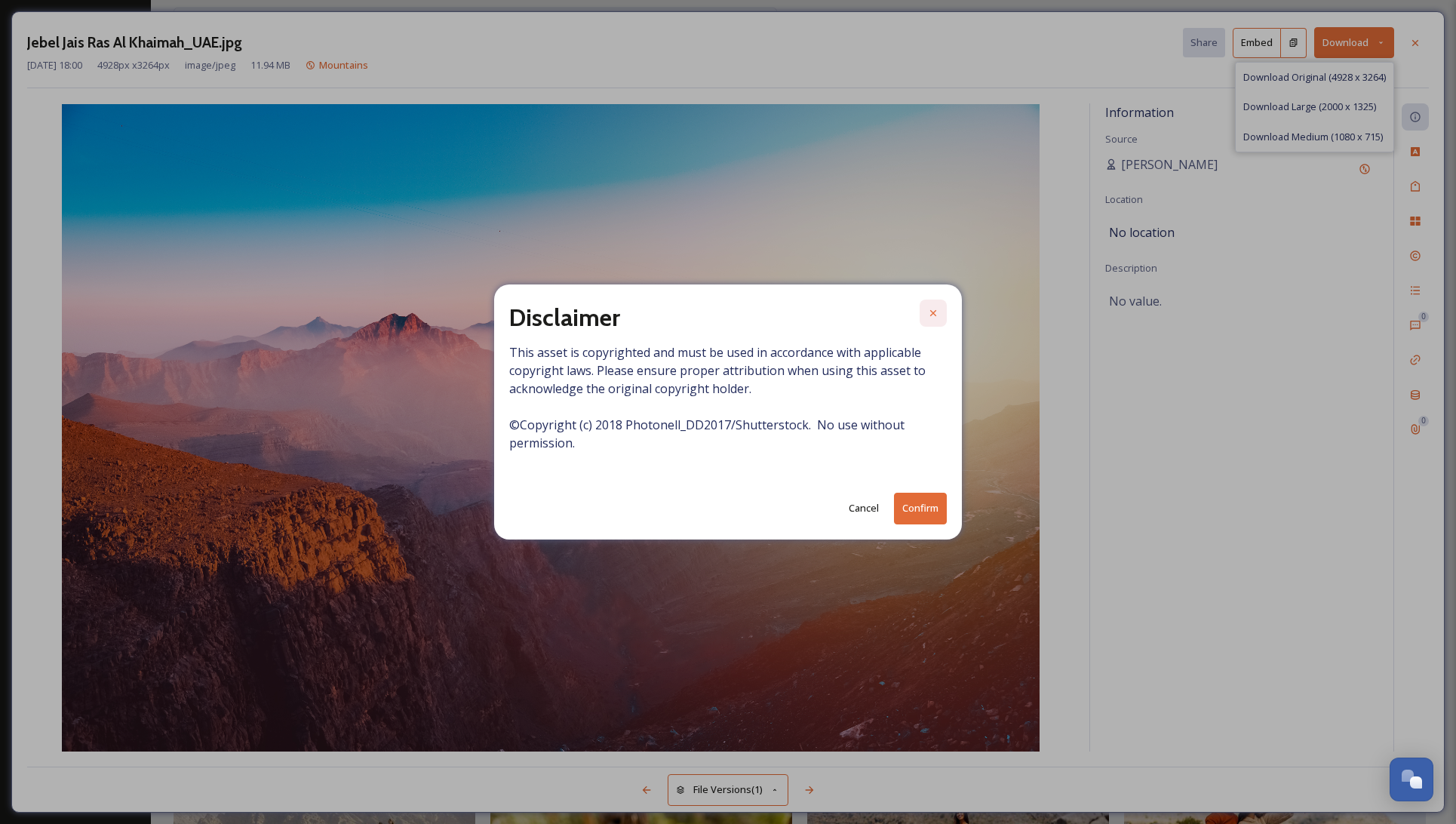
click at [932, 314] on icon at bounding box center [934, 314] width 6 height 6
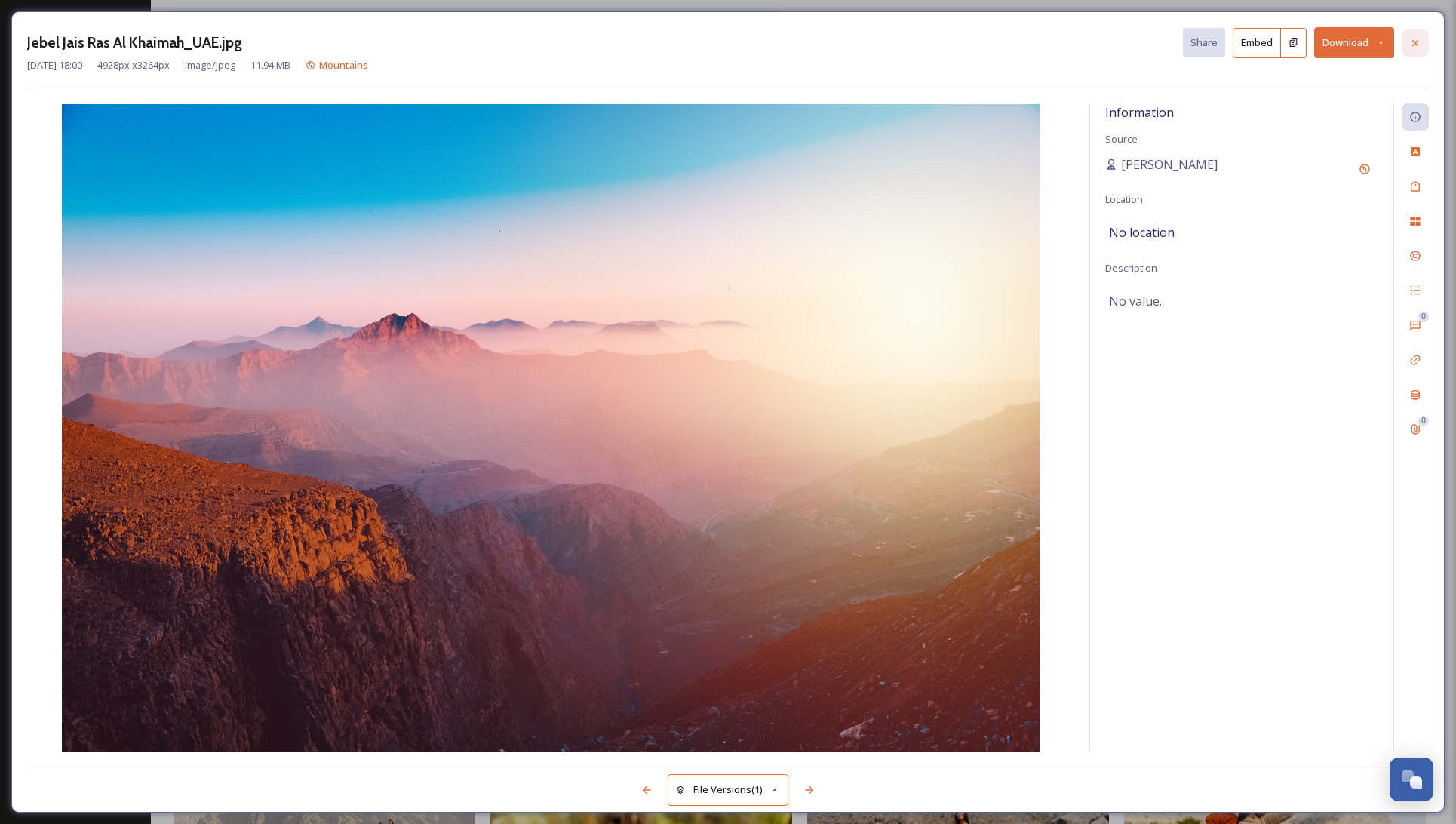
click at [1412, 41] on icon at bounding box center [1415, 42] width 12 height 12
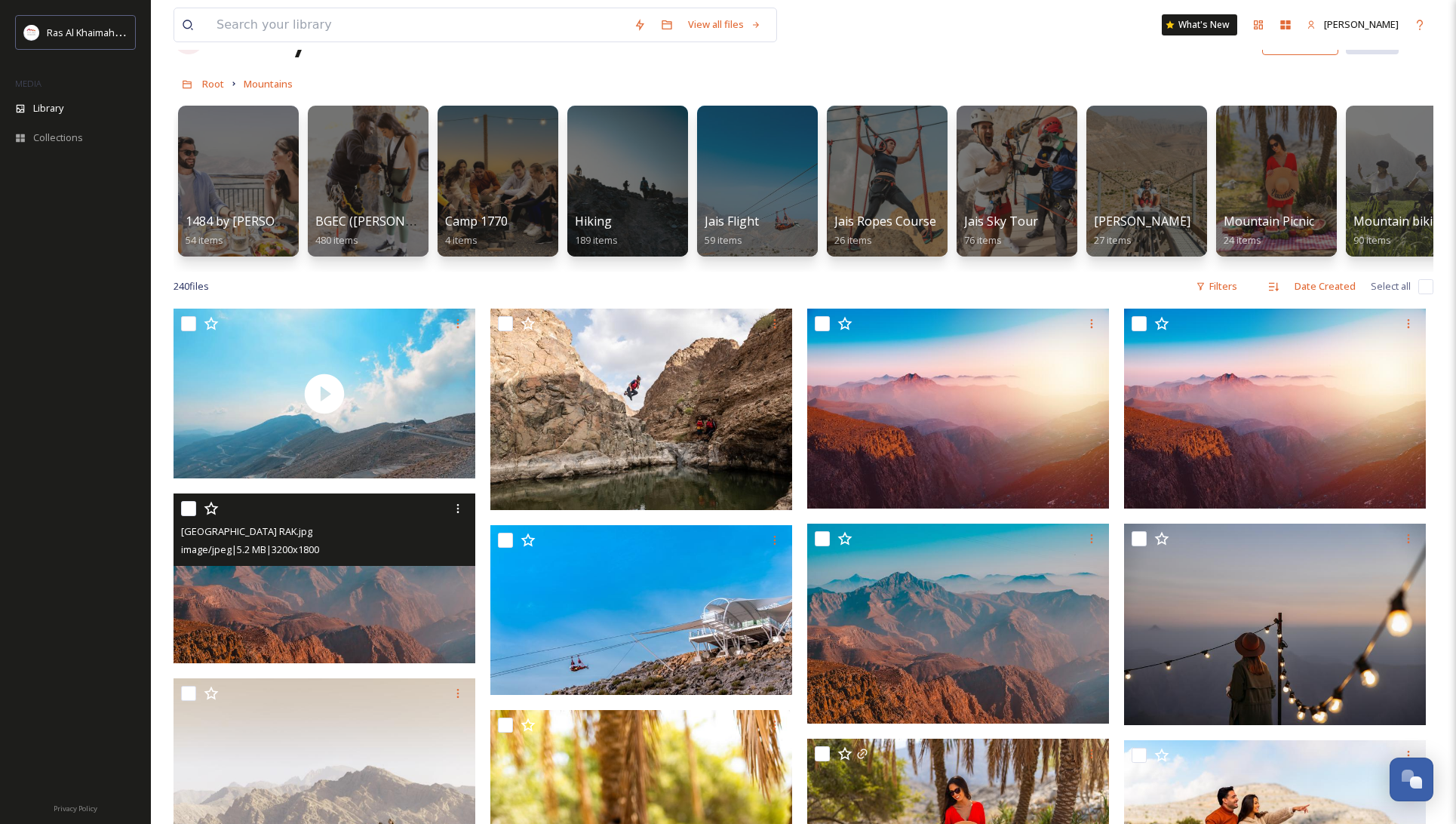
click at [331, 579] on img at bounding box center [324, 578] width 301 height 170
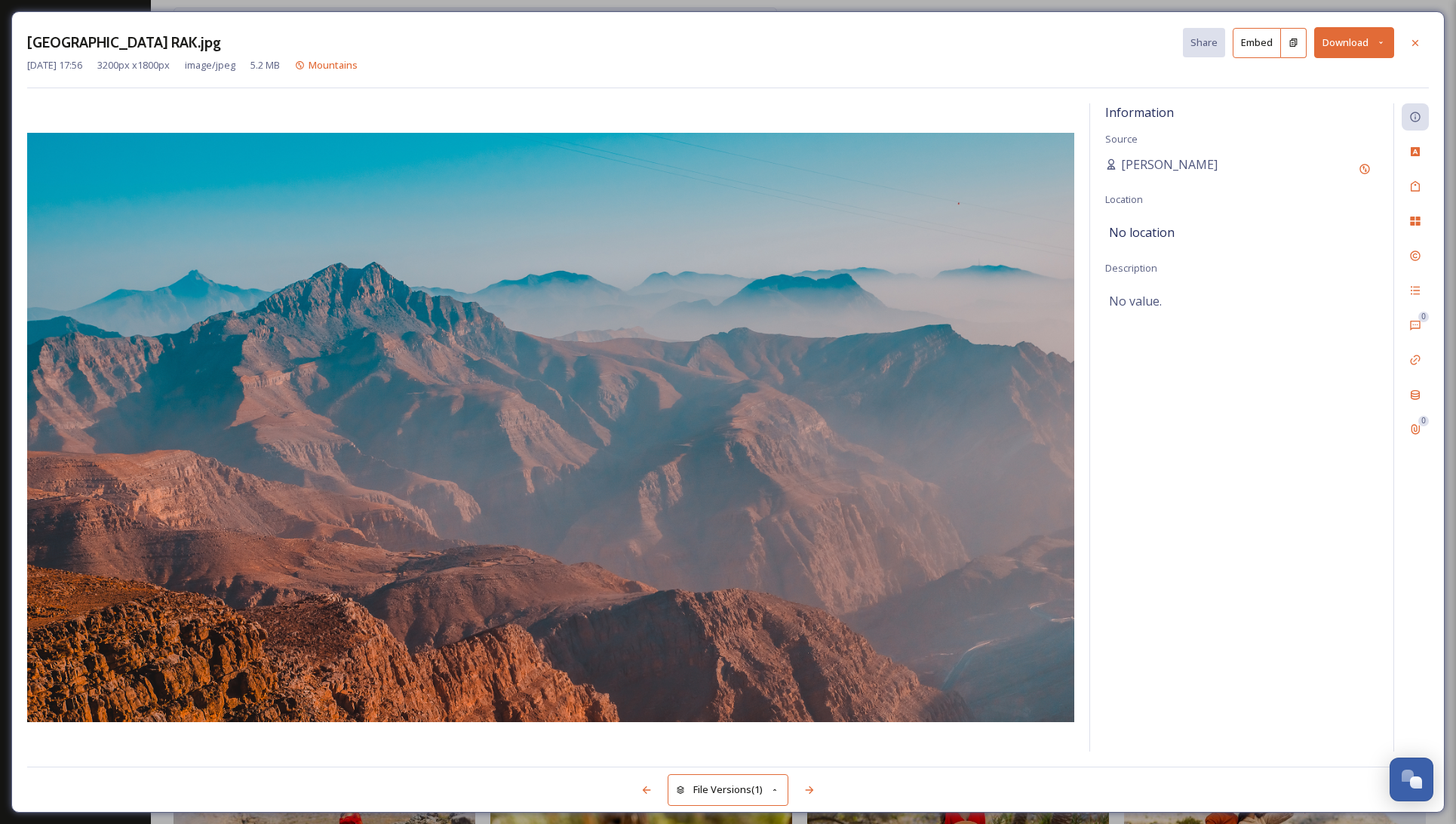
click at [1350, 42] on button "Download" at bounding box center [1354, 42] width 80 height 31
click at [1342, 74] on span "Download Original (3200 x 1800)" at bounding box center [1314, 78] width 142 height 14
click at [1414, 38] on icon at bounding box center [1415, 42] width 12 height 12
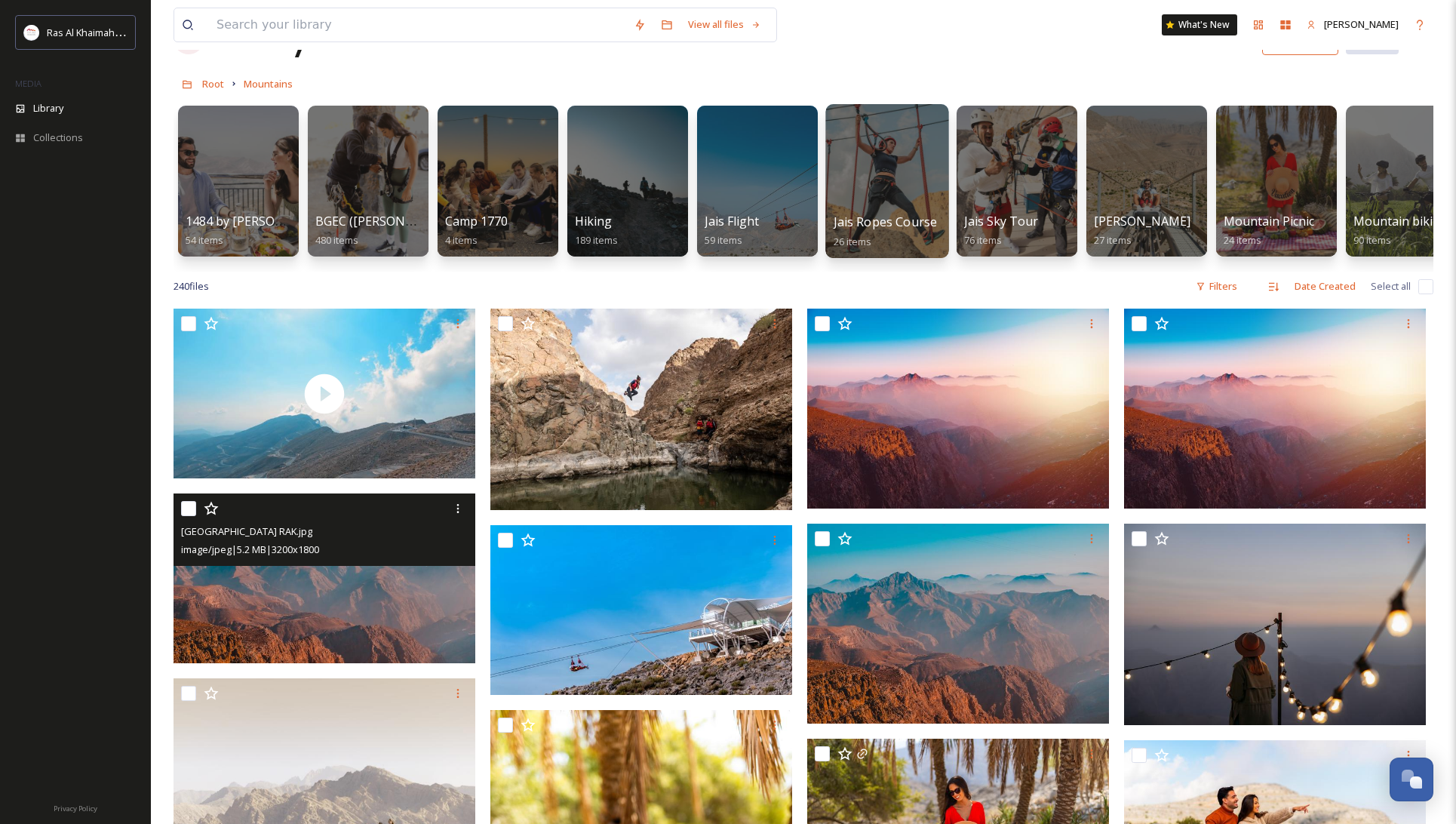
click at [886, 160] on div at bounding box center [887, 181] width 123 height 154
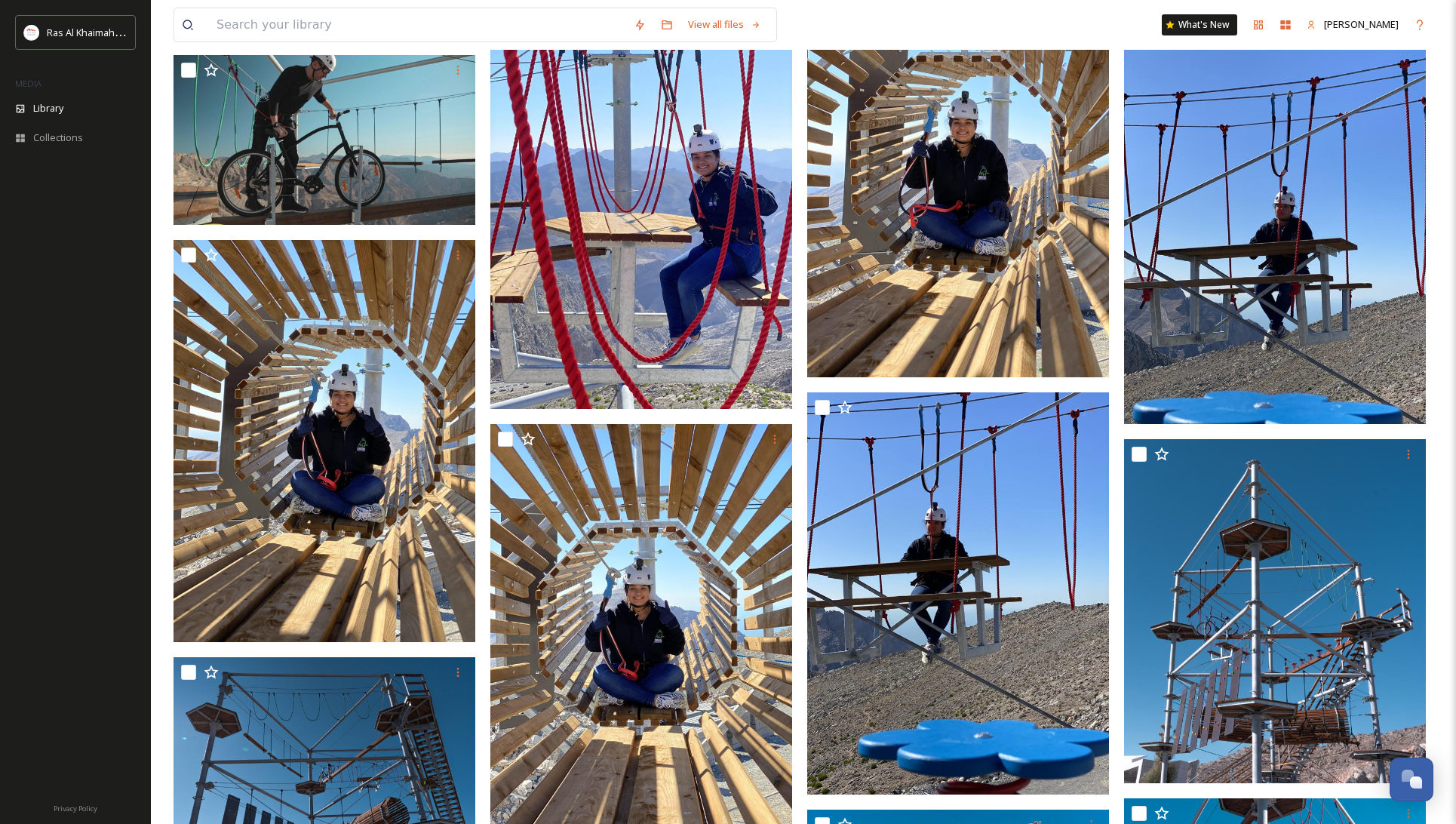
scroll to position [822, 0]
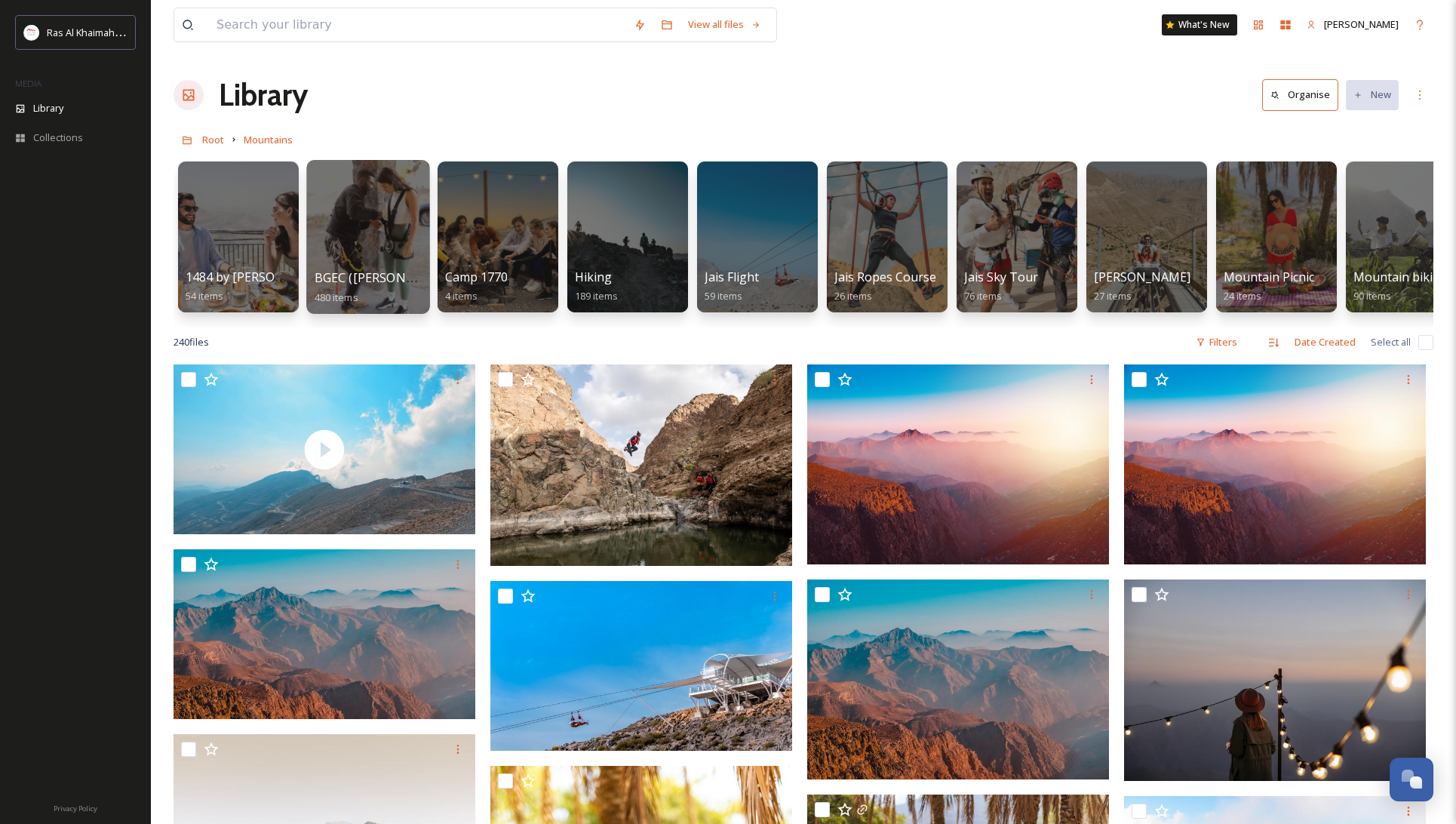
click at [365, 230] on div at bounding box center [368, 237] width 123 height 154
click at [1139, 209] on div at bounding box center [1147, 237] width 123 height 154
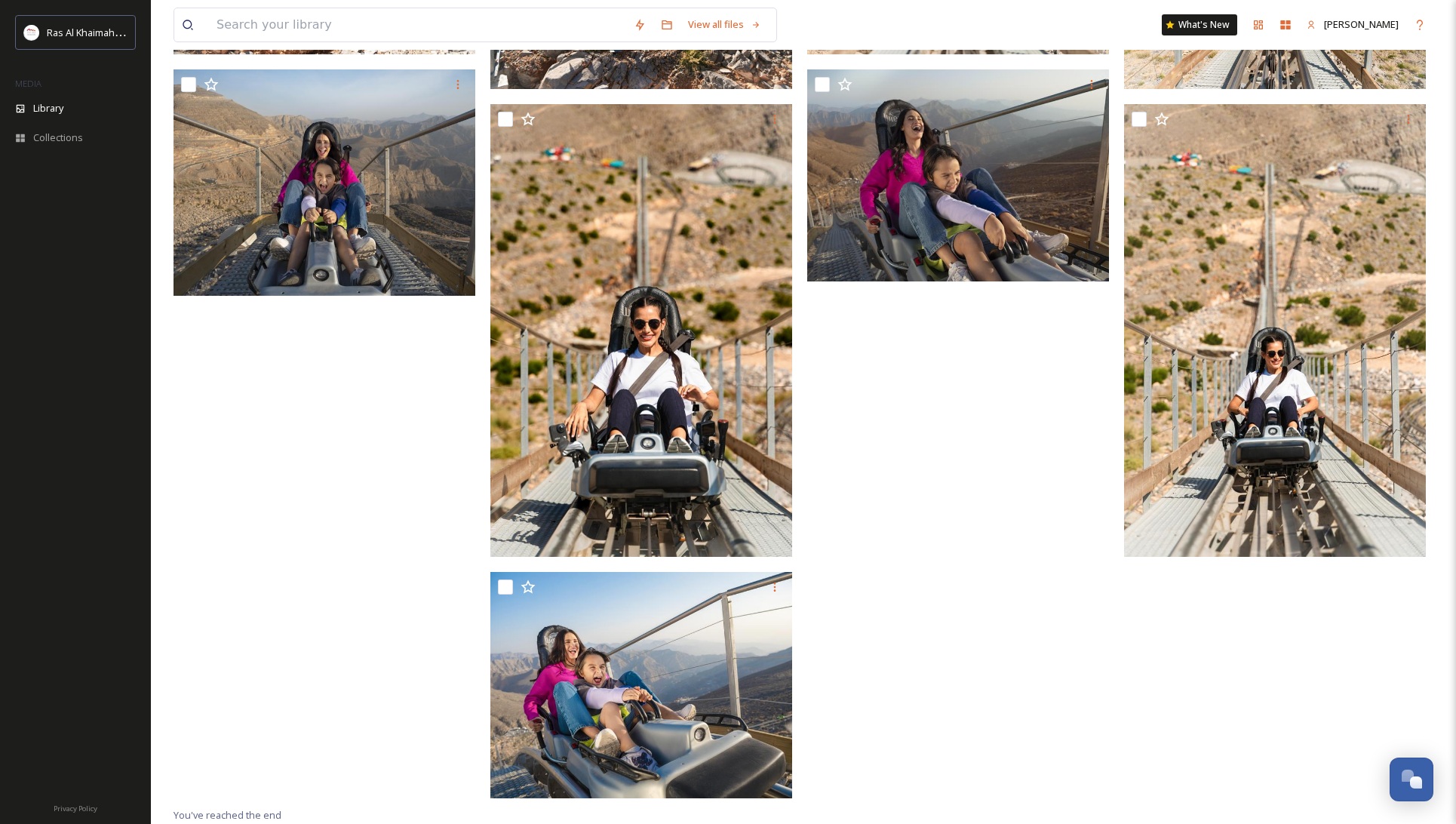
scroll to position [1436, 0]
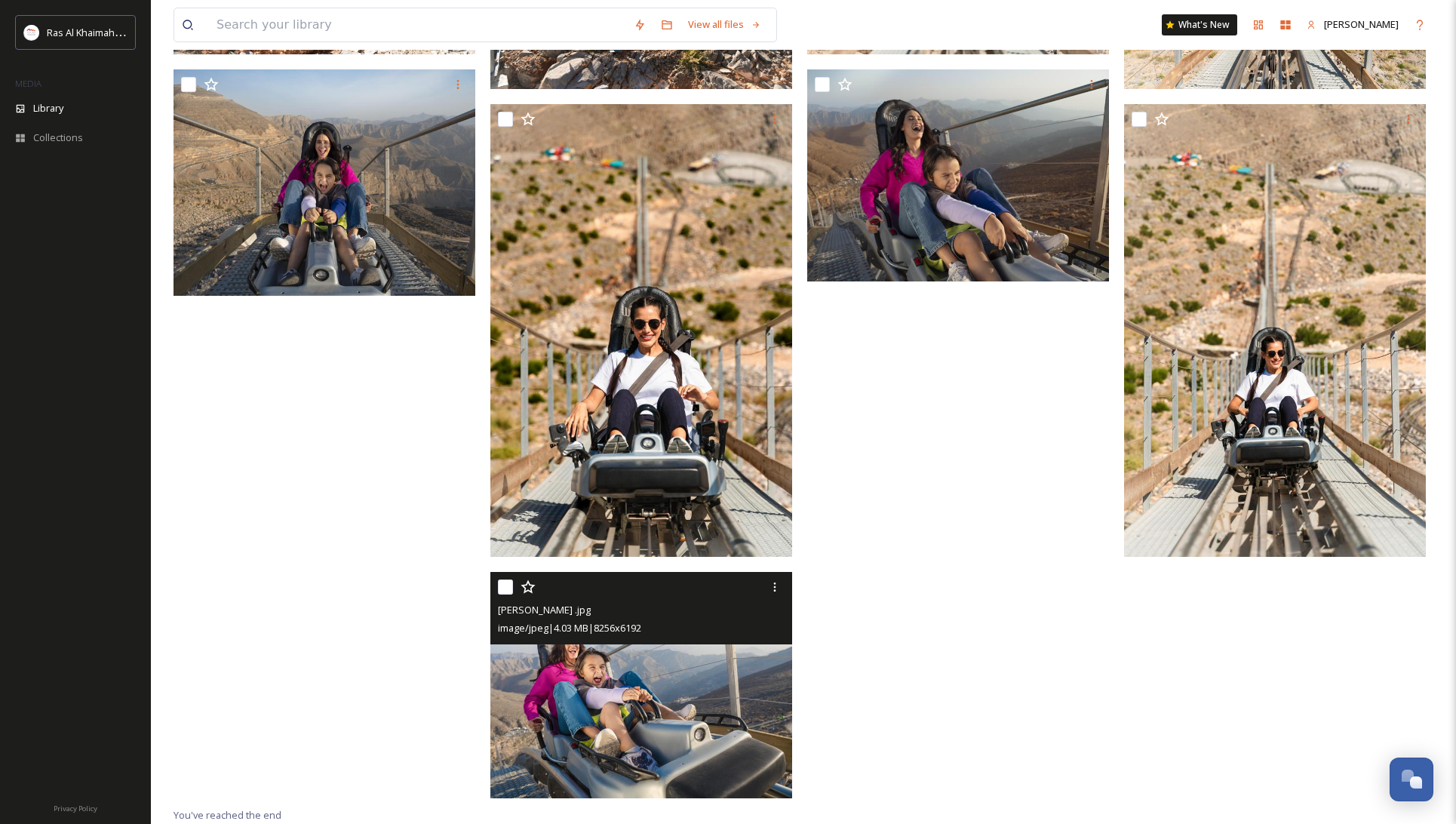
click at [585, 664] on img at bounding box center [640, 685] width 301 height 226
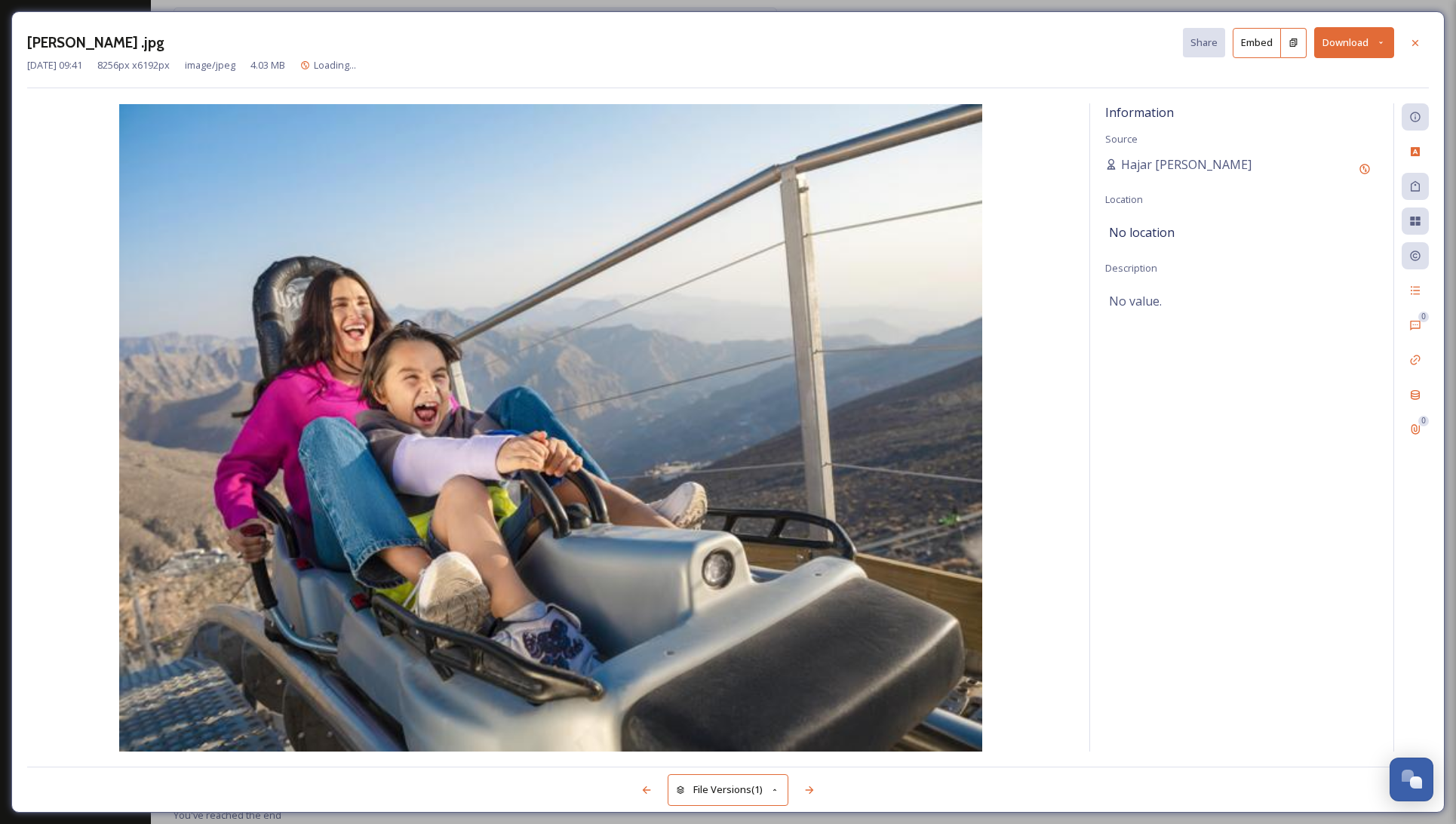
scroll to position [1194, 0]
click at [1338, 40] on button "Download" at bounding box center [1354, 42] width 80 height 31
click at [1319, 74] on span "Download Original (8256 x 6192)" at bounding box center [1314, 78] width 142 height 14
click at [1415, 38] on icon at bounding box center [1415, 42] width 12 height 12
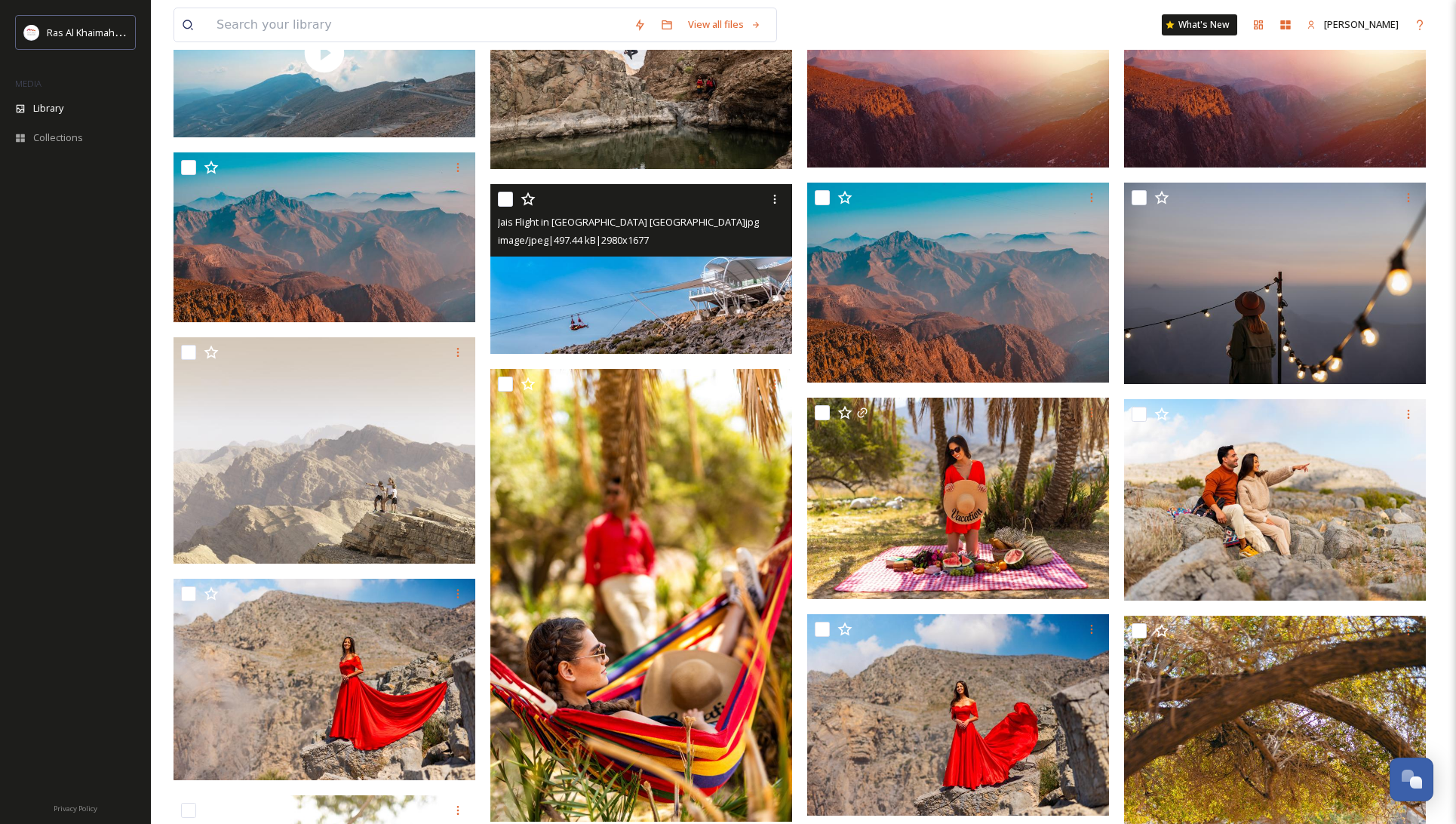
scroll to position [398, 0]
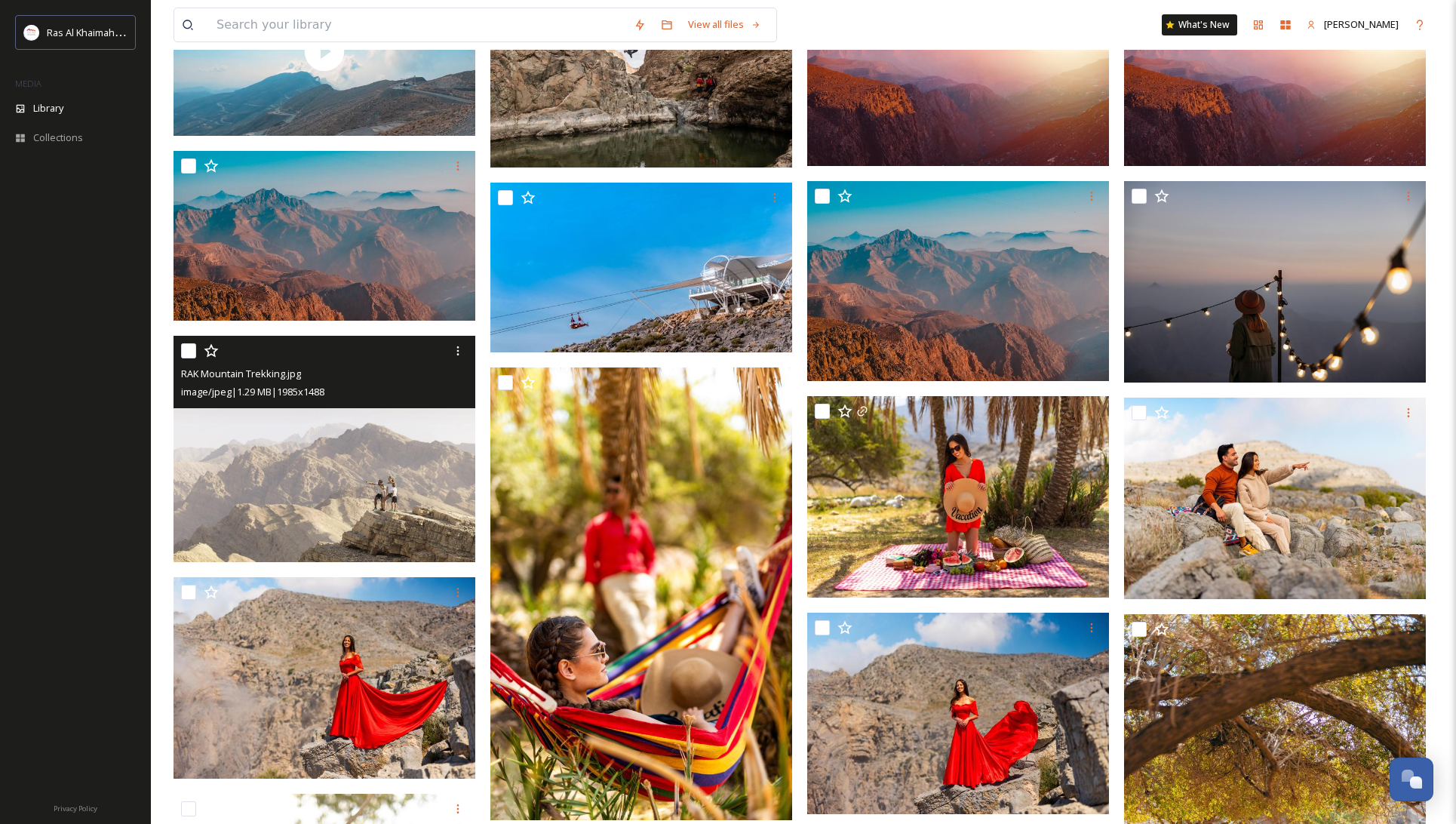
click at [339, 476] on img at bounding box center [324, 449] width 301 height 226
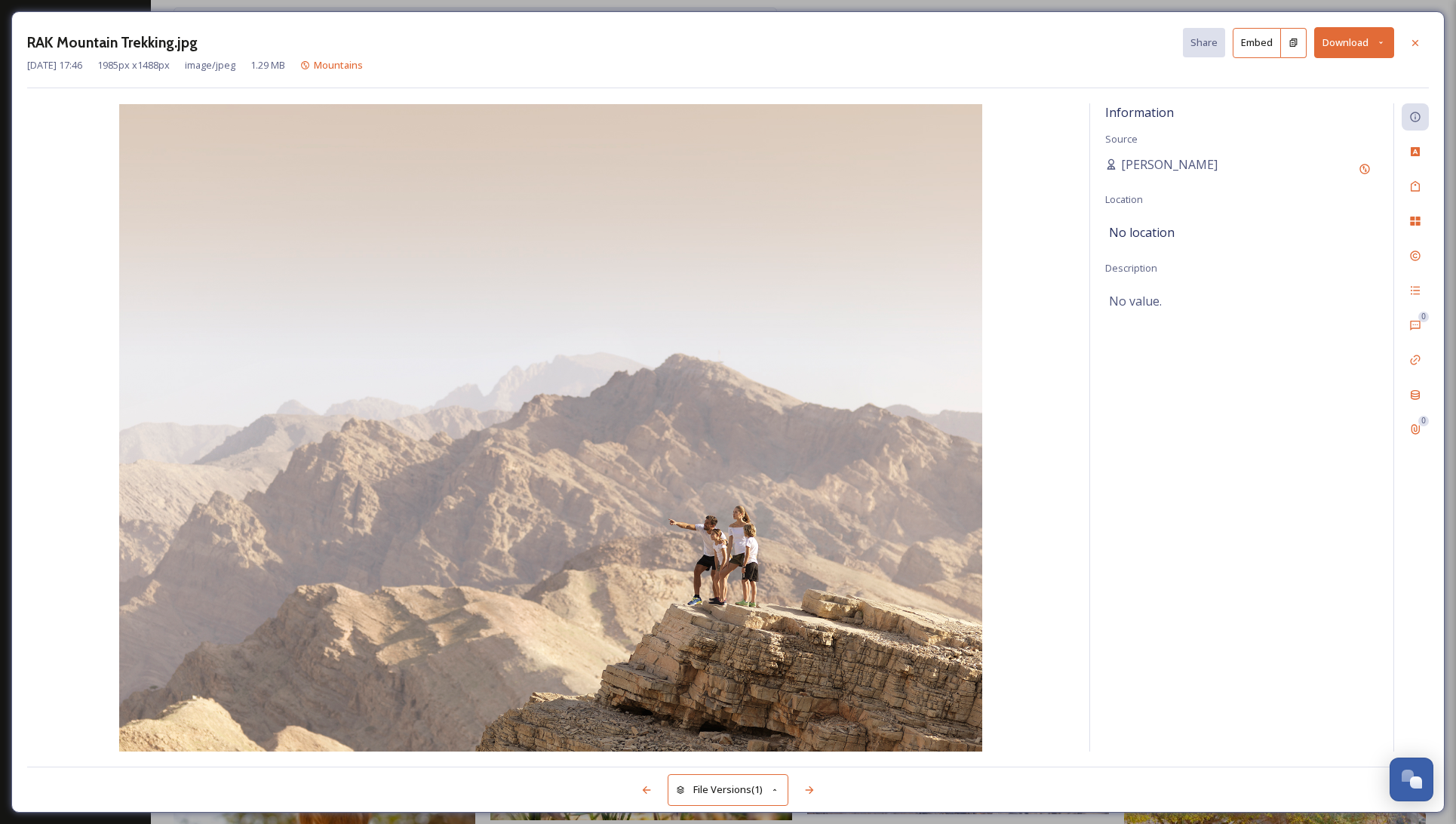
click at [1346, 42] on button "Download" at bounding box center [1354, 42] width 80 height 31
click at [1326, 77] on span "Download Original (1985 x 1488)" at bounding box center [1314, 78] width 142 height 14
click at [1414, 41] on icon at bounding box center [1415, 42] width 12 height 12
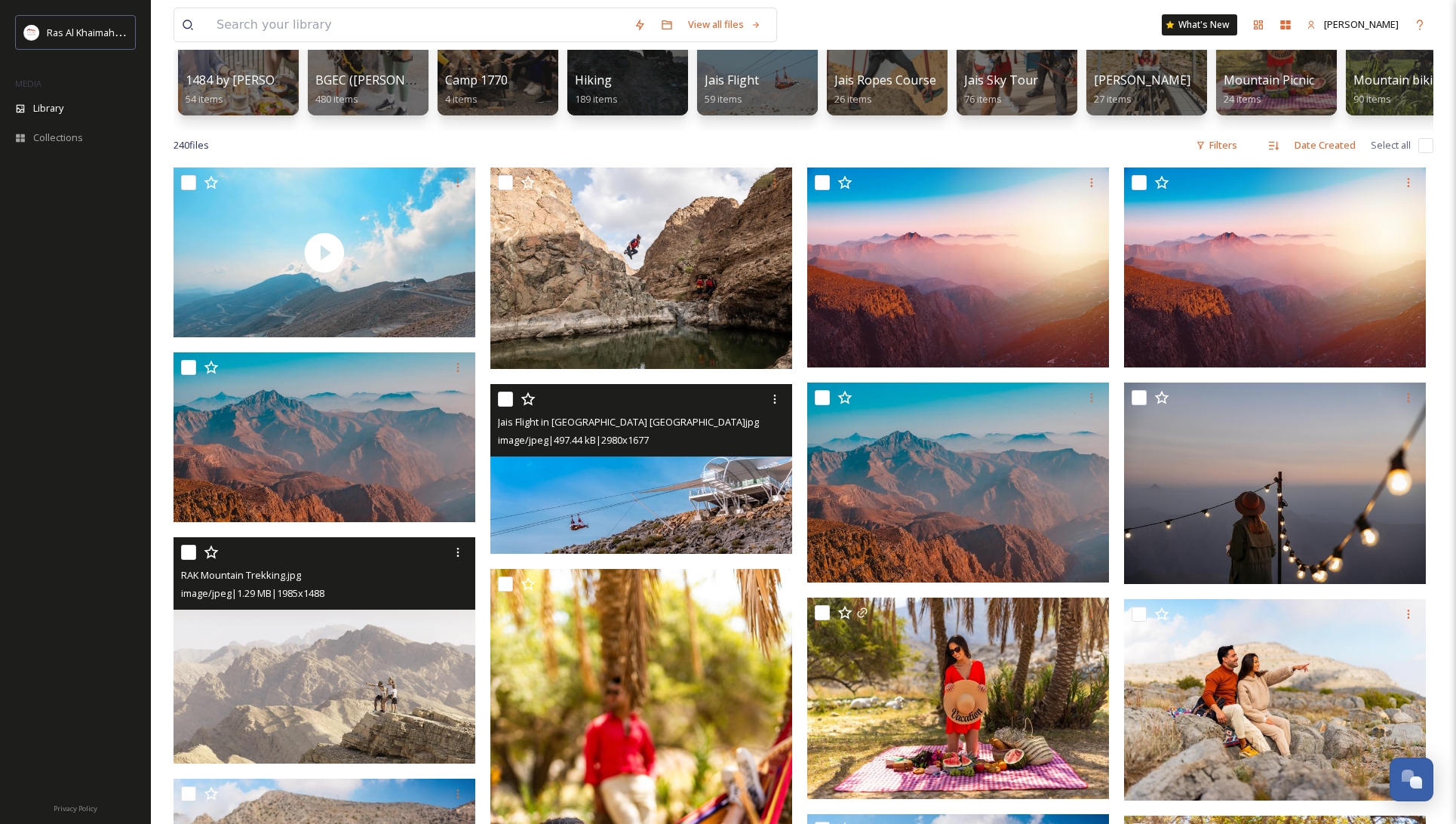
scroll to position [199, 0]
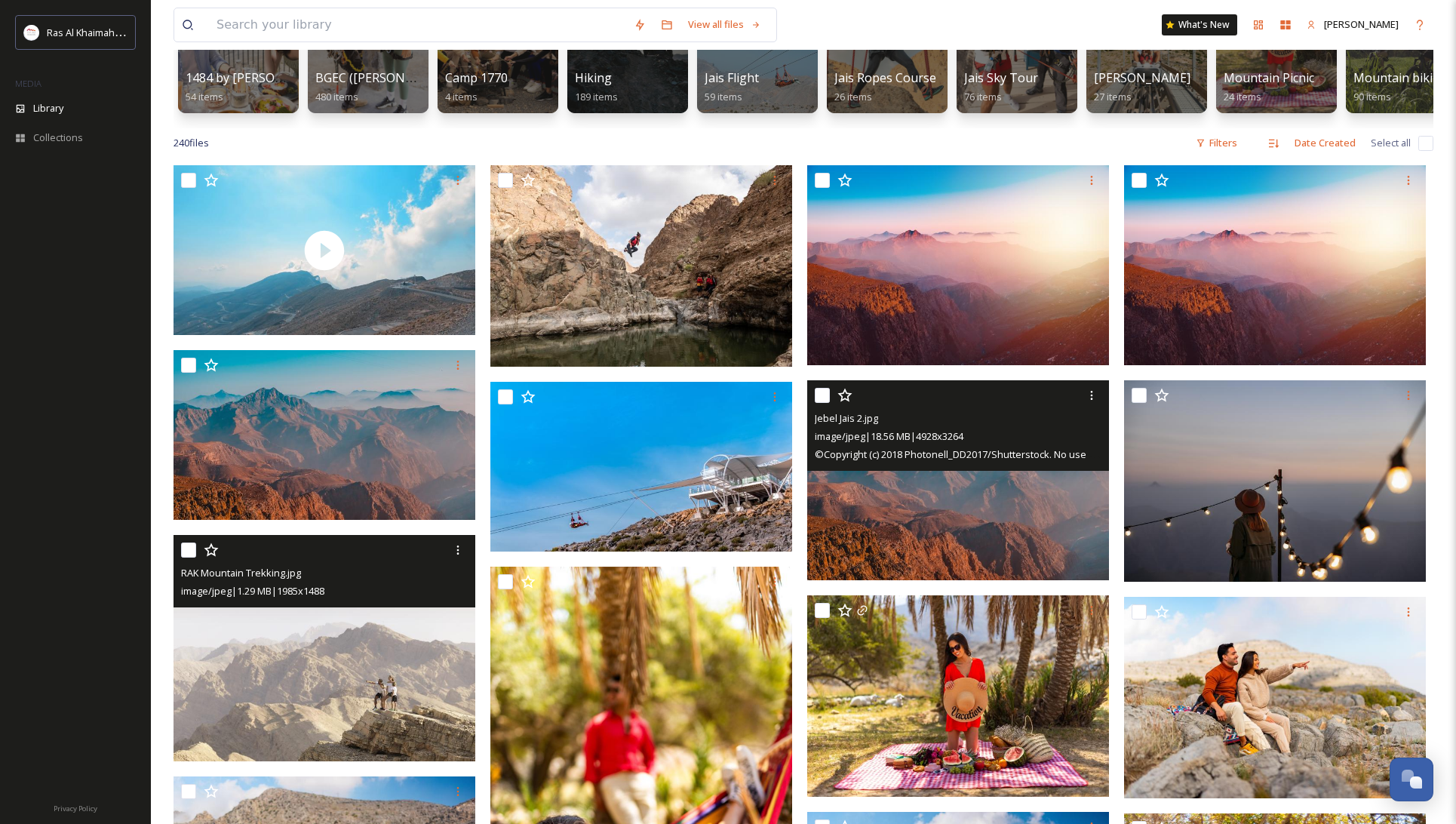
click at [947, 487] on img at bounding box center [958, 481] width 301 height 200
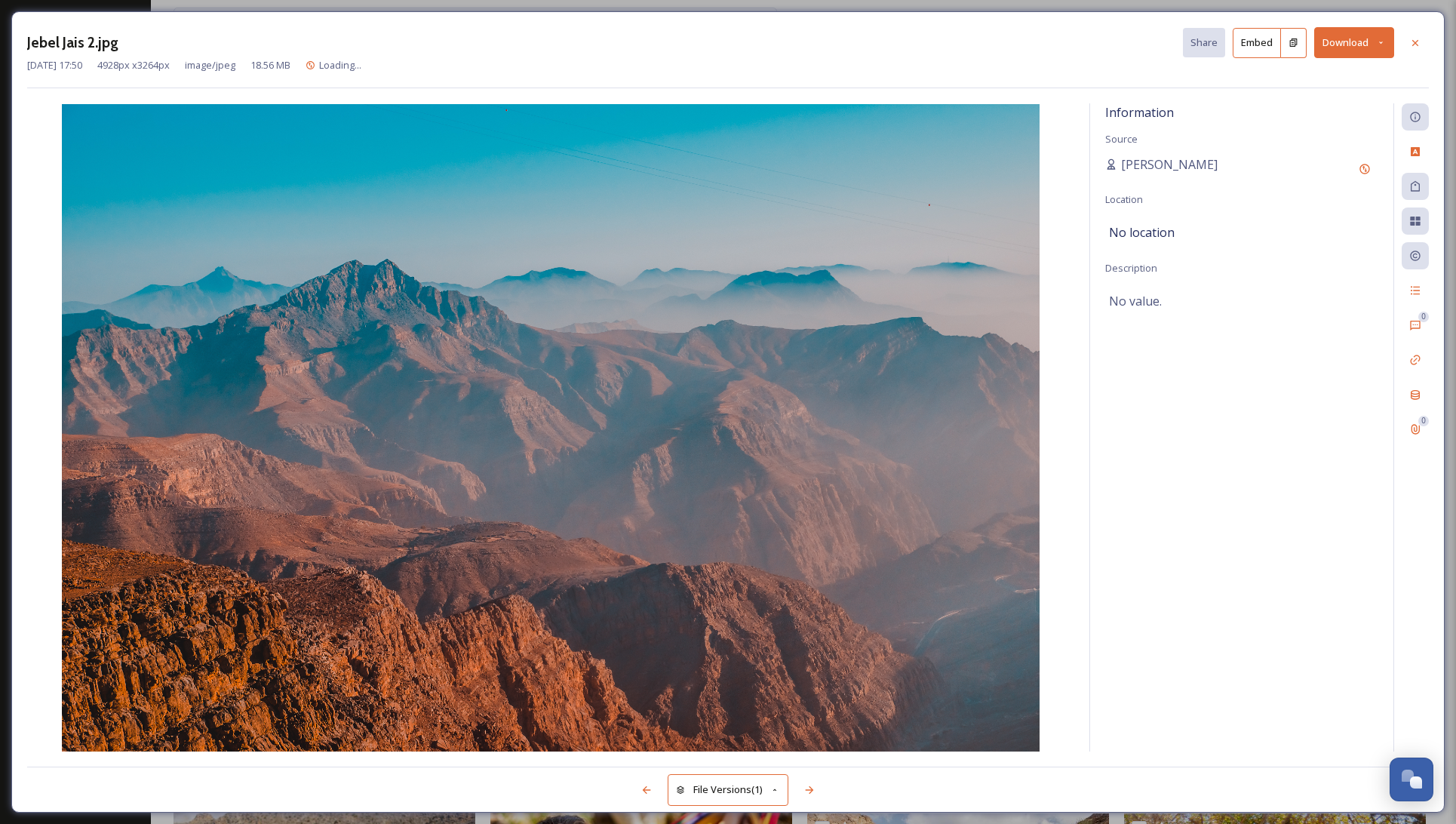
click at [1353, 40] on button "Download" at bounding box center [1354, 42] width 80 height 31
click at [1338, 74] on span "Download Original (4928 x 3264)" at bounding box center [1314, 78] width 142 height 14
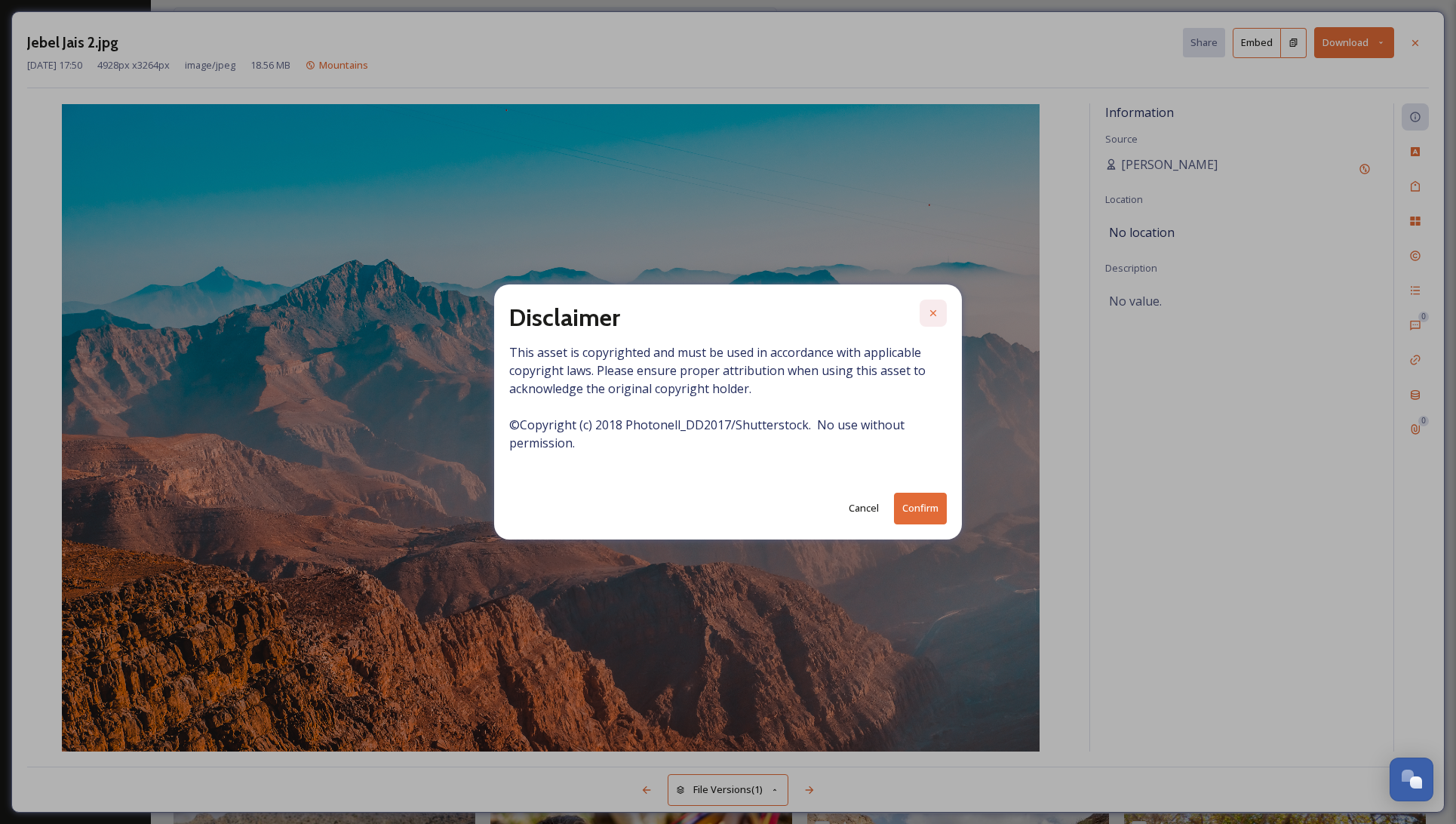
click at [937, 314] on icon at bounding box center [933, 313] width 12 height 12
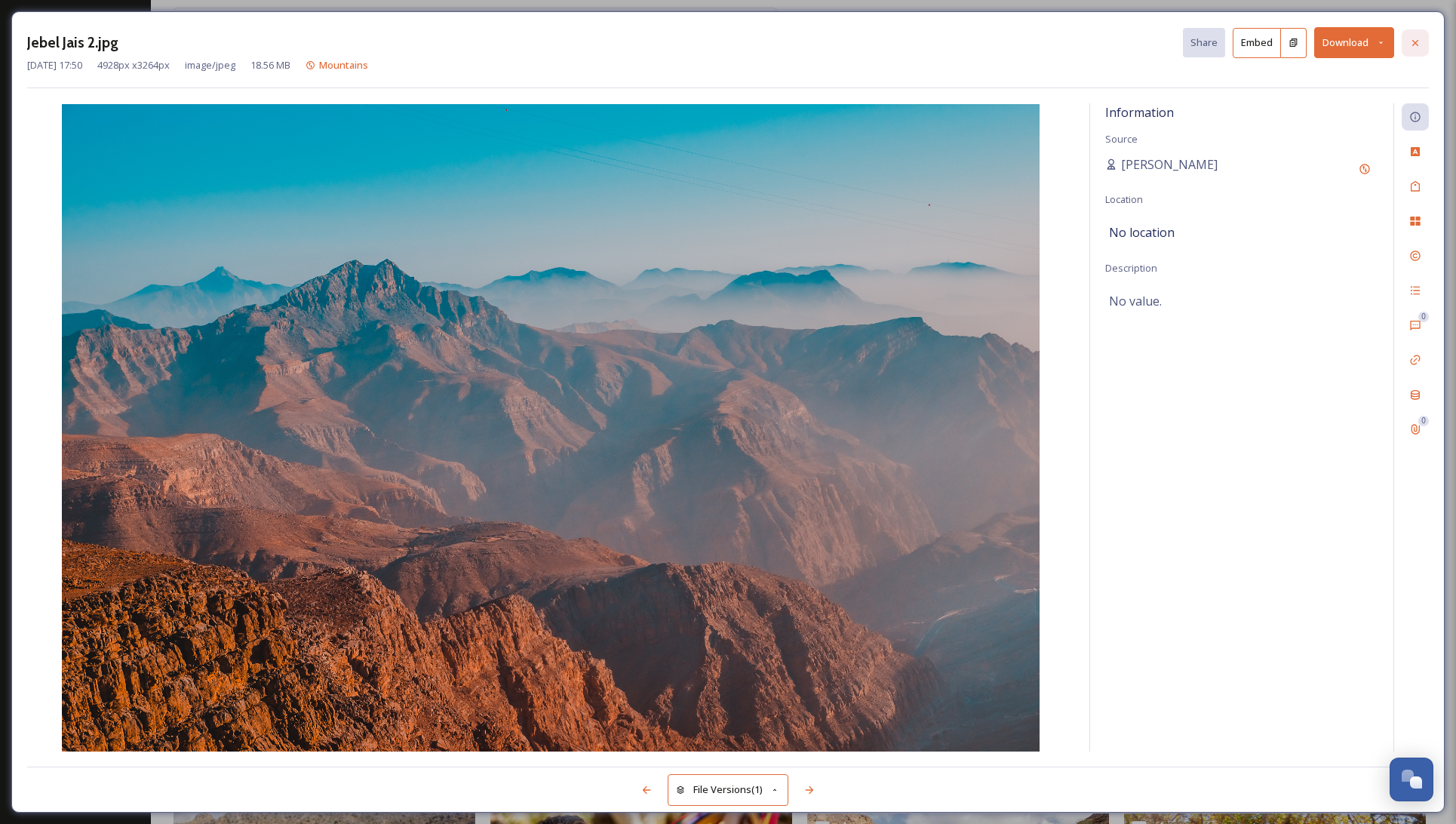
click at [1418, 38] on icon at bounding box center [1415, 42] width 12 height 12
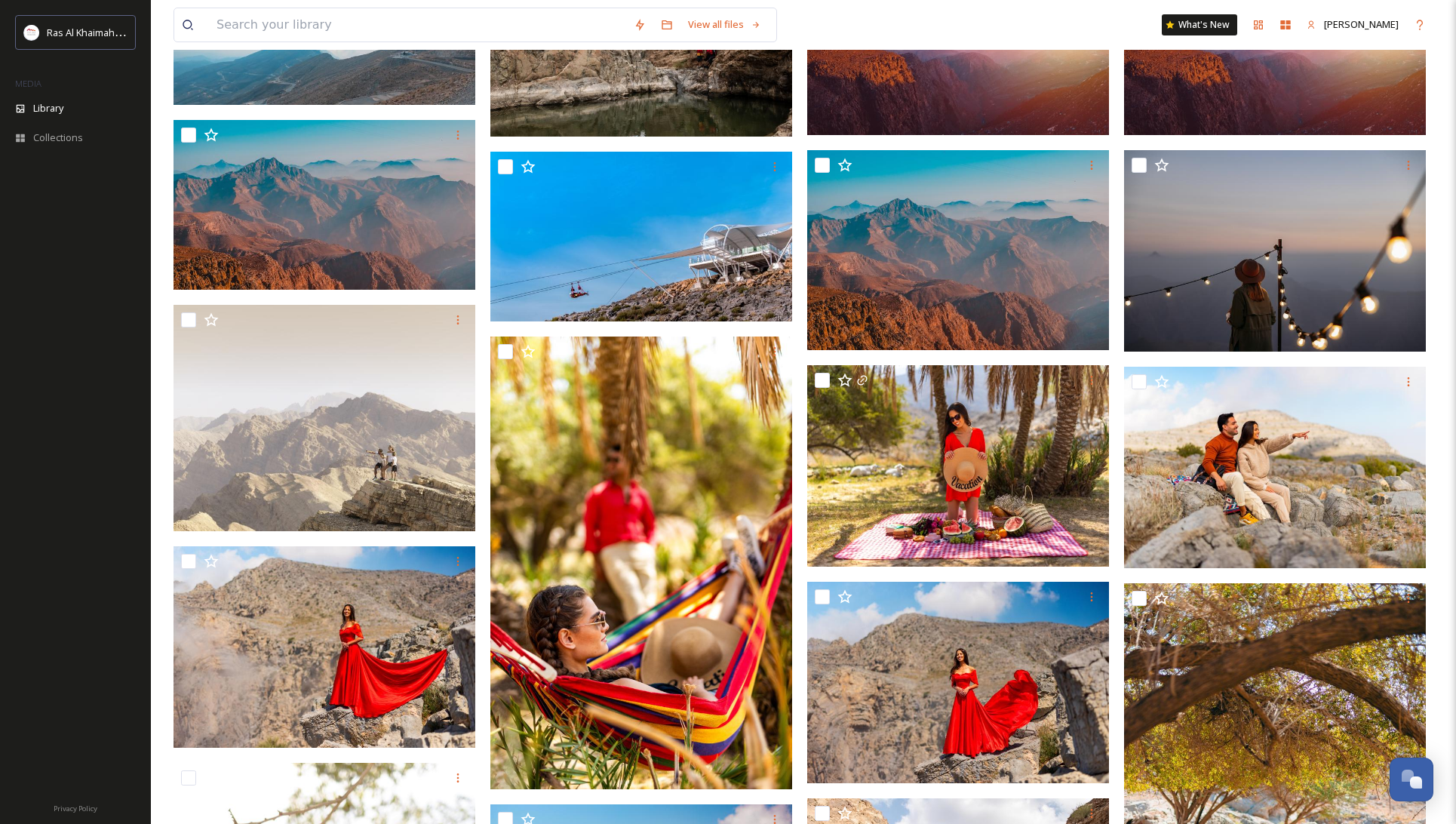
scroll to position [433, 0]
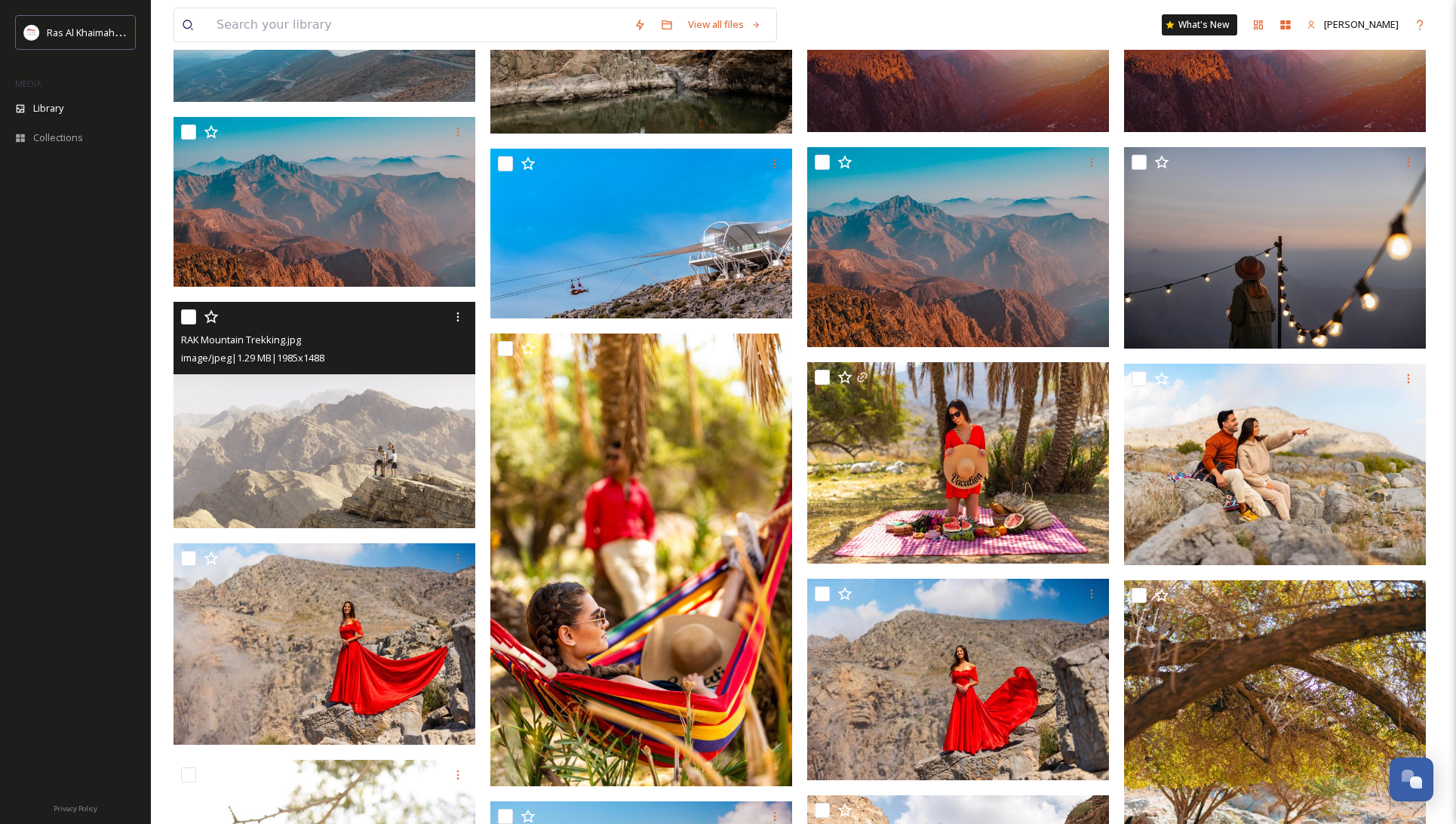
click at [354, 443] on img at bounding box center [324, 414] width 301 height 226
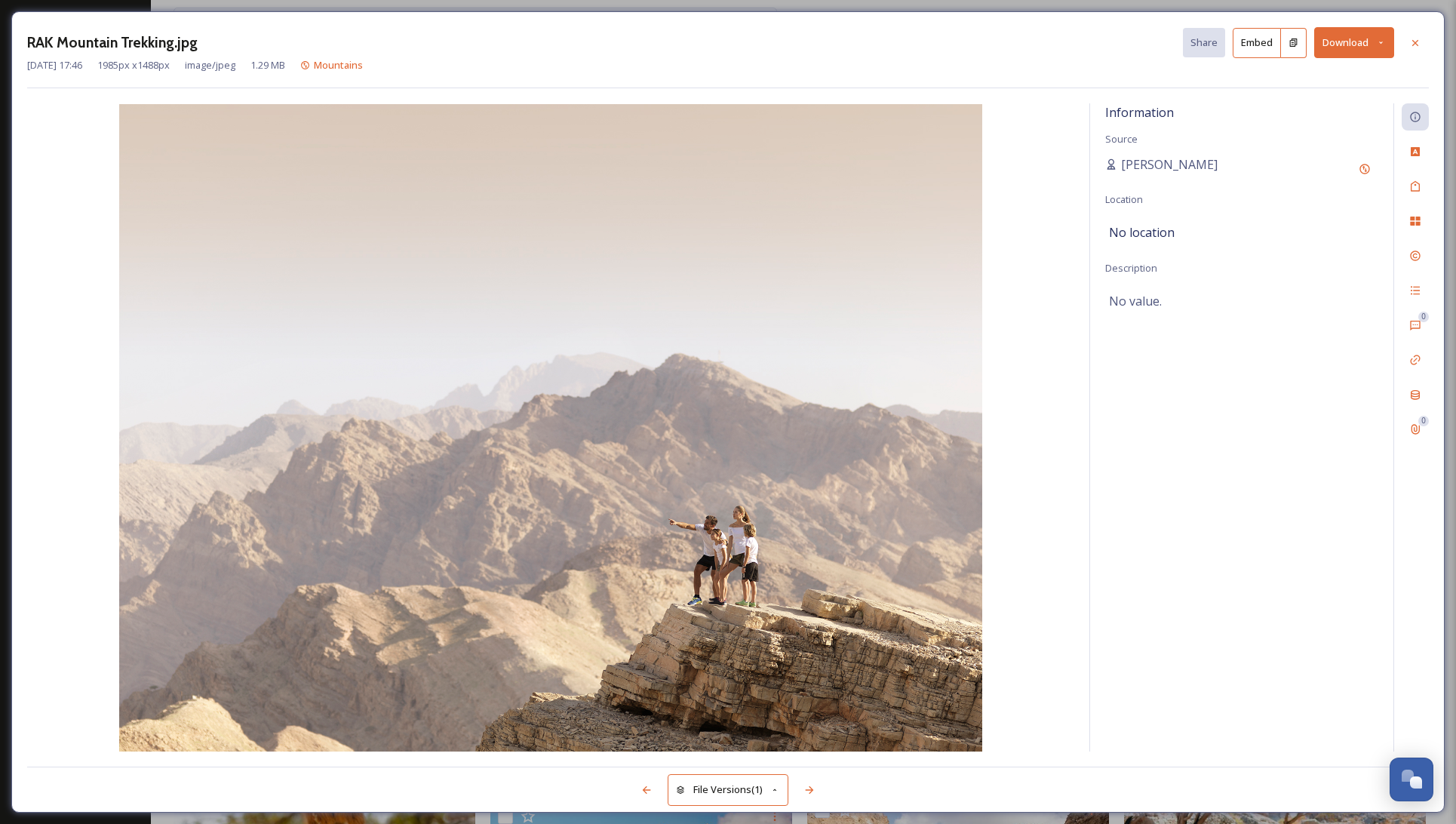
click at [1346, 42] on button "Download" at bounding box center [1354, 42] width 80 height 31
click at [1352, 77] on span "Download Original (1985 x 1488)" at bounding box center [1314, 78] width 142 height 14
click at [1414, 39] on icon at bounding box center [1415, 42] width 12 height 12
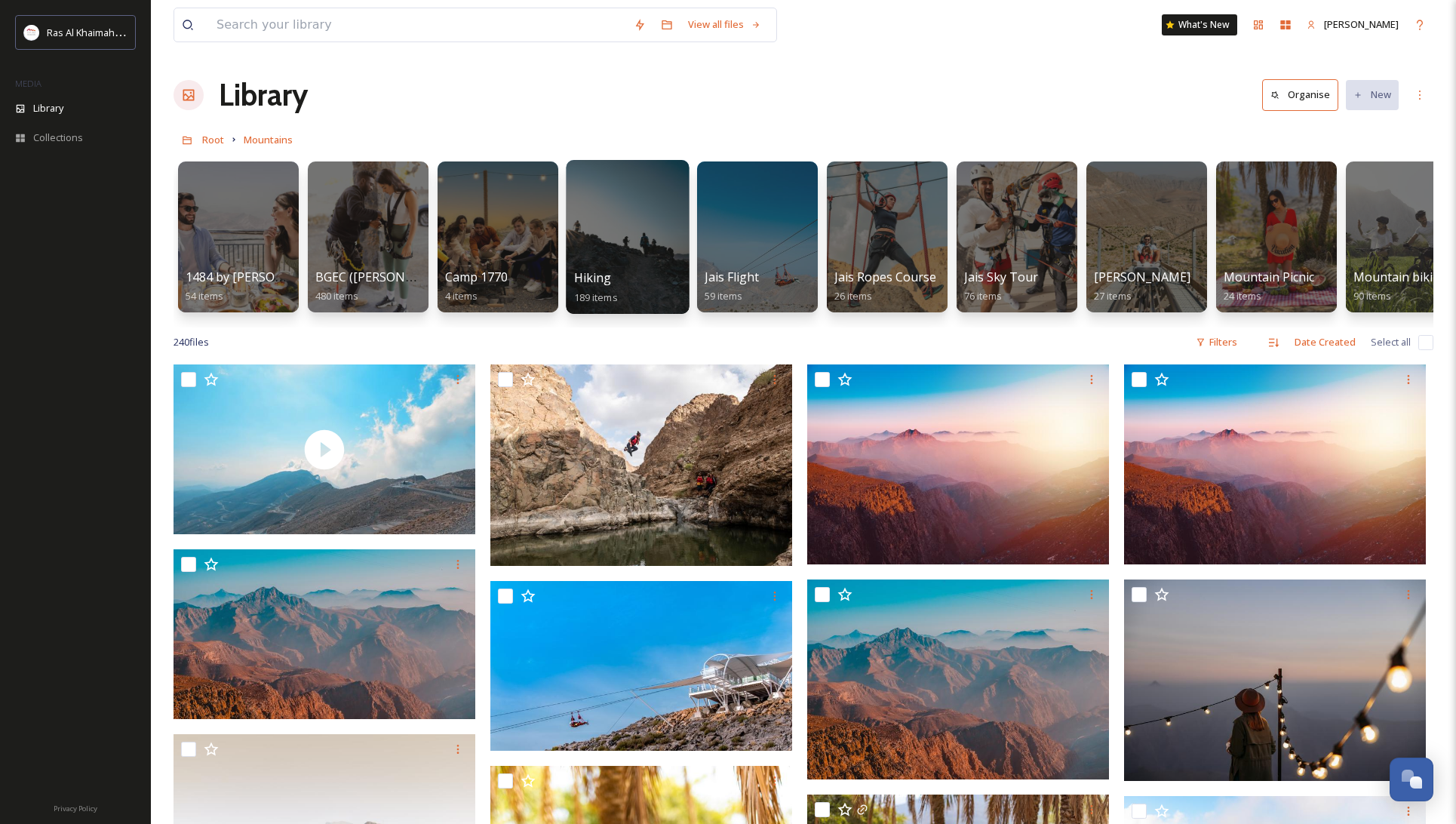
click at [632, 234] on div at bounding box center [628, 237] width 123 height 154
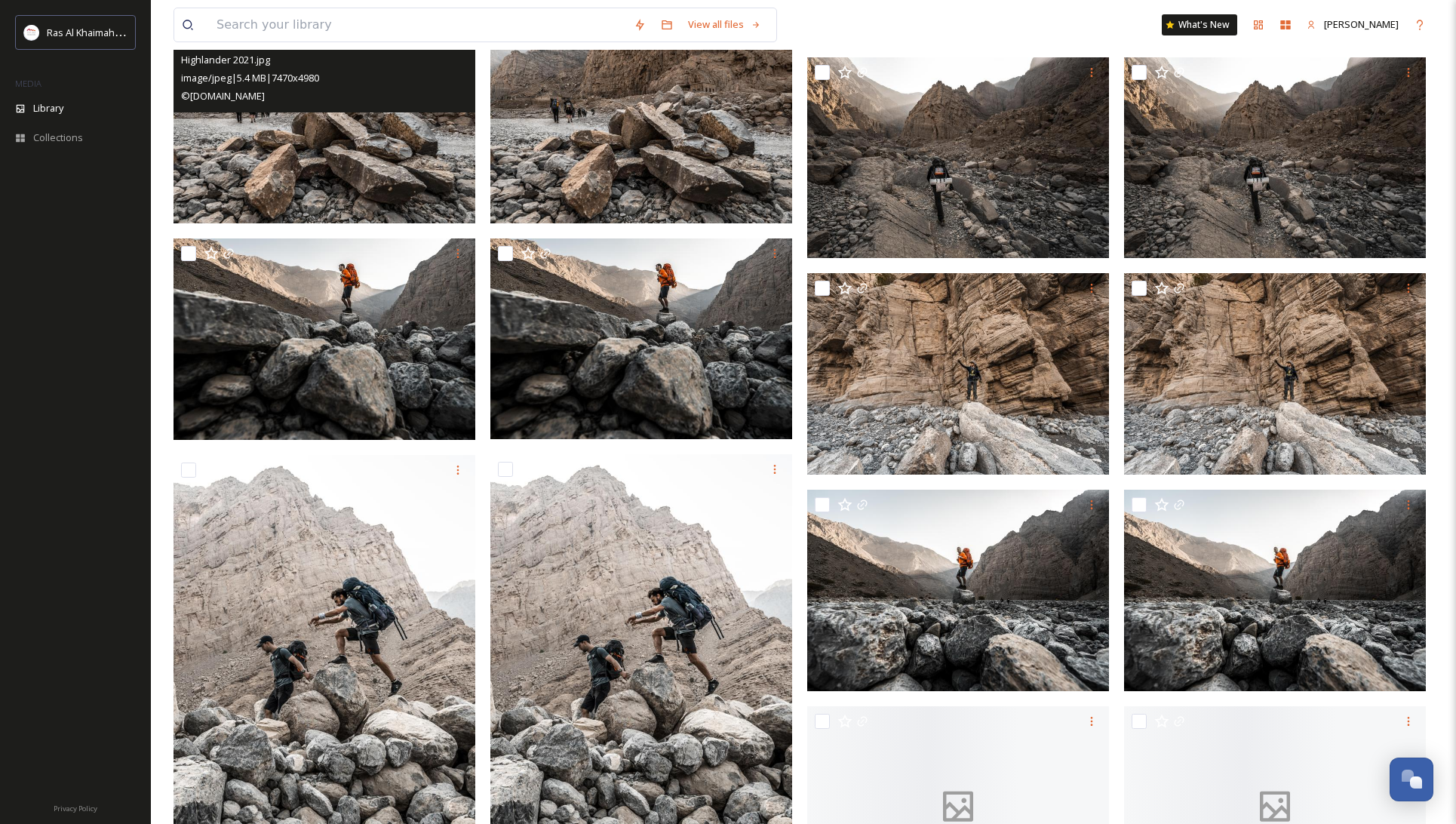
scroll to position [3262, 0]
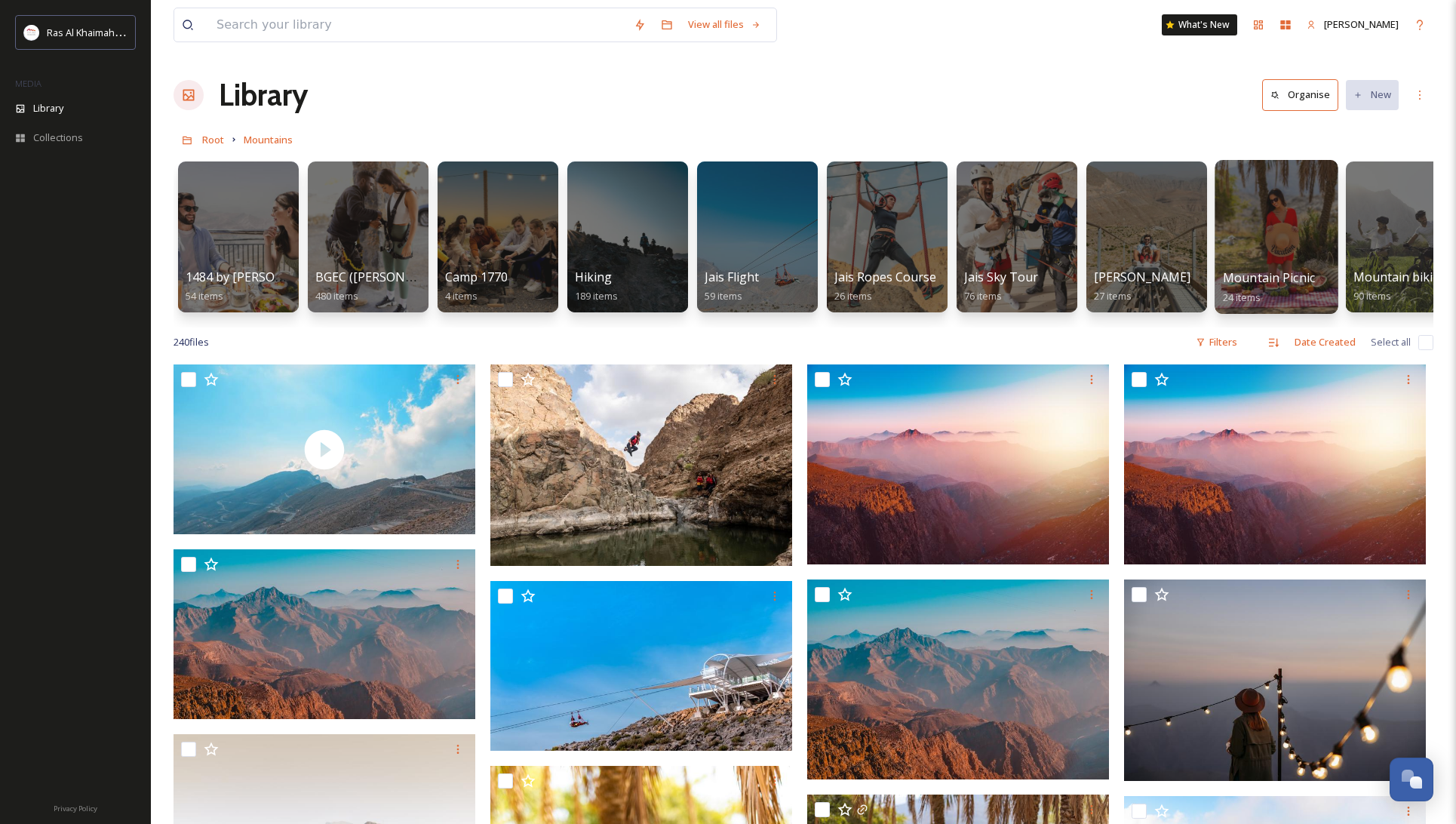
click at [1274, 248] on div at bounding box center [1276, 237] width 123 height 154
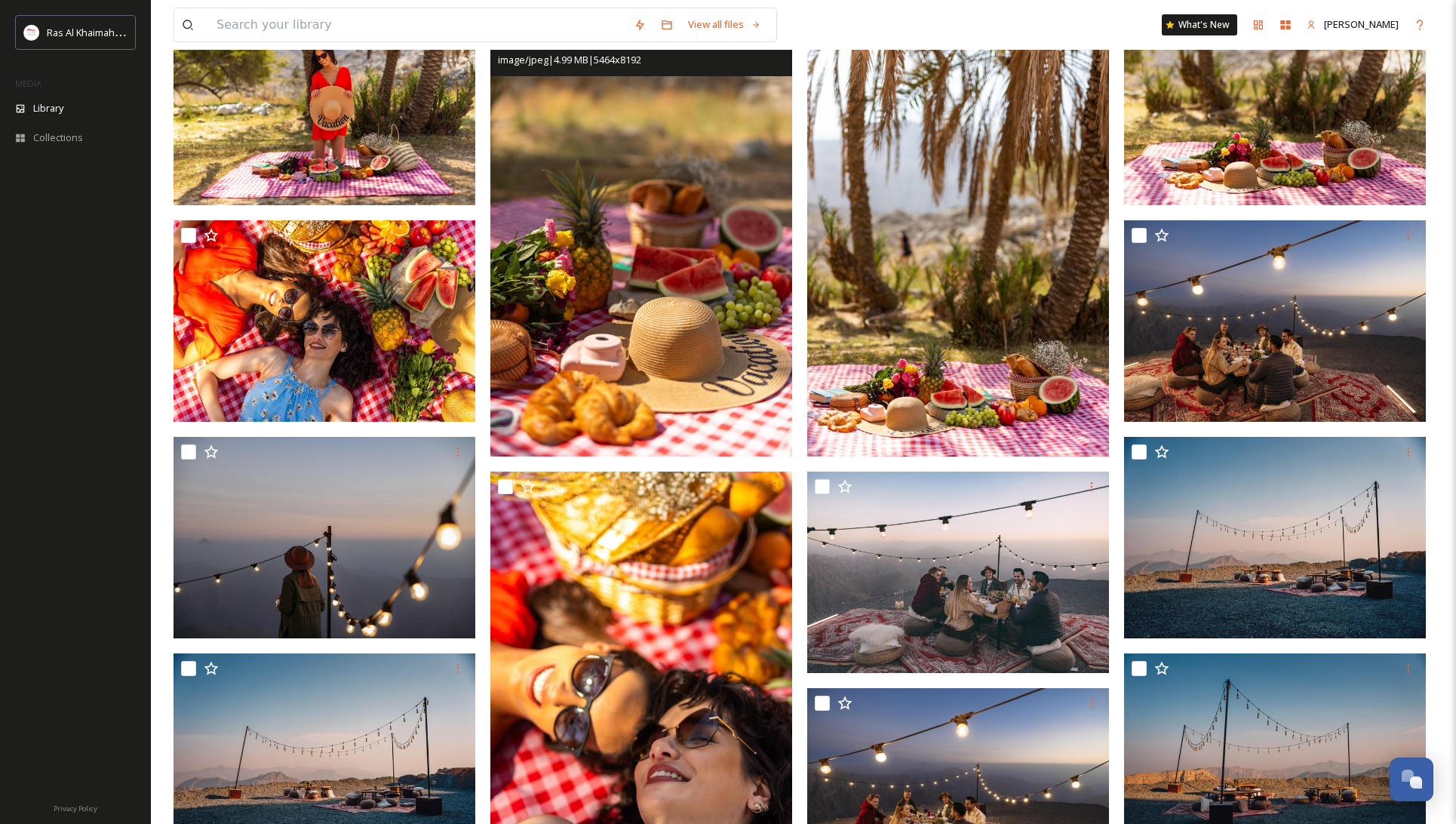
scroll to position [195, 0]
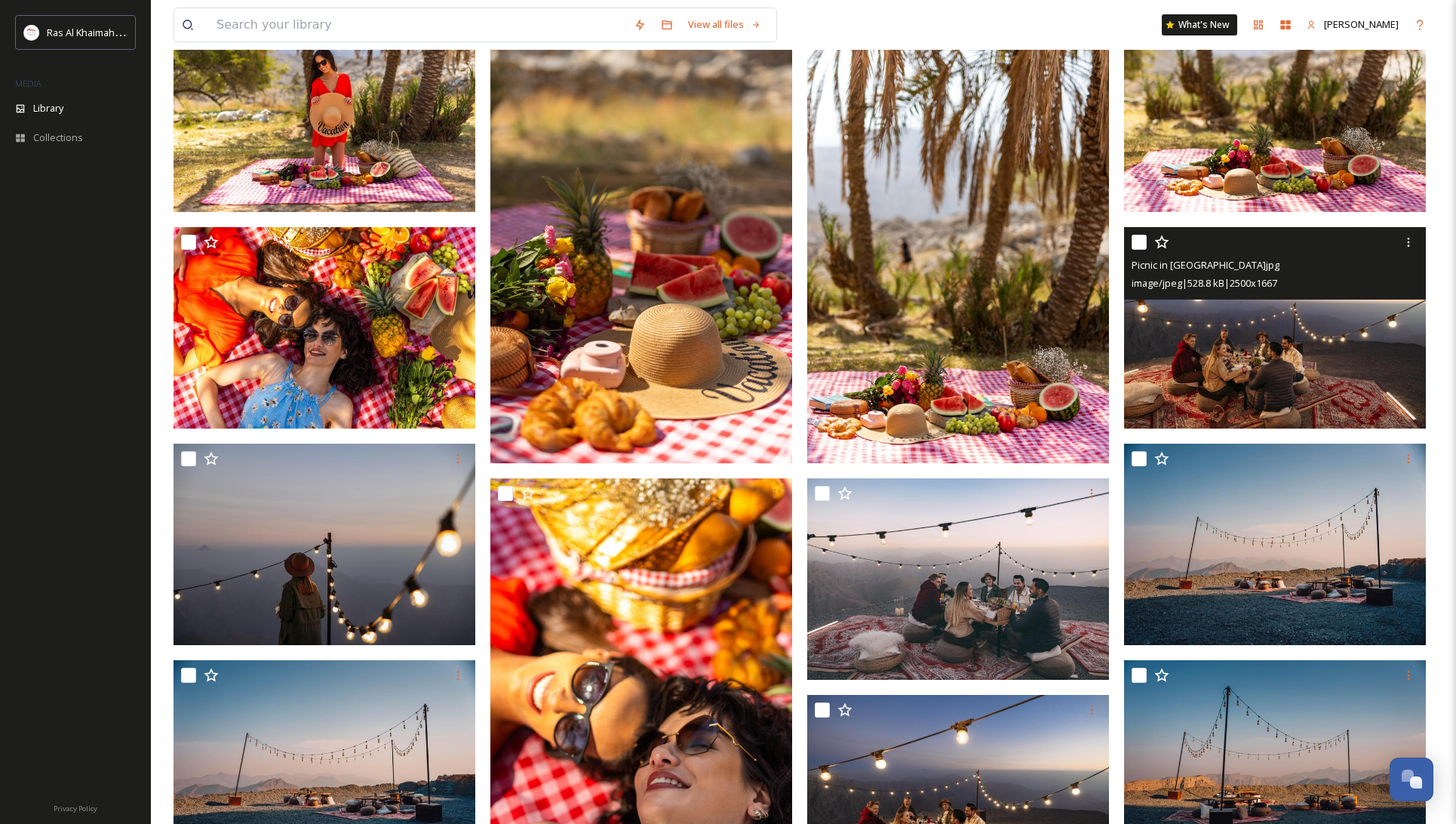
click at [1259, 379] on img at bounding box center [1274, 328] width 301 height 202
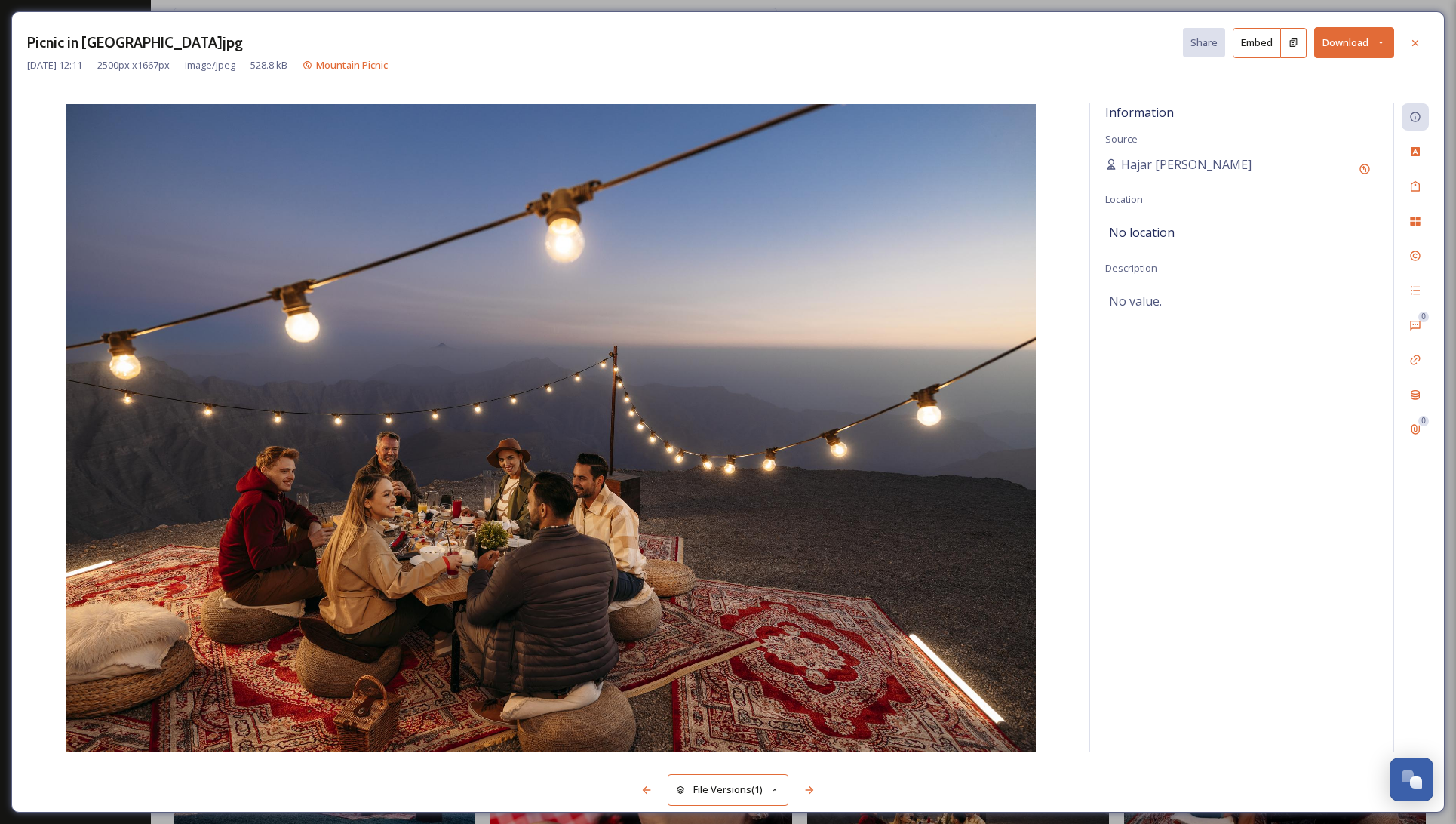
click at [1347, 41] on button "Download" at bounding box center [1354, 42] width 80 height 31
click at [1335, 72] on span "Download Original (2500 x 1667)" at bounding box center [1314, 78] width 142 height 14
